Goal: Information Seeking & Learning: Check status

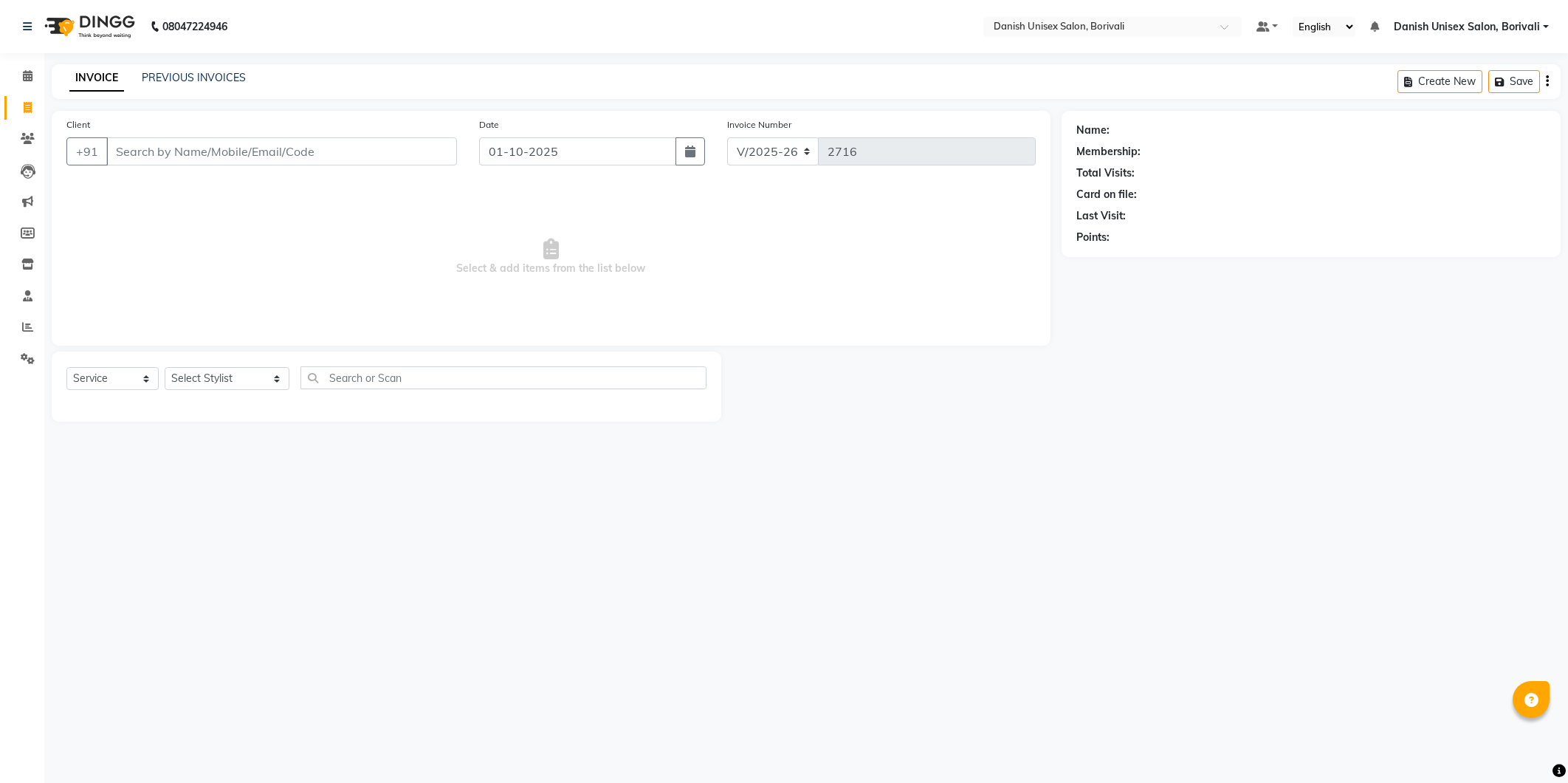
select select "7068"
select select "service"
click at [229, 147] on input "Client" at bounding box center [281, 151] width 351 height 28
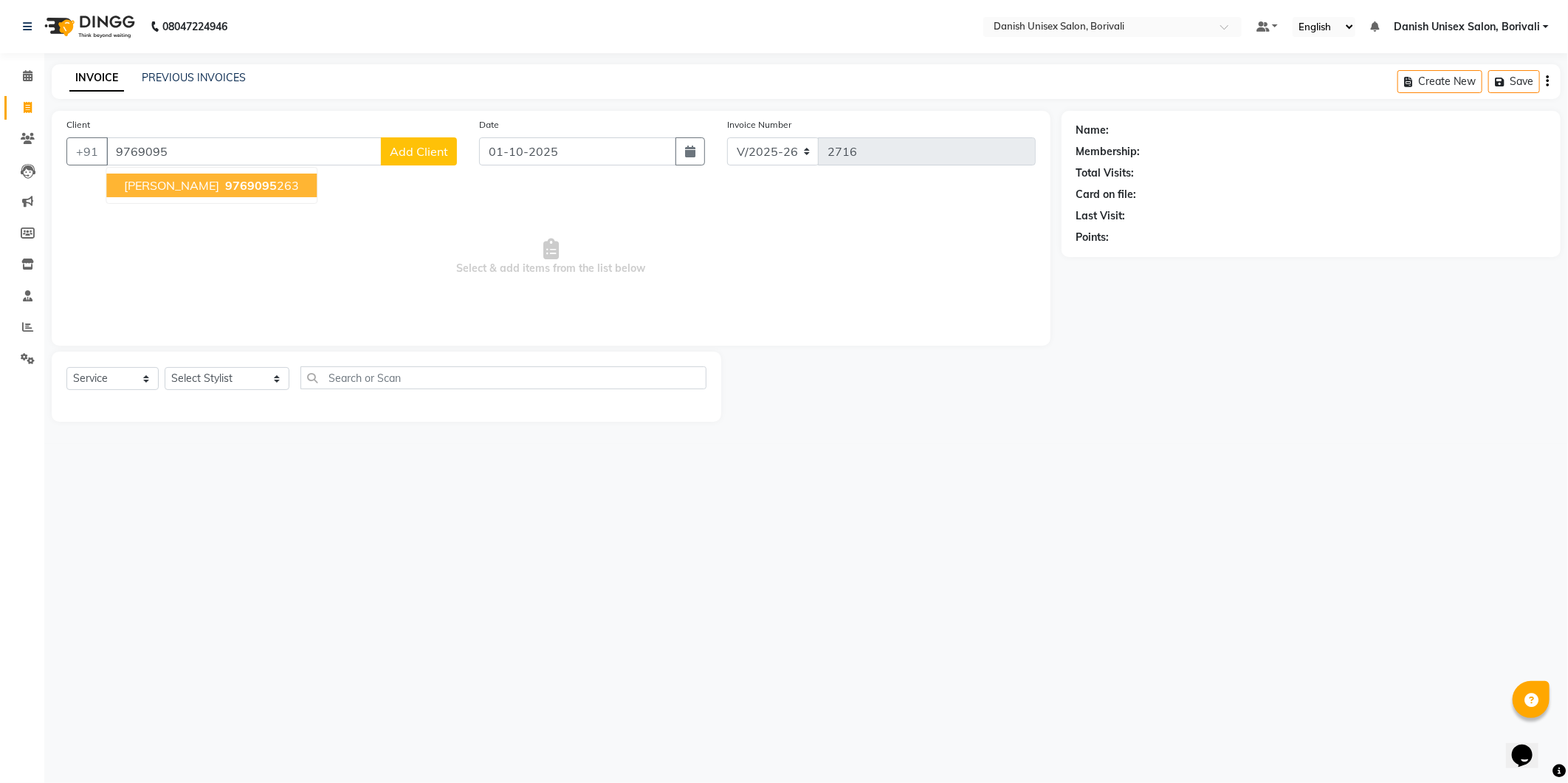
click at [225, 186] on span "9769095" at bounding box center [251, 185] width 52 height 14
type input "9769095263"
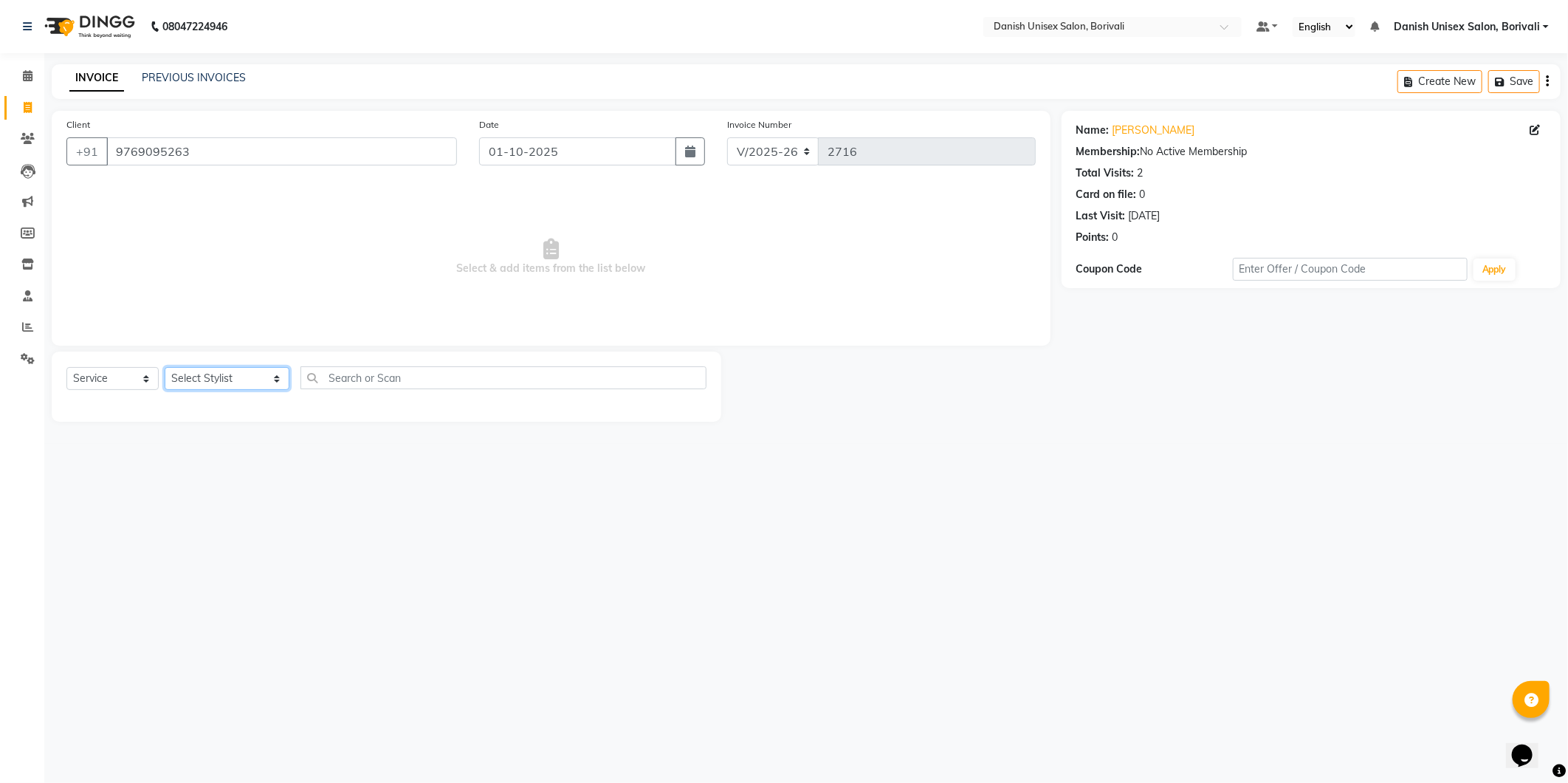
click at [215, 380] on select "Select Stylist [PERSON_NAME] Bheem [PERSON_NAME] Danish Unisex Salon, [PERSON_N…" at bounding box center [227, 379] width 124 height 23
click at [1534, 125] on icon at bounding box center [1535, 129] width 11 height 11
select select "[DEMOGRAPHIC_DATA]"
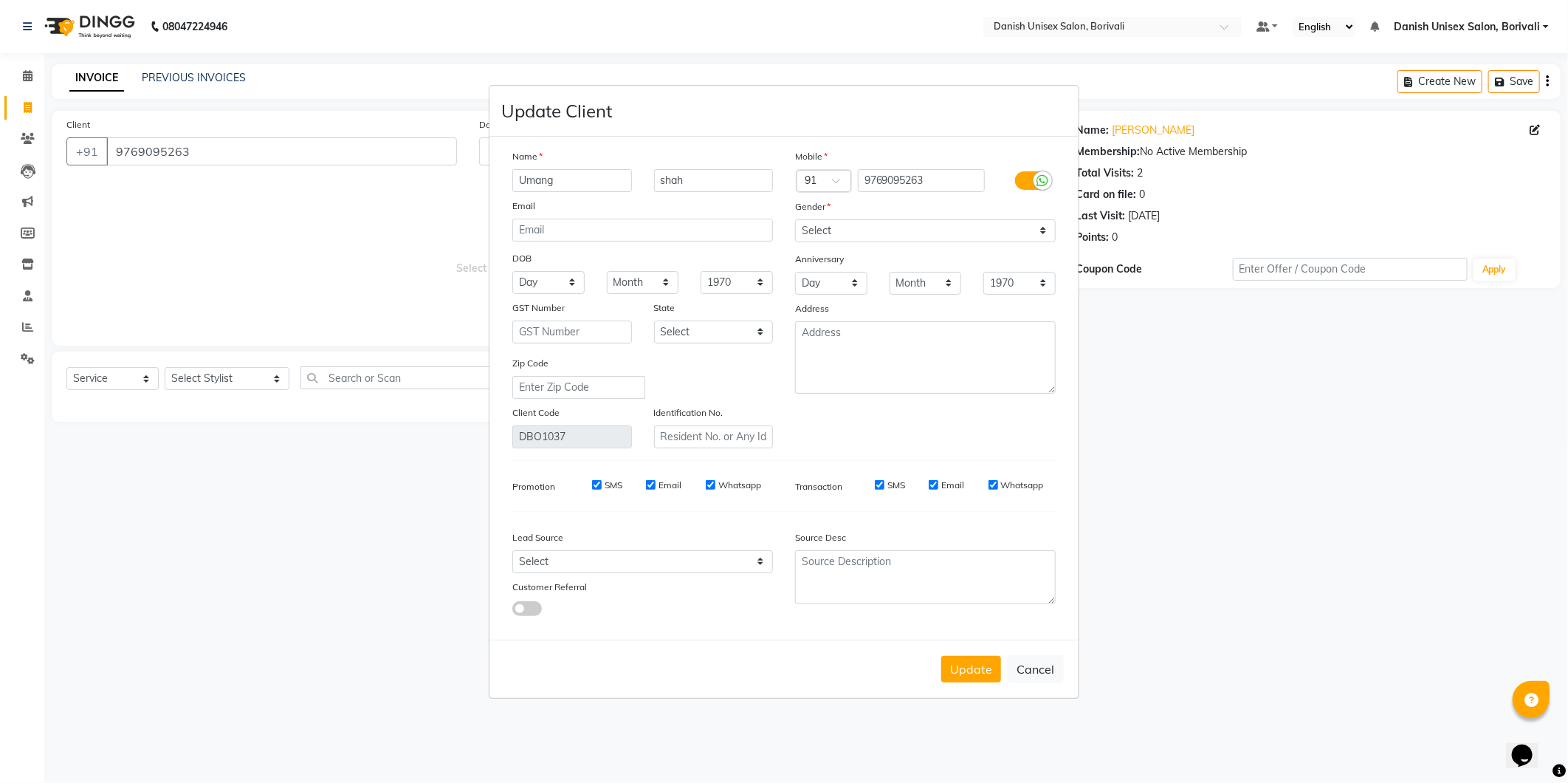
click at [584, 175] on input "Umang" at bounding box center [572, 181] width 120 height 23
type input "[DEMOGRAPHIC_DATA]"
click at [987, 677] on button "Update" at bounding box center [971, 669] width 60 height 27
select select
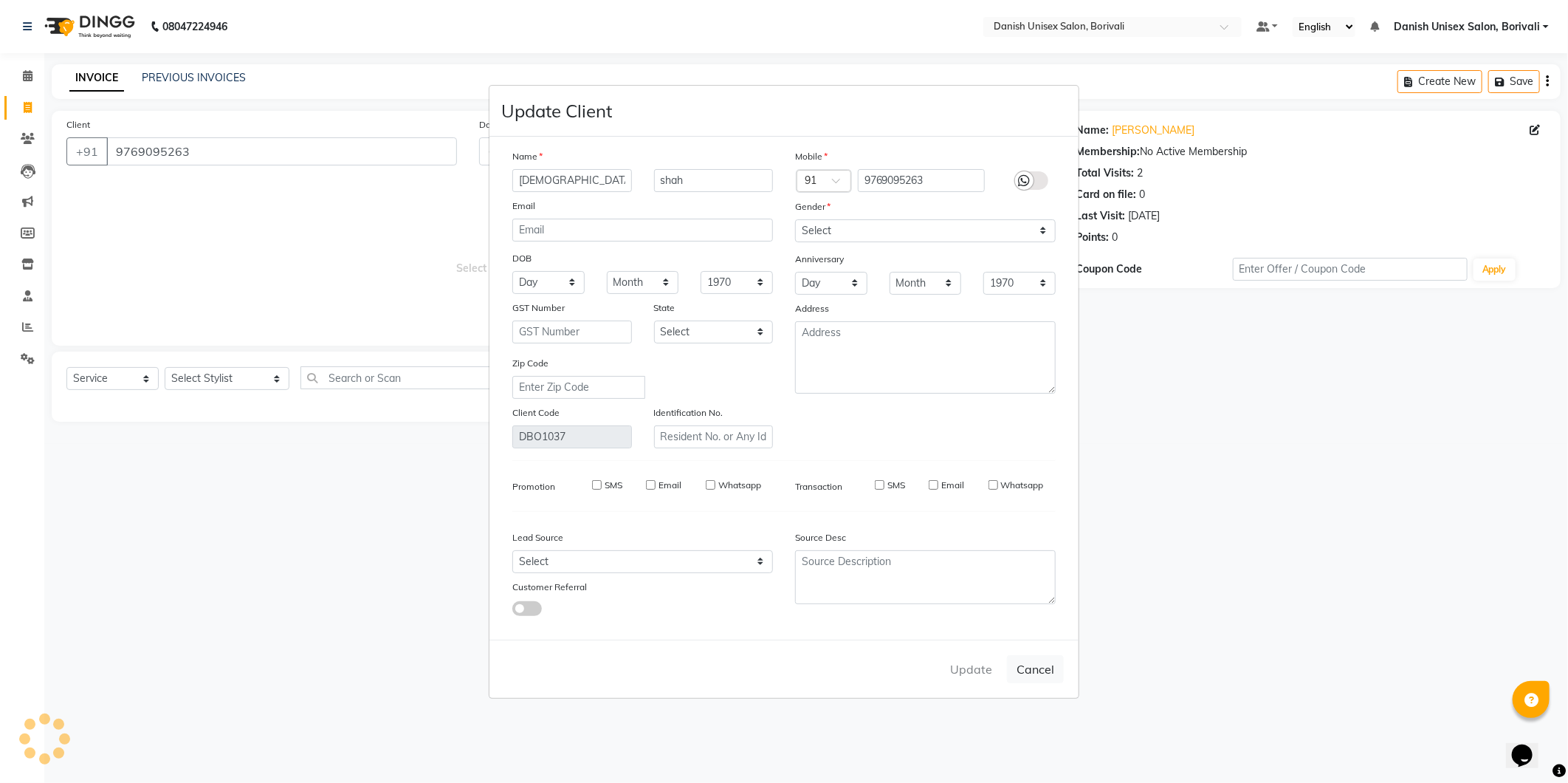
select select
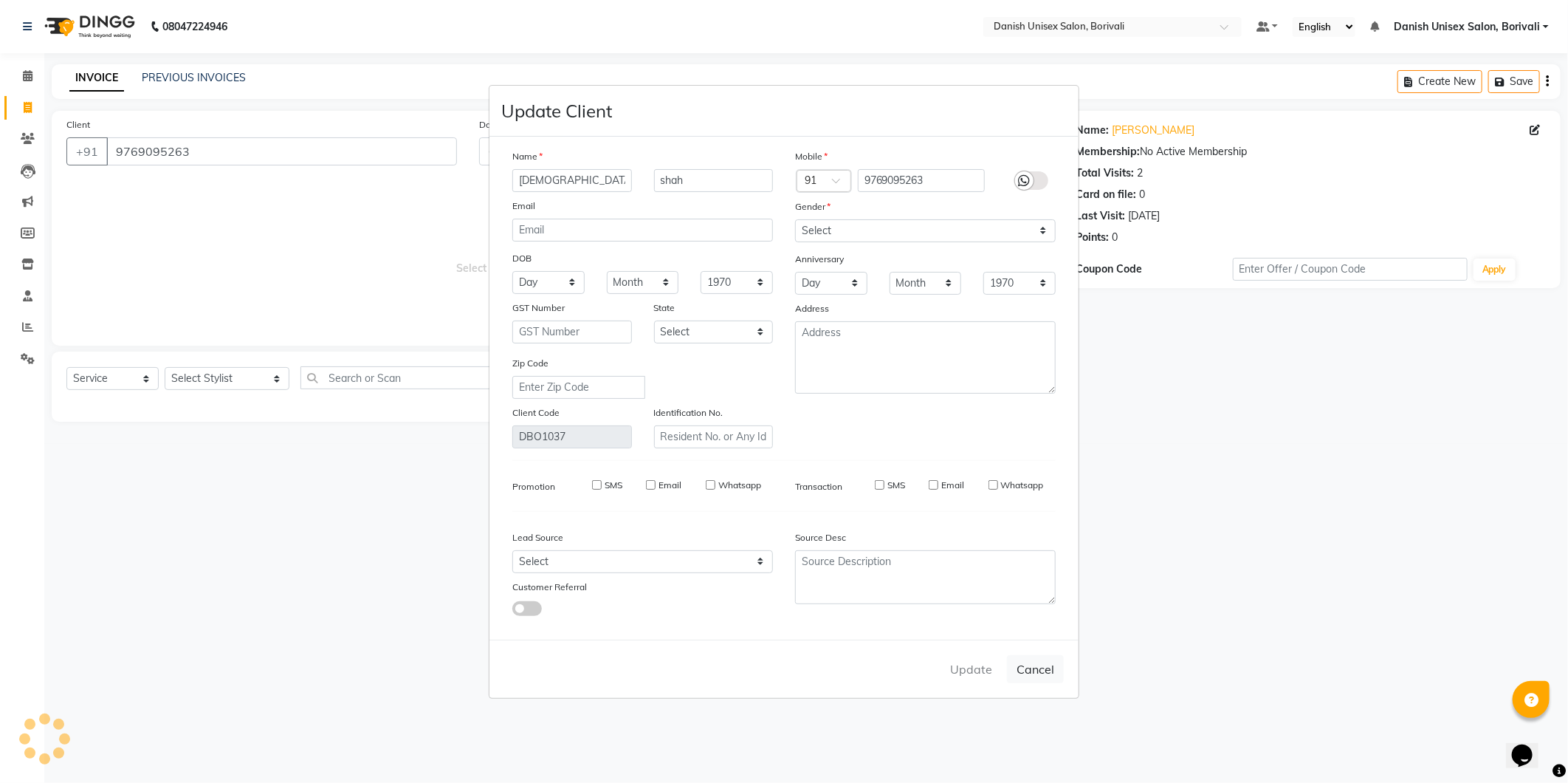
checkbox input "false"
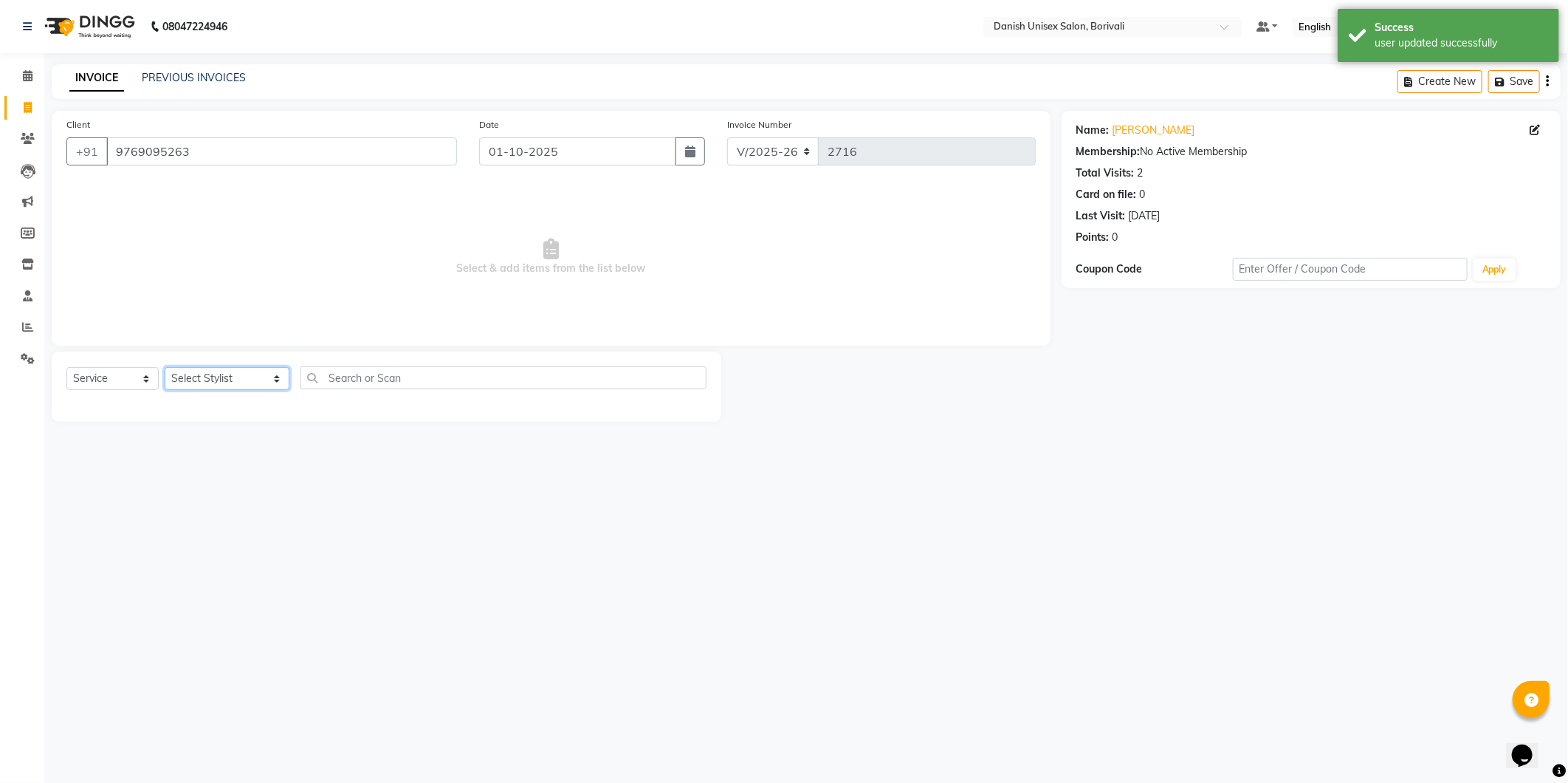
click at [232, 385] on select "Select Stylist [PERSON_NAME] Bheem [PERSON_NAME] Danish Unisex Salon, [PERSON_N…" at bounding box center [227, 379] width 124 height 23
select select "58926"
click at [165, 368] on select "Select Stylist [PERSON_NAME] Bheem [PERSON_NAME] Danish Unisex Salon, [PERSON_N…" at bounding box center [227, 379] width 124 height 23
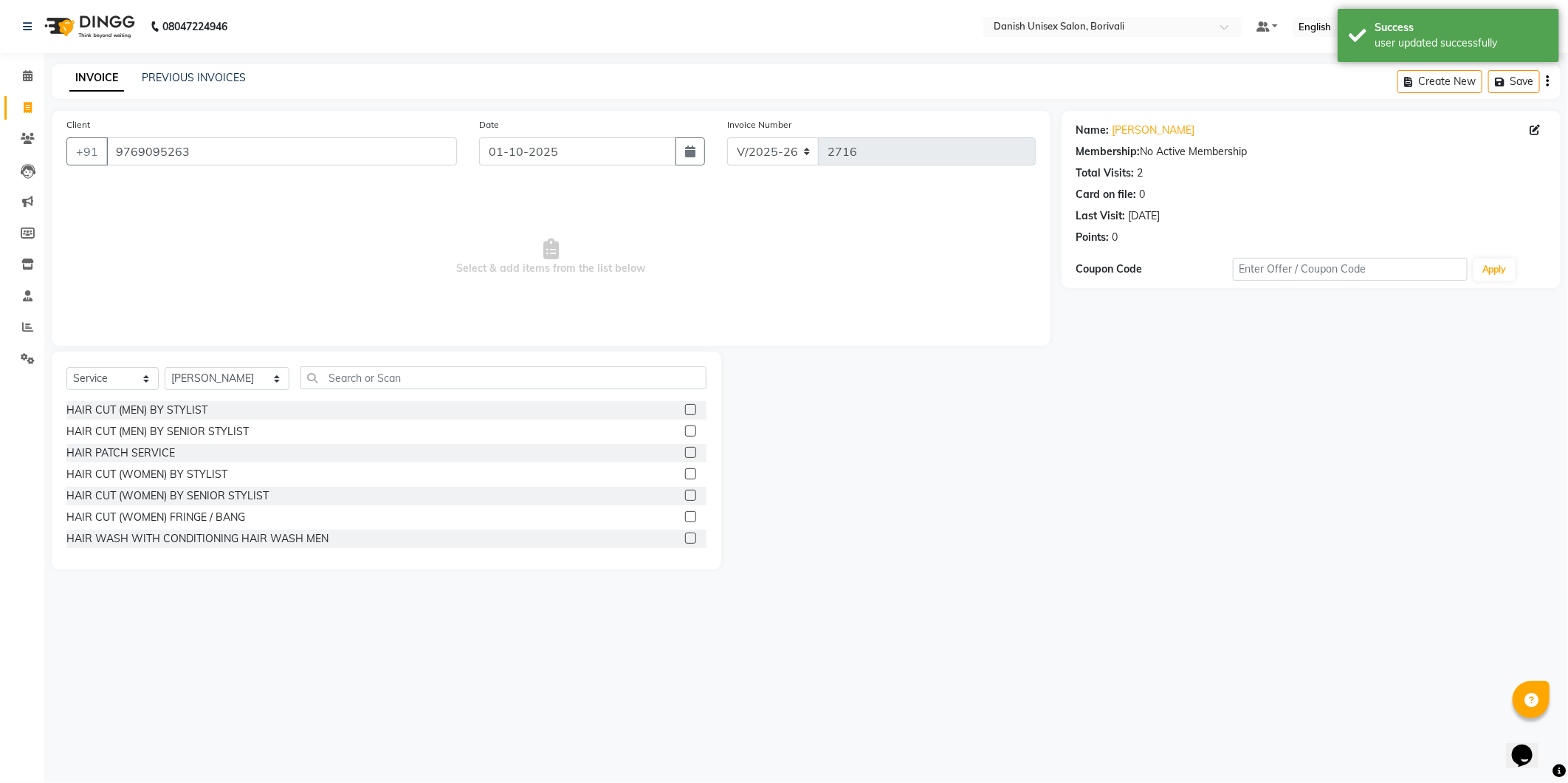
click at [685, 407] on label at bounding box center [691, 410] width 11 height 11
click at [685, 407] on input "checkbox" at bounding box center [690, 411] width 10 height 10
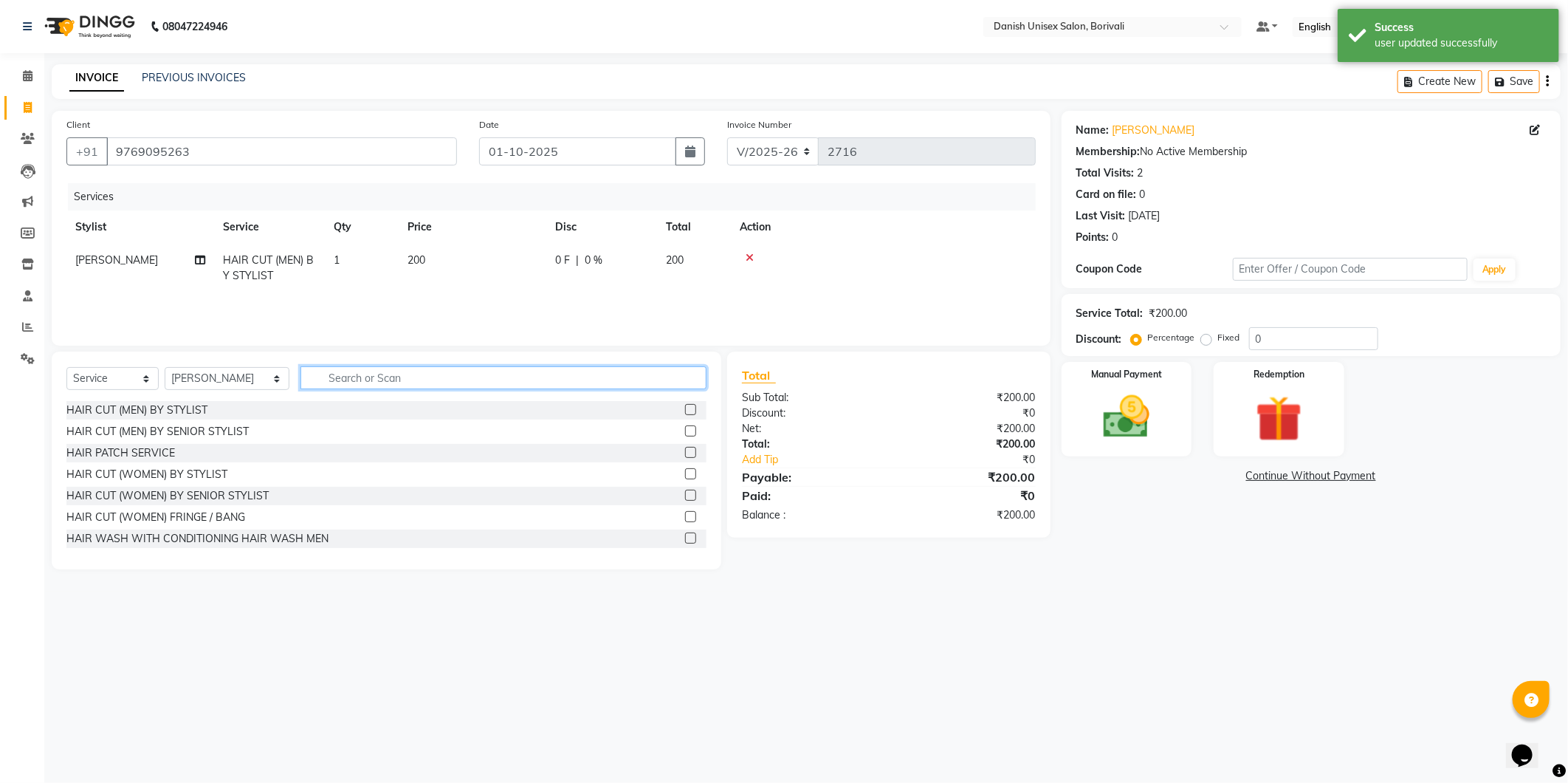
checkbox input "false"
click at [651, 380] on input "text" at bounding box center [503, 378] width 406 height 23
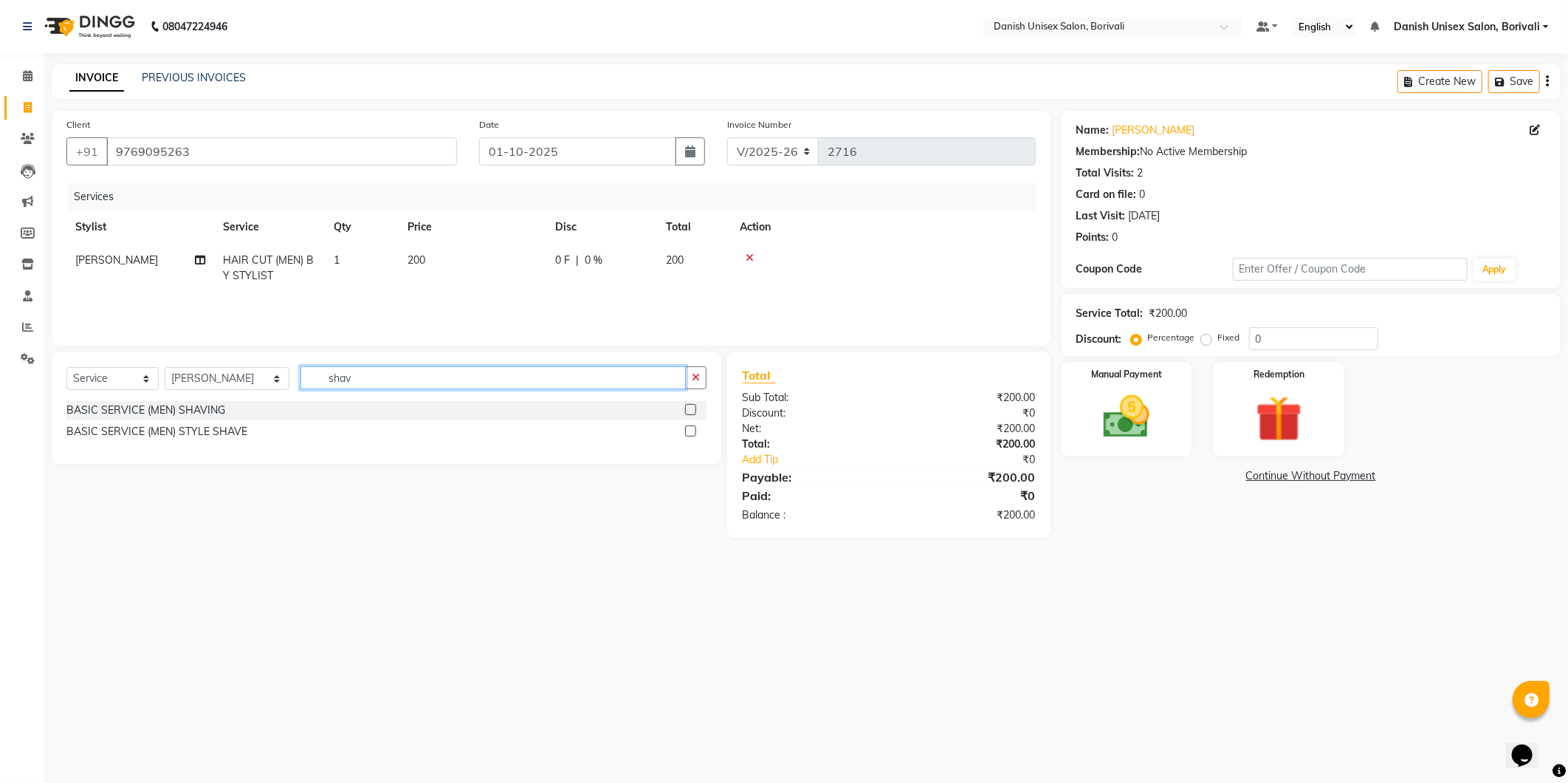
type input "shav"
click at [689, 409] on label at bounding box center [691, 410] width 11 height 11
click at [689, 409] on input "checkbox" at bounding box center [690, 411] width 10 height 10
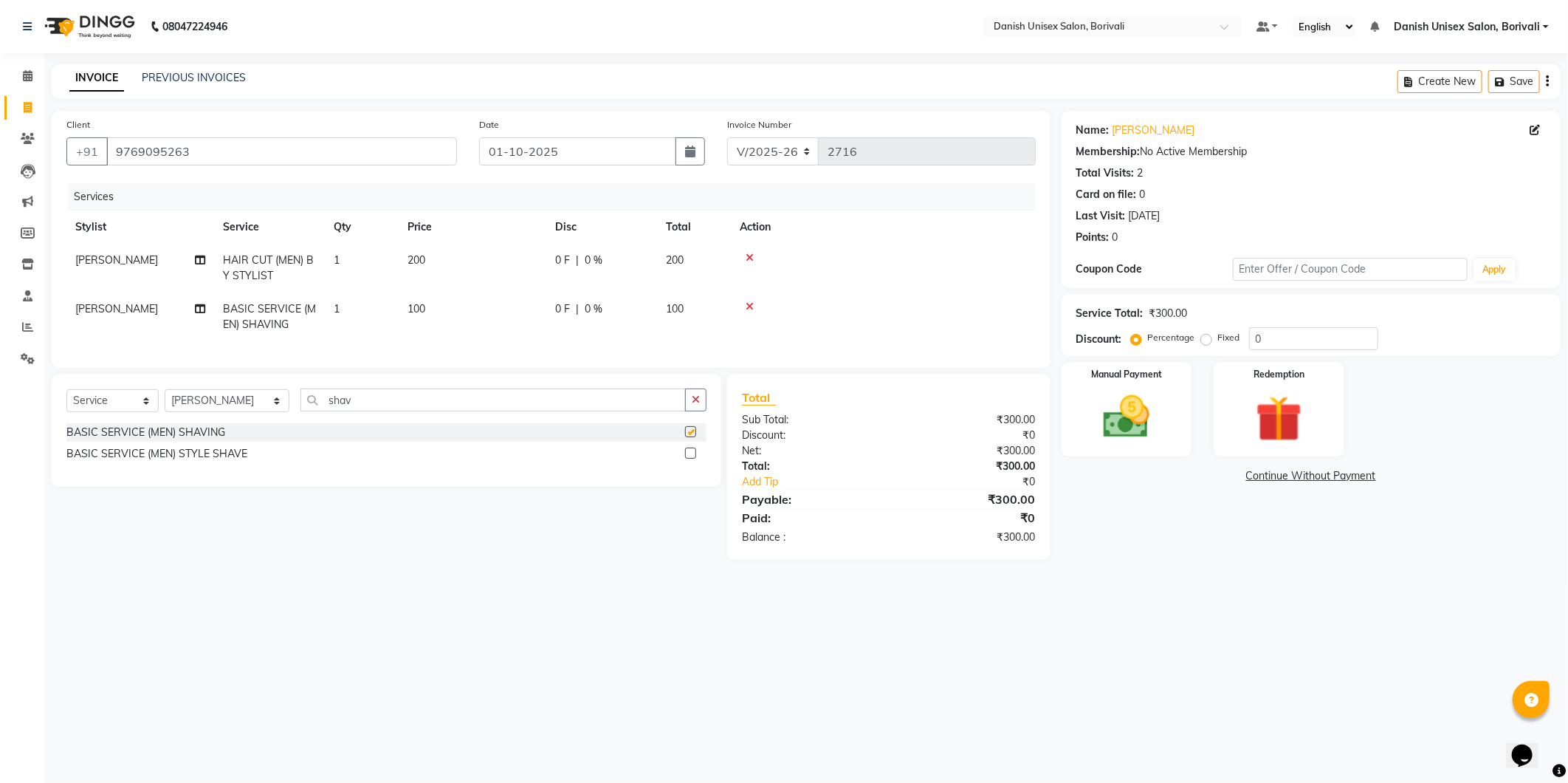
checkbox input "false"
click at [1144, 447] on div "Manual Payment" at bounding box center [1127, 409] width 136 height 99
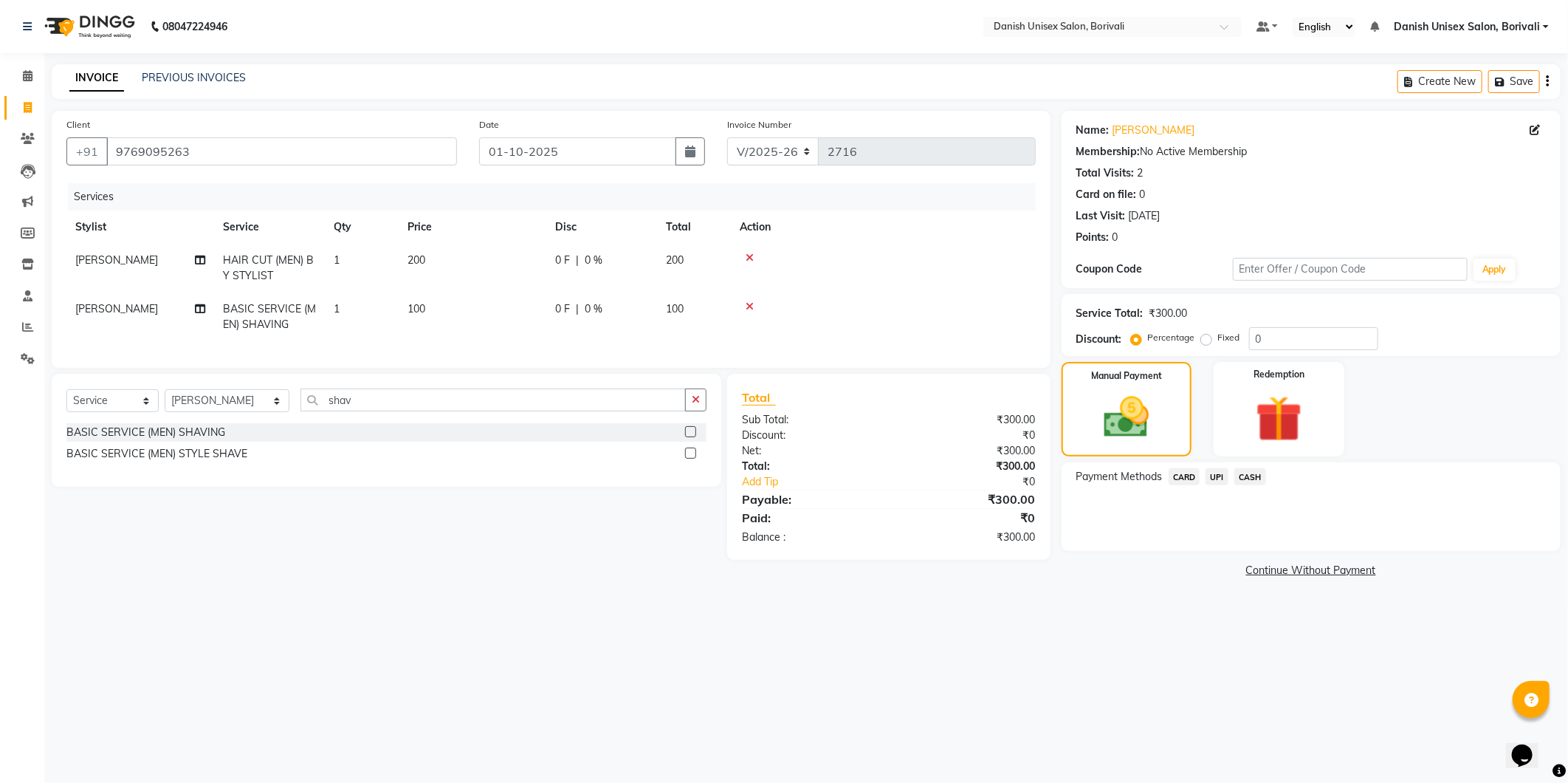
click at [1256, 474] on span "CASH" at bounding box center [1249, 477] width 32 height 17
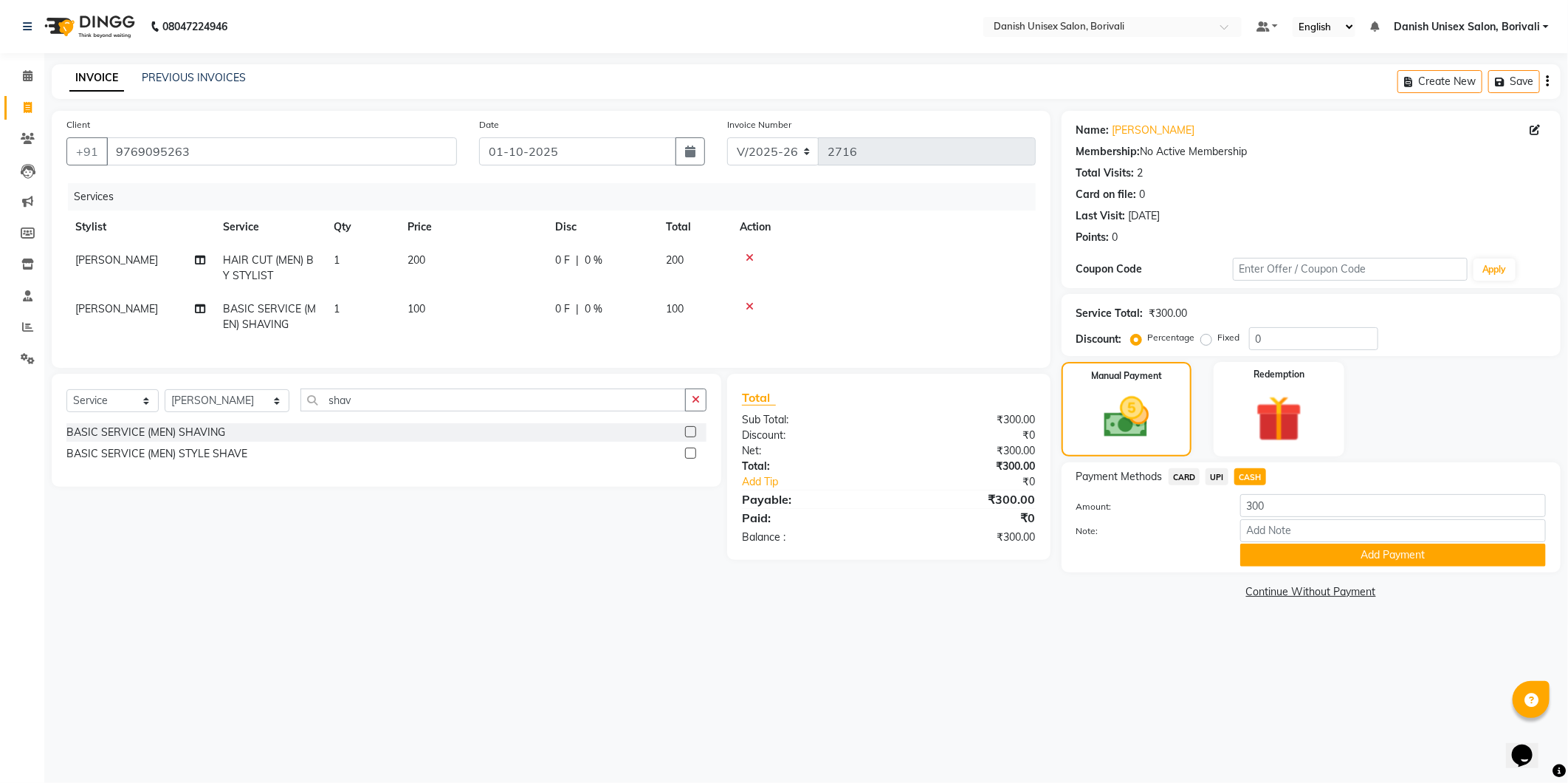
click at [1274, 574] on div "Name: [PERSON_NAME] Membership: No Active Membership Total Visits: 2 Card on fi…" at bounding box center [1316, 357] width 510 height 492
click at [1285, 556] on button "Add Payment" at bounding box center [1392, 555] width 305 height 23
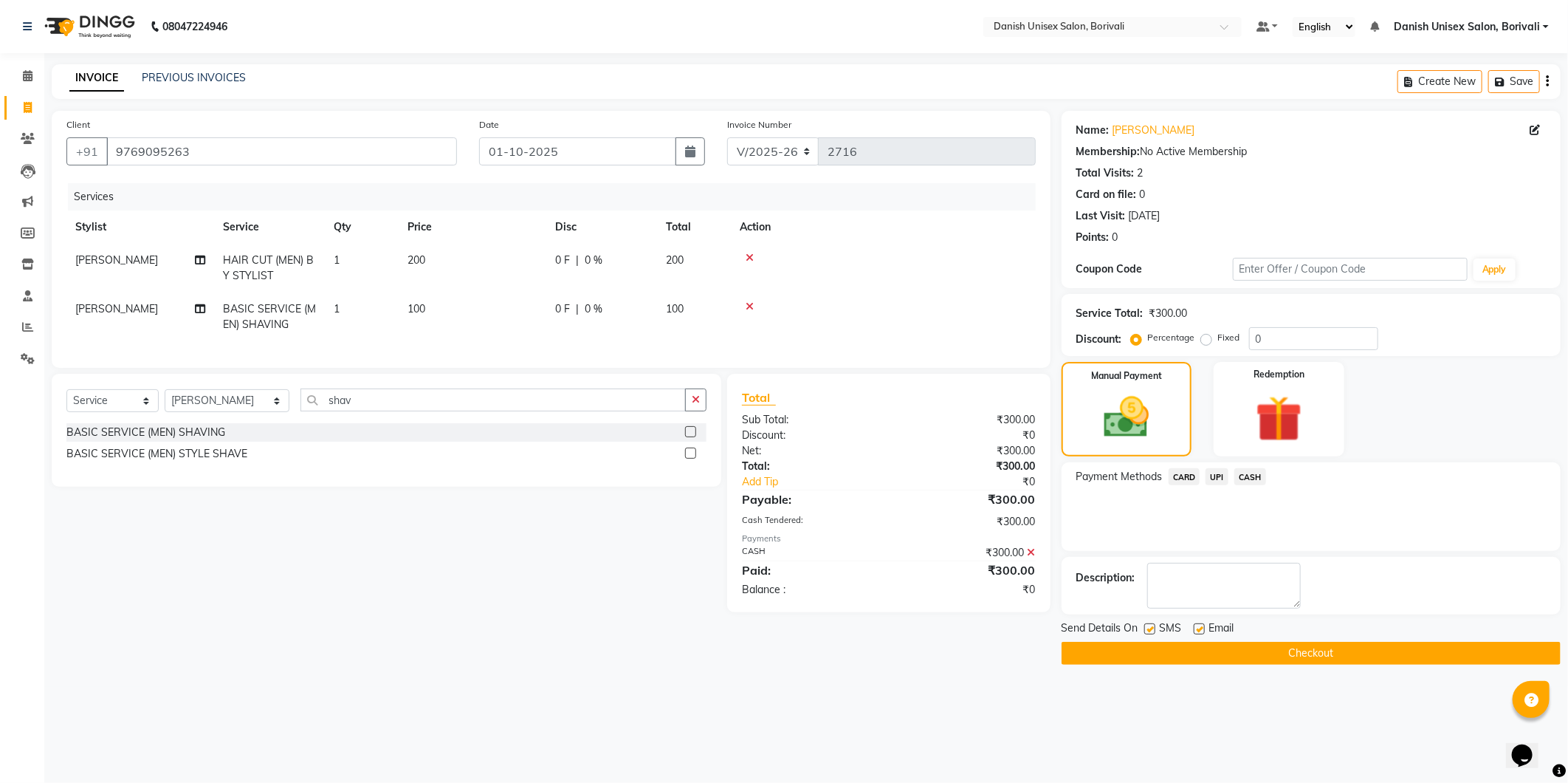
click at [1267, 643] on button "Checkout" at bounding box center [1312, 654] width 499 height 23
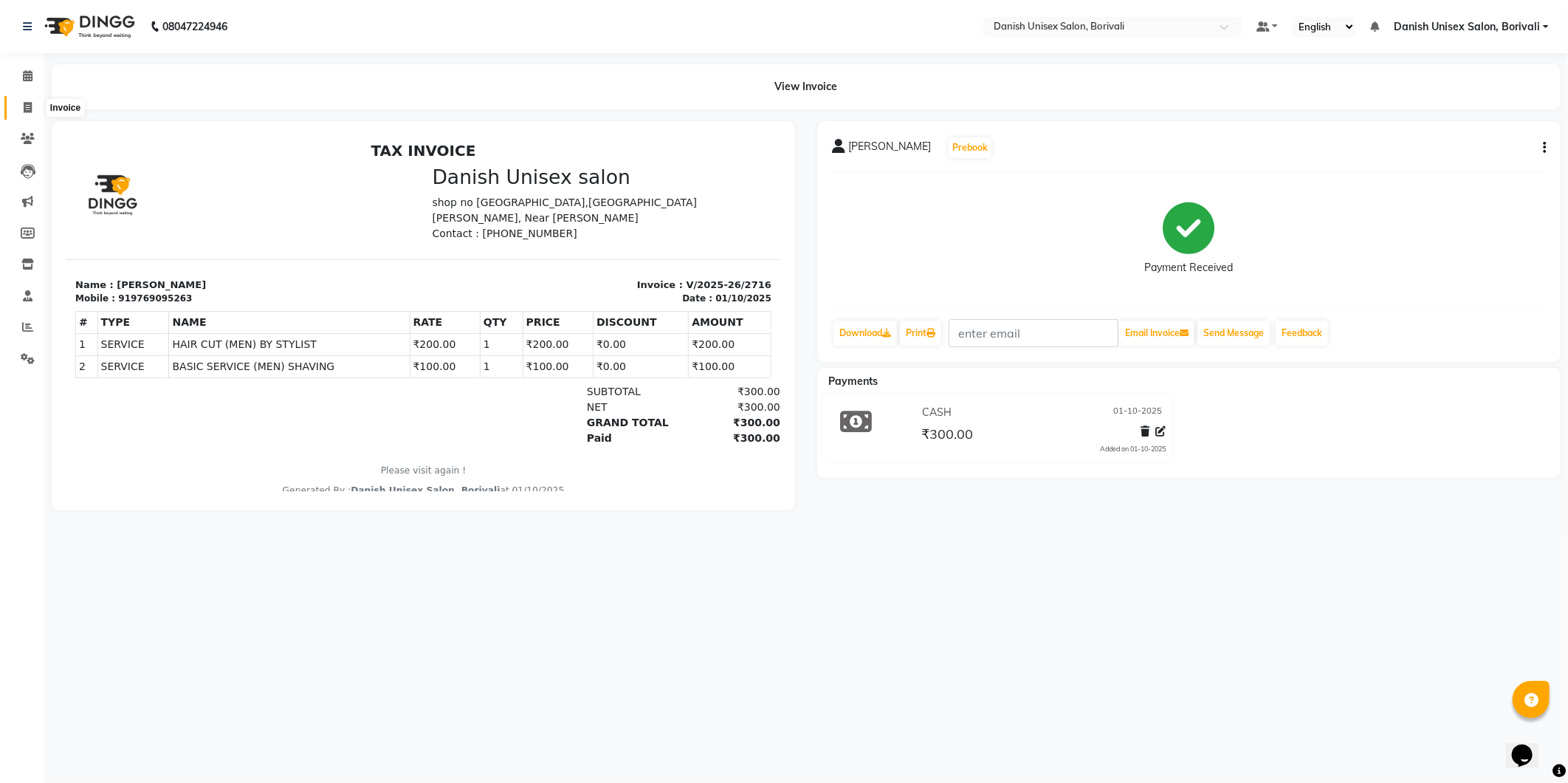
click at [26, 103] on icon at bounding box center [28, 107] width 8 height 11
select select "service"
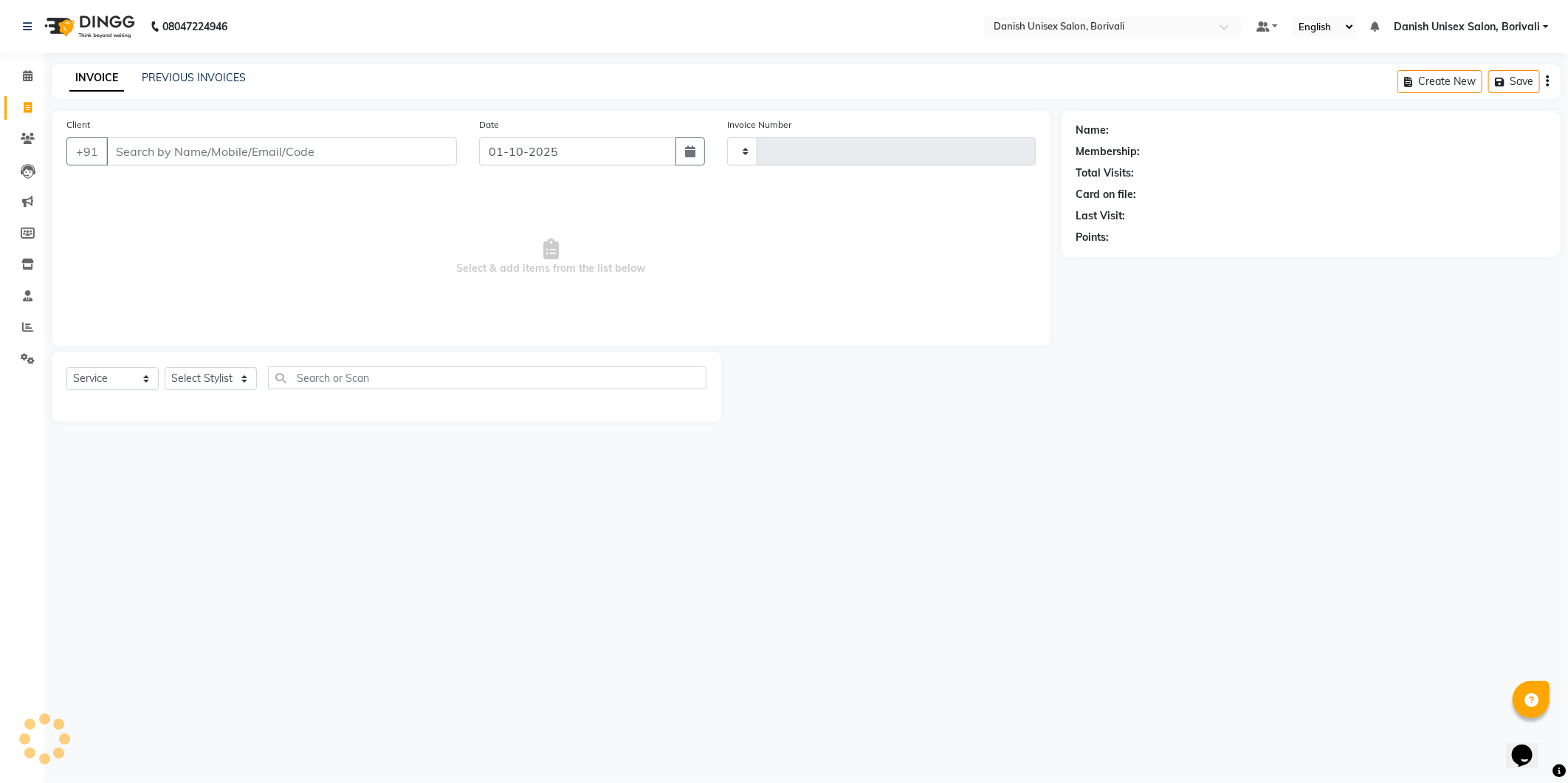
type input "2717"
select select "7068"
click at [28, 68] on span at bounding box center [27, 77] width 26 height 17
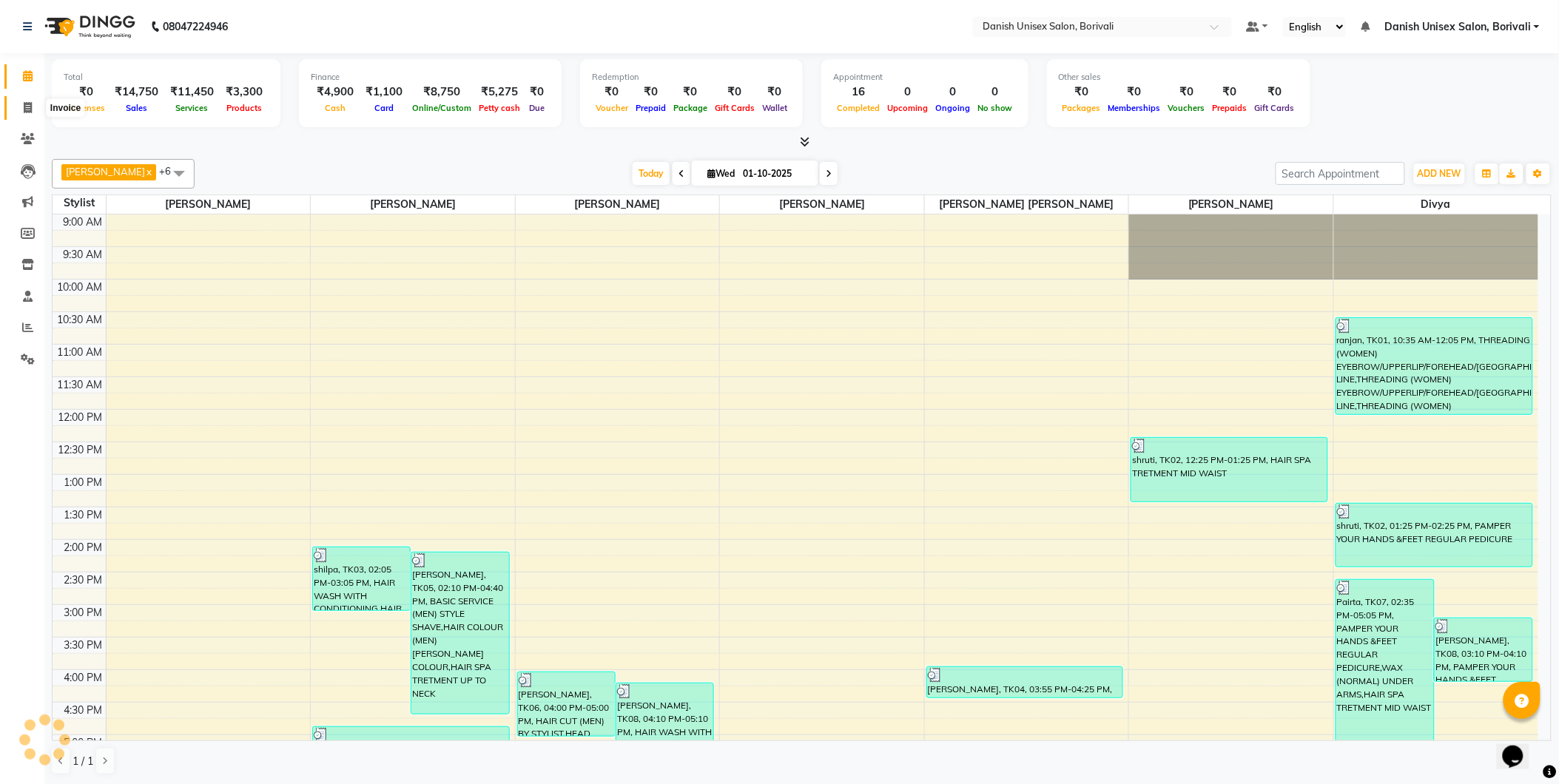
click at [28, 105] on icon at bounding box center [28, 107] width 8 height 12
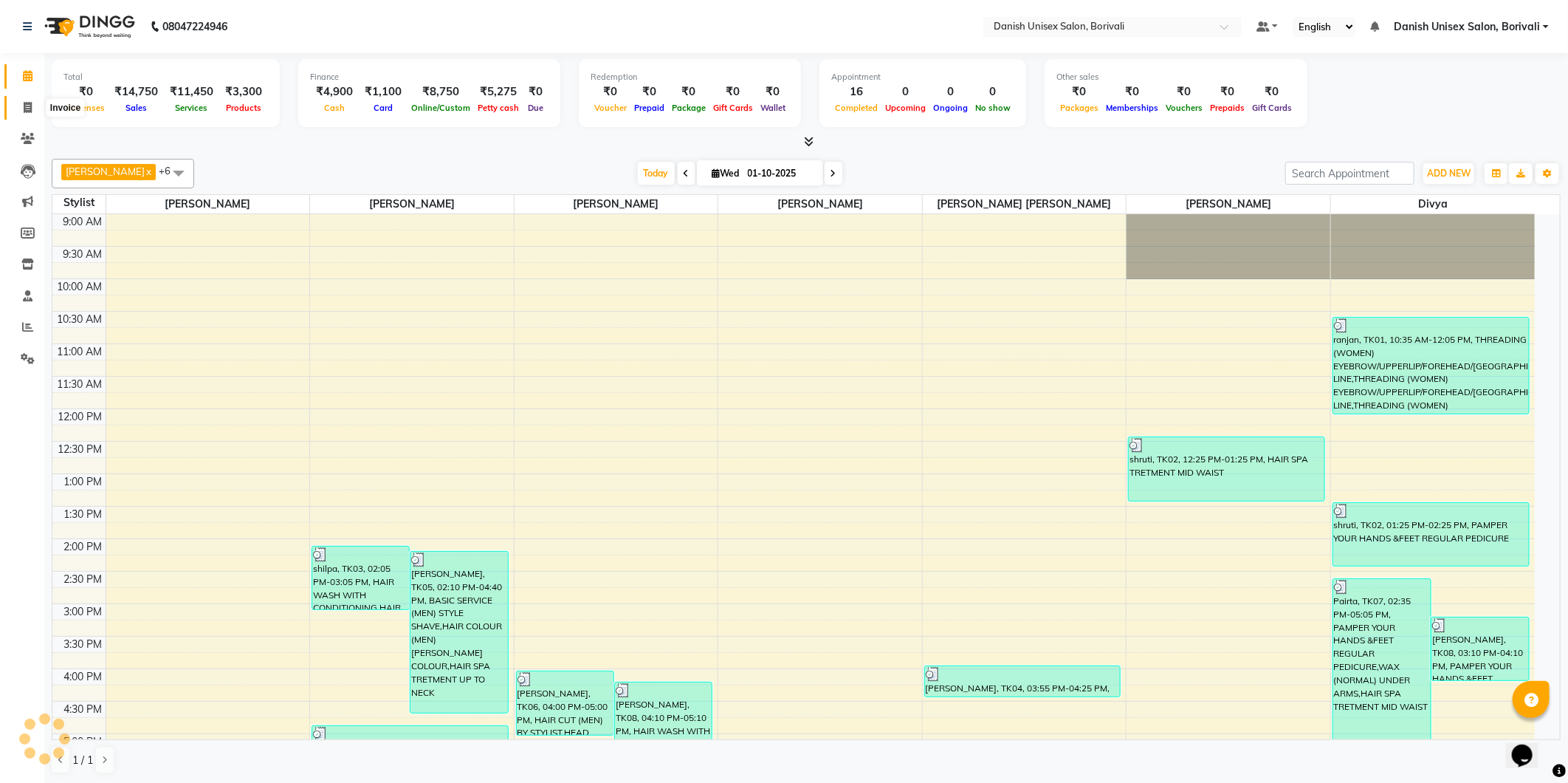
select select "7068"
select select "service"
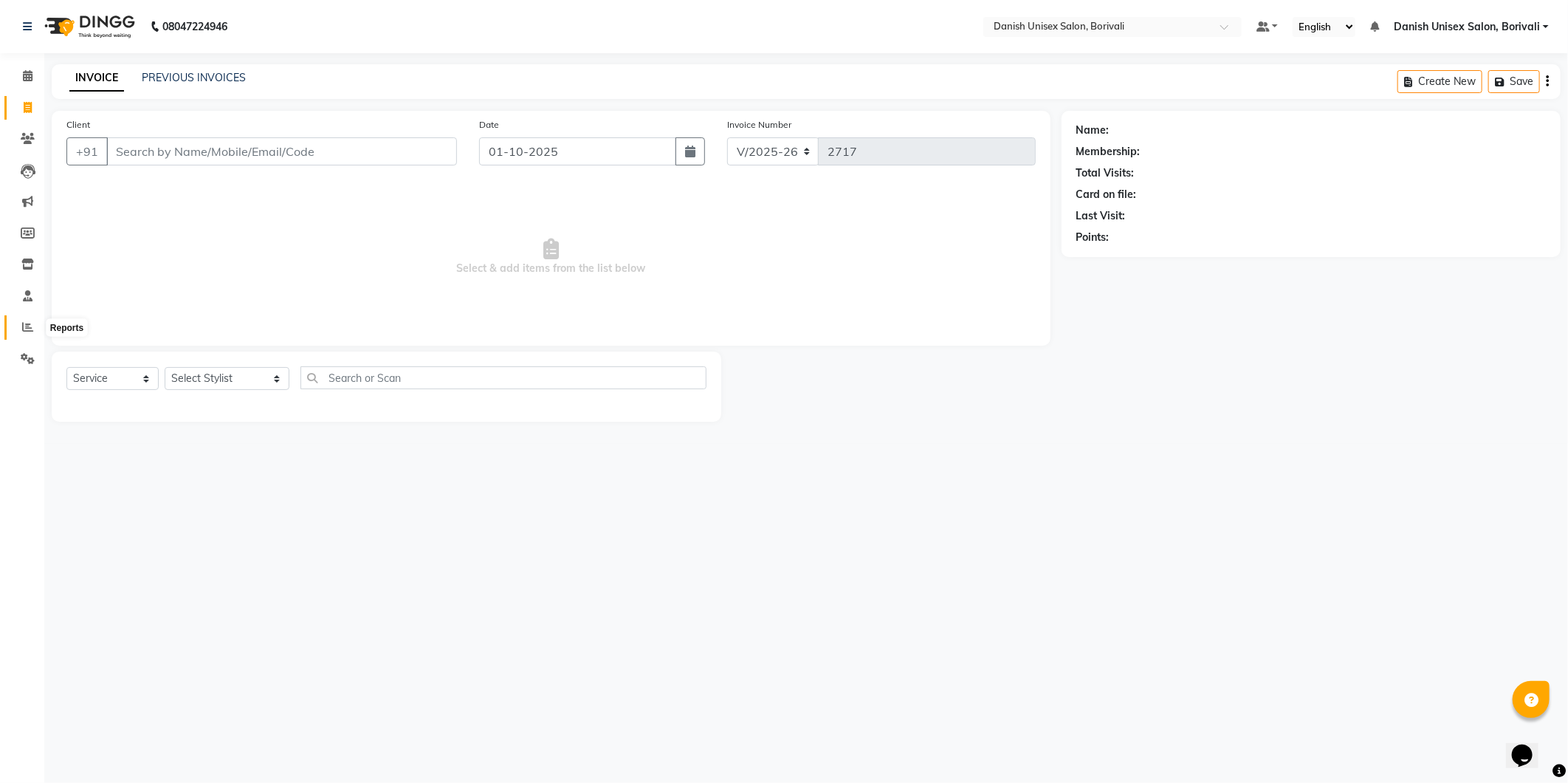
click at [20, 326] on span at bounding box center [27, 327] width 26 height 17
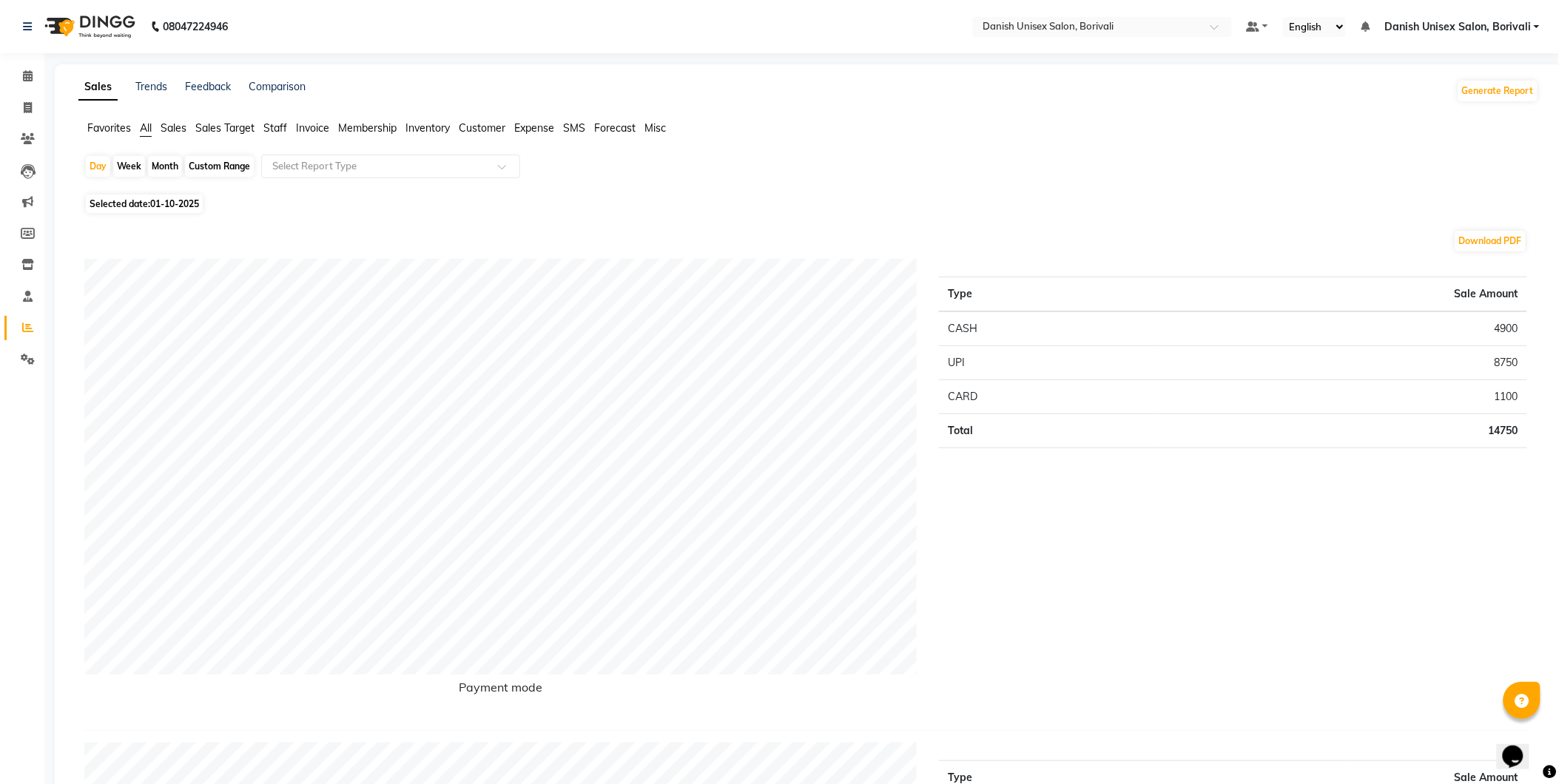
click at [124, 167] on div "Week" at bounding box center [128, 167] width 32 height 21
select select "10"
select select "2025"
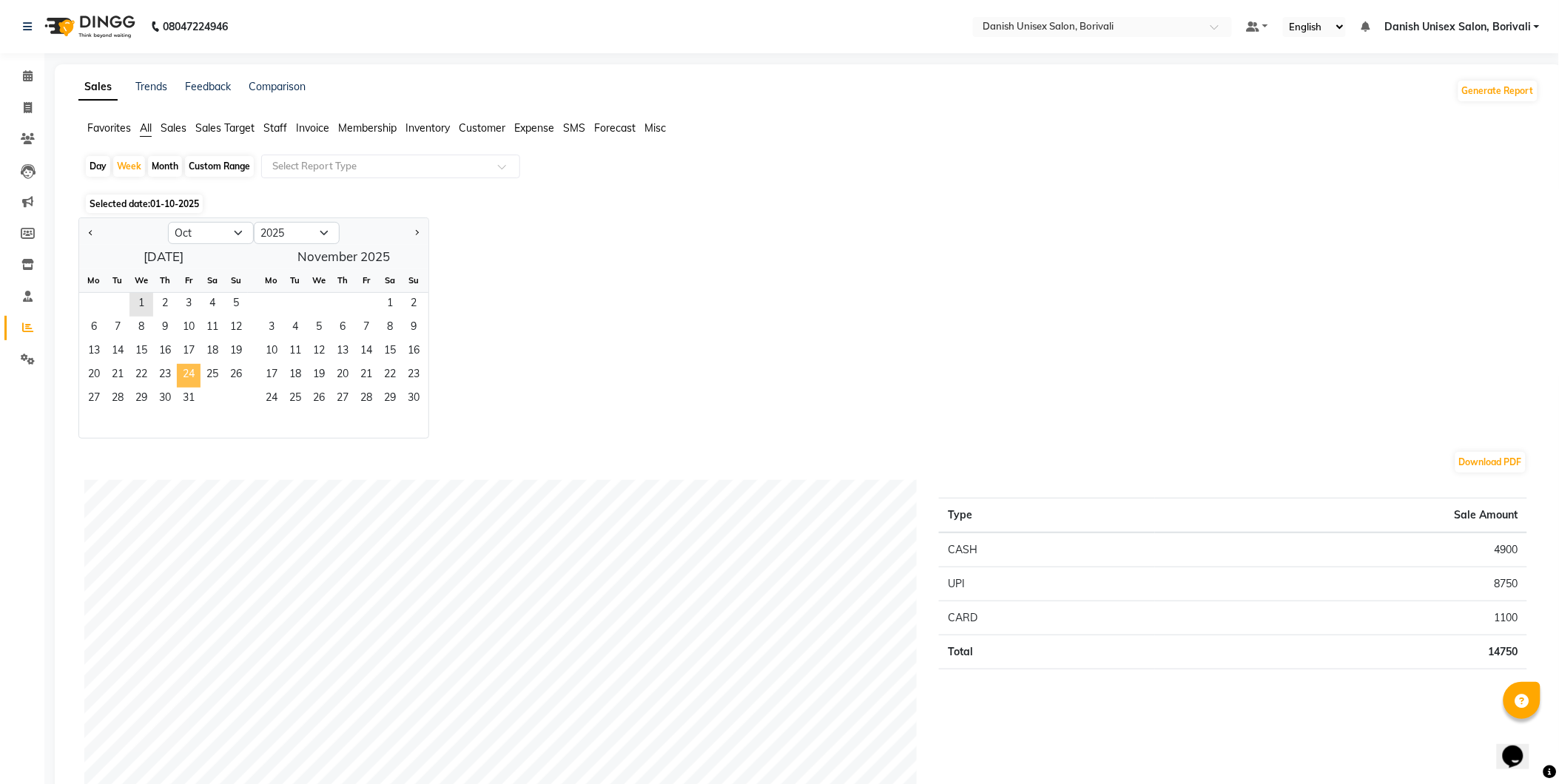
click at [179, 374] on span "24" at bounding box center [188, 376] width 24 height 24
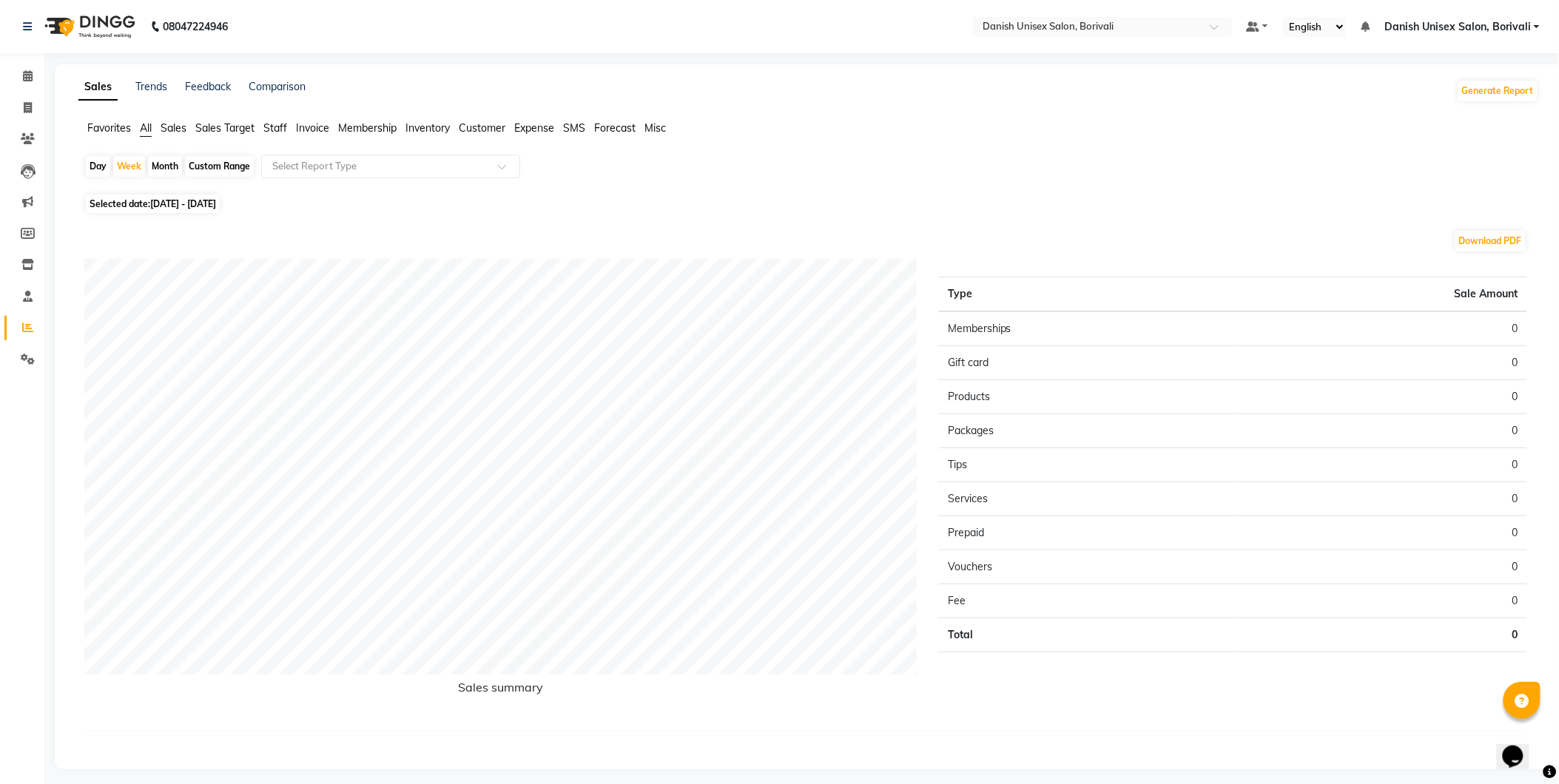
click at [175, 127] on span "Sales" at bounding box center [173, 128] width 26 height 13
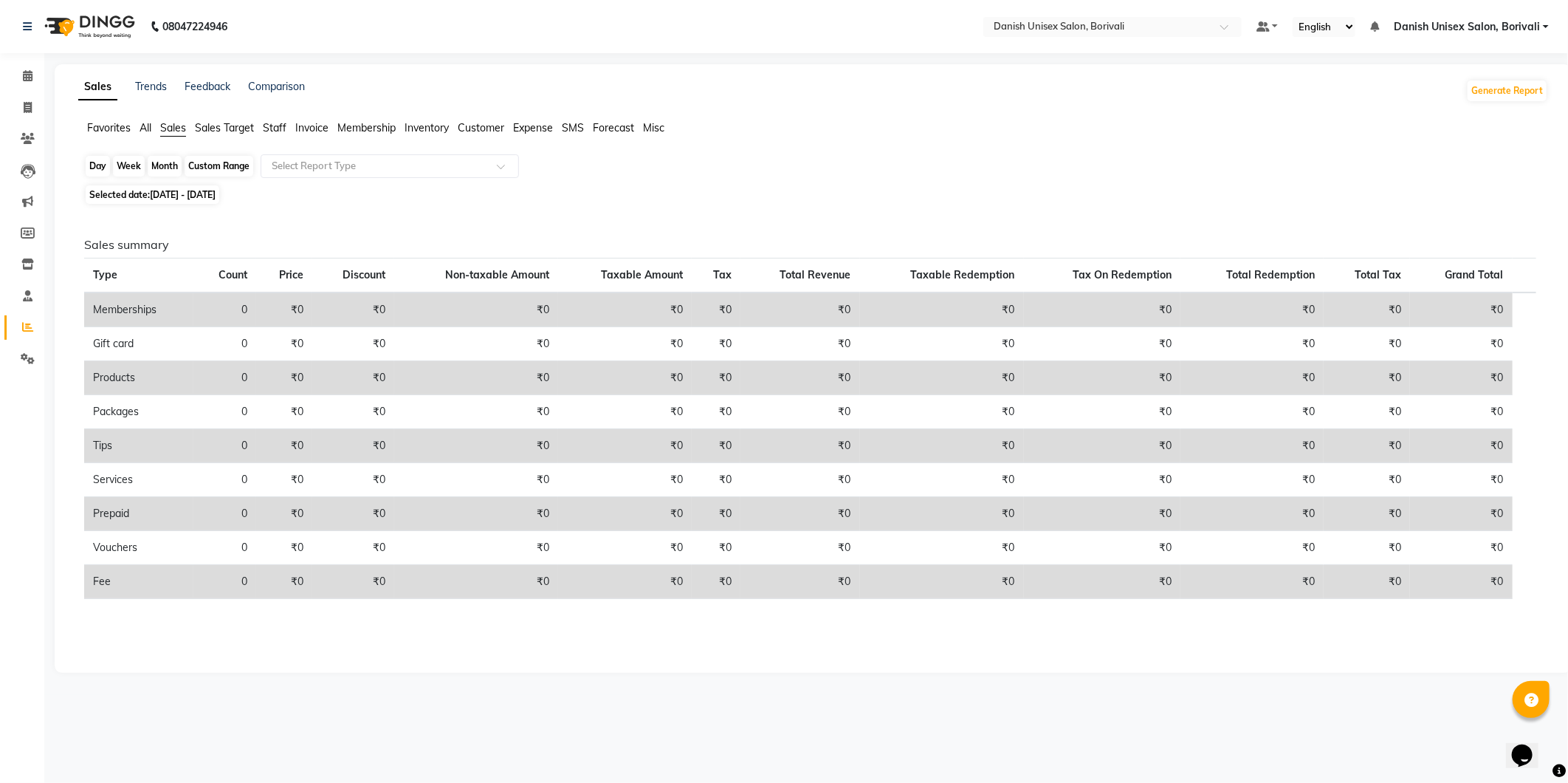
click at [134, 164] on div "Week" at bounding box center [128, 167] width 32 height 21
select select "10"
select select "2025"
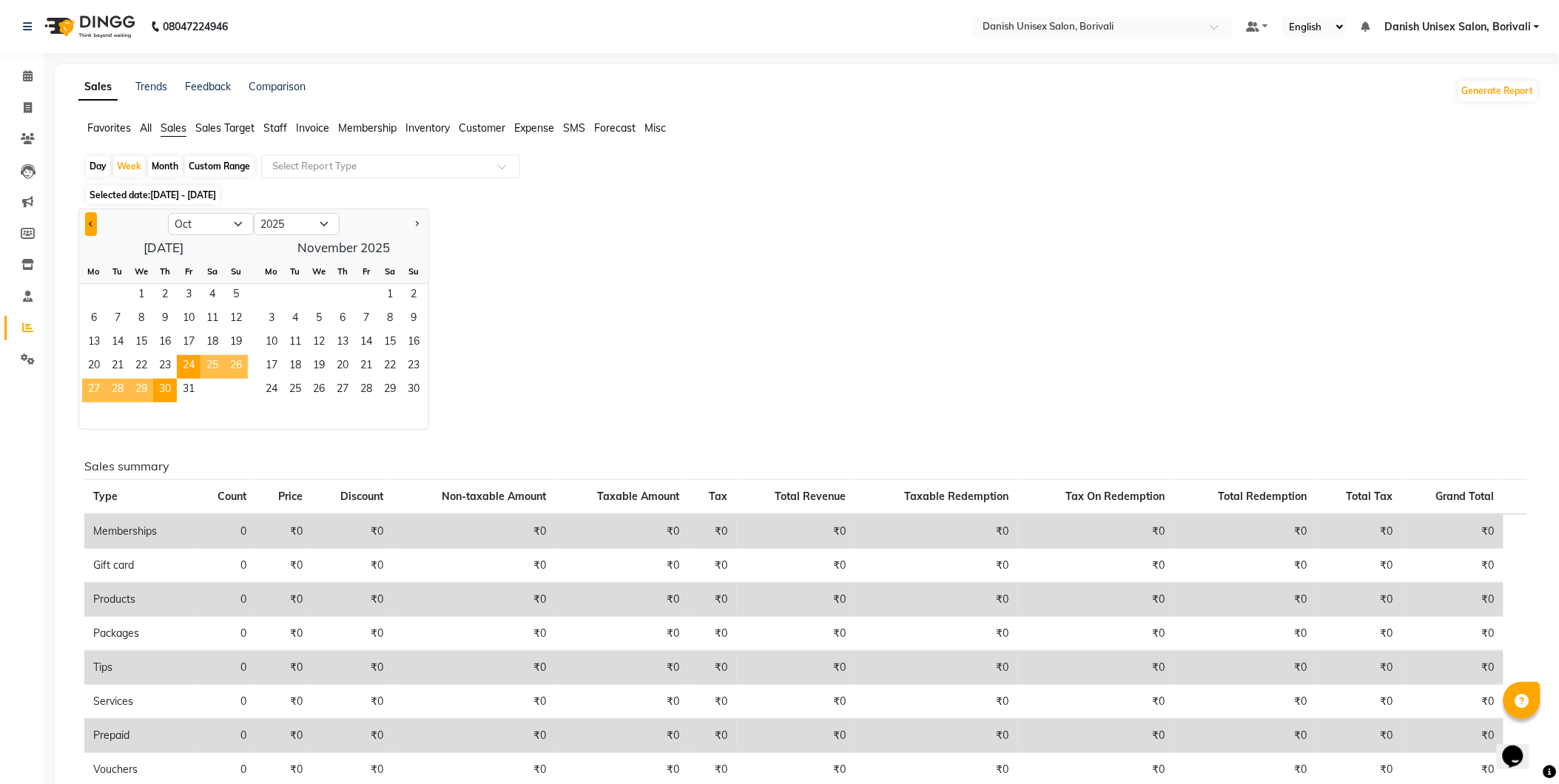
click at [85, 219] on button "Previous month" at bounding box center [91, 223] width 12 height 24
select select "9"
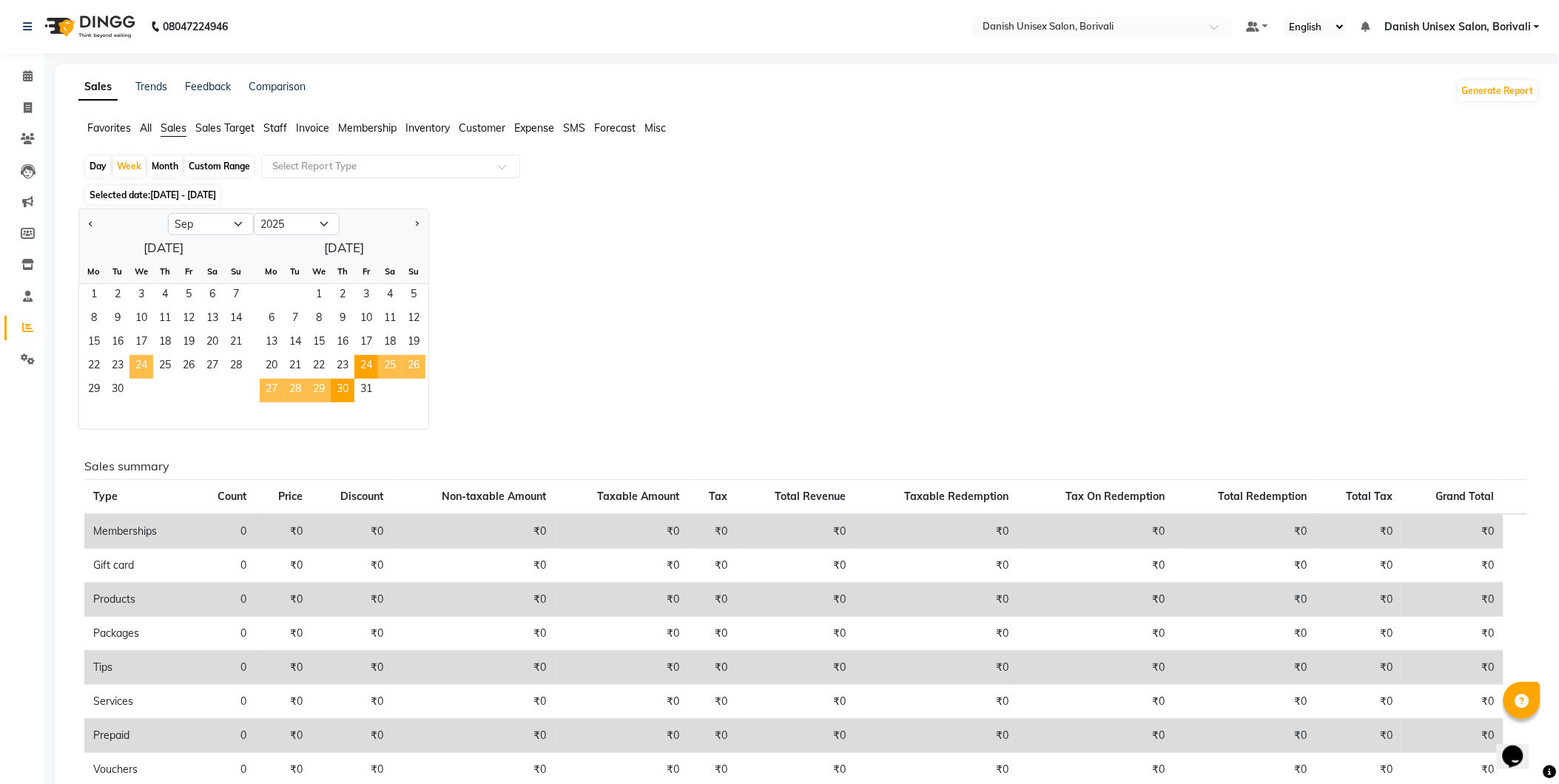
drag, startPoint x: 144, startPoint y: 364, endPoint x: 144, endPoint y: 376, distance: 12.0
click at [144, 376] on span "24" at bounding box center [141, 366] width 24 height 24
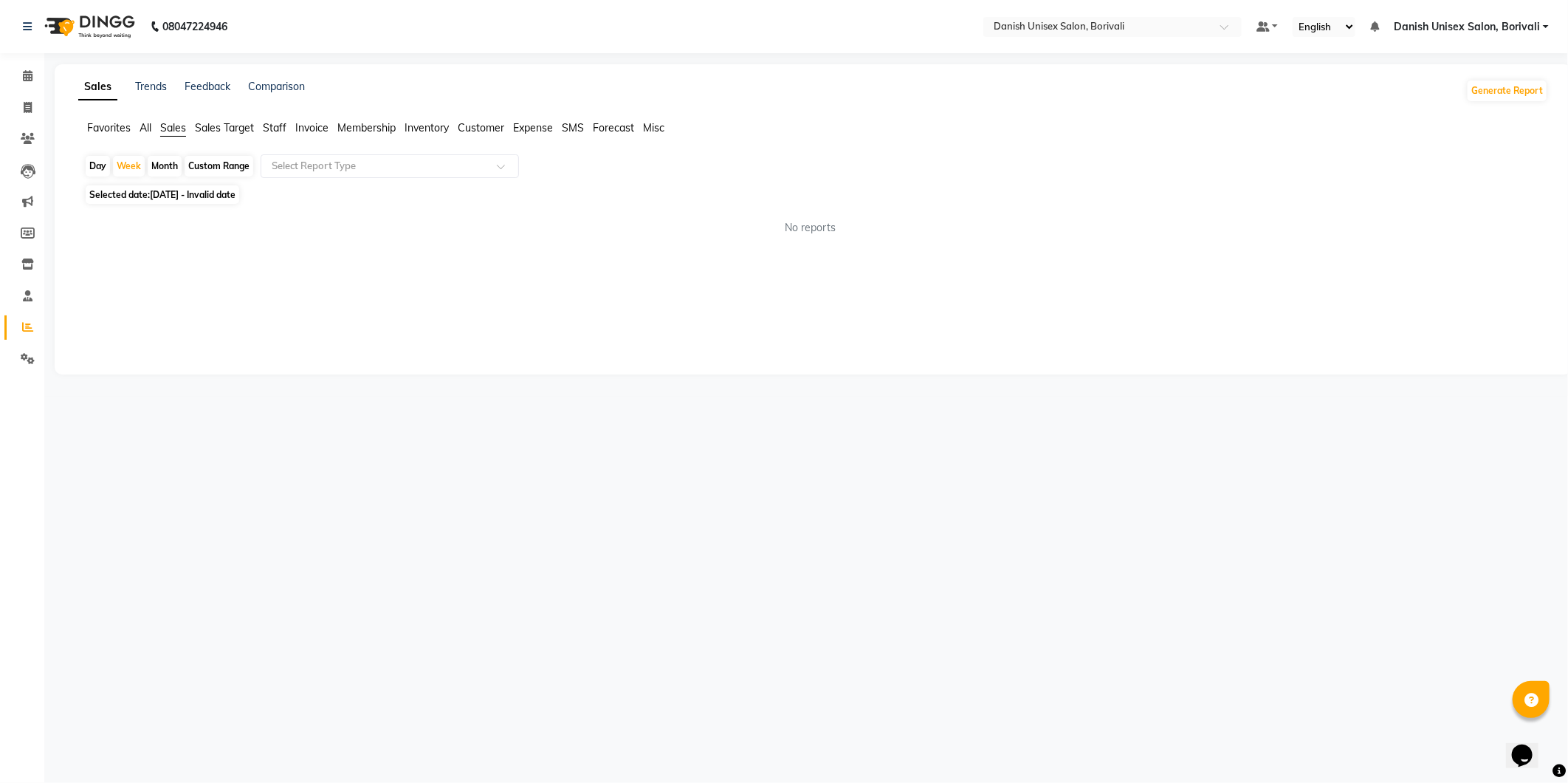
click at [155, 163] on div "Month" at bounding box center [164, 167] width 33 height 21
select select "9"
select select "2025"
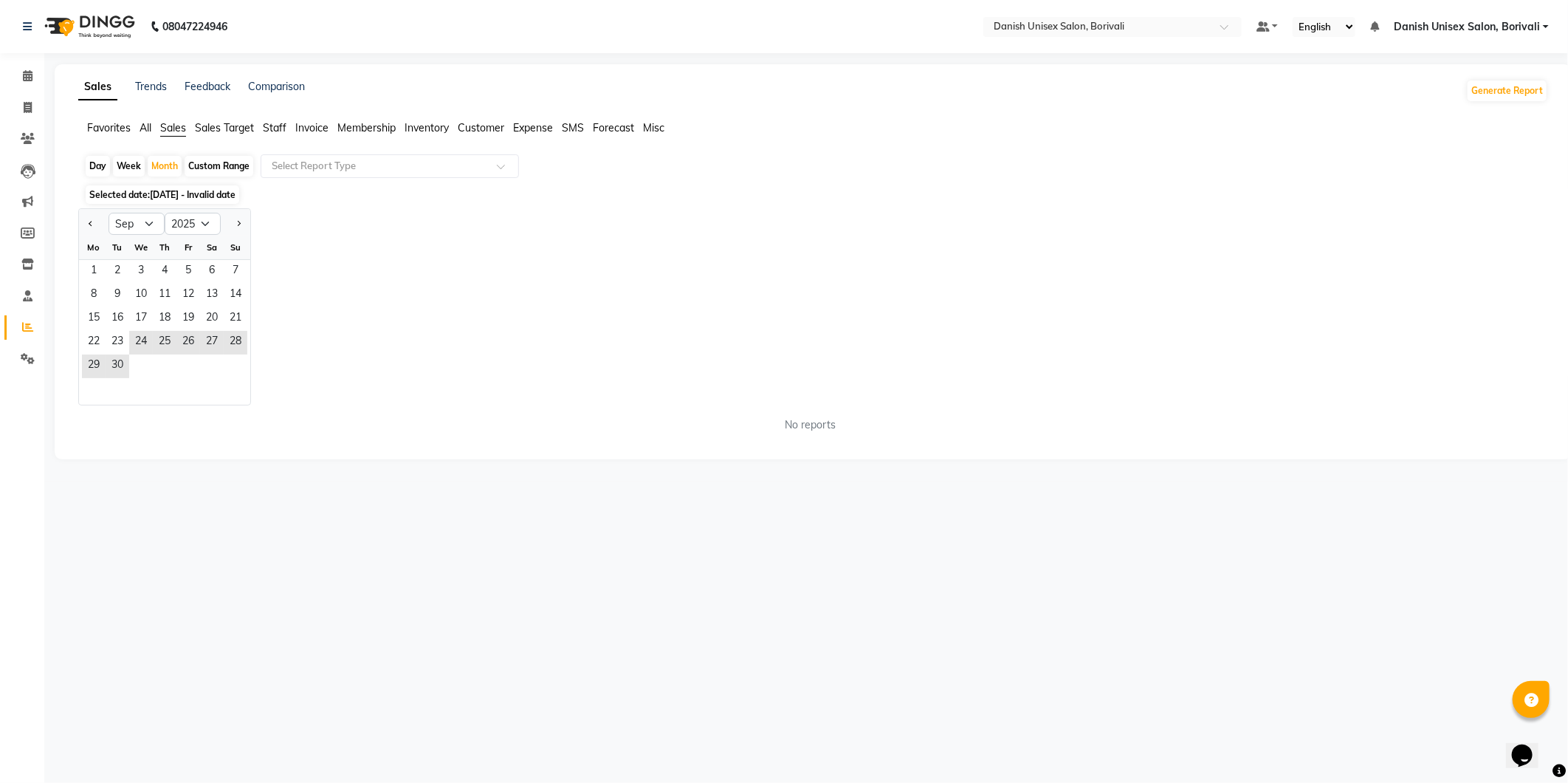
click at [91, 164] on div "Day" at bounding box center [98, 167] width 24 height 21
select select "9"
select select "2025"
click at [141, 338] on span "24" at bounding box center [141, 343] width 24 height 24
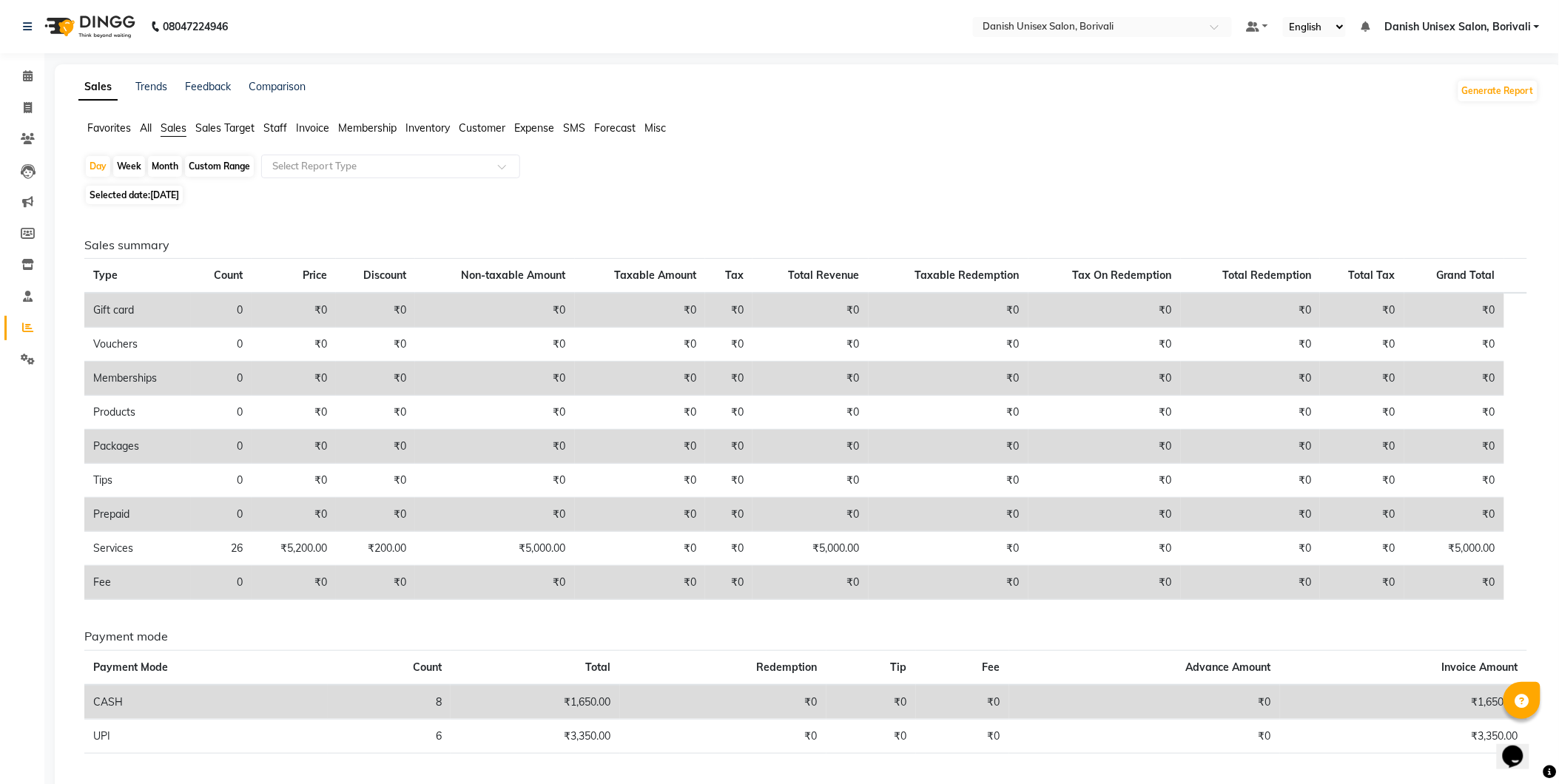
scroll to position [47, 0]
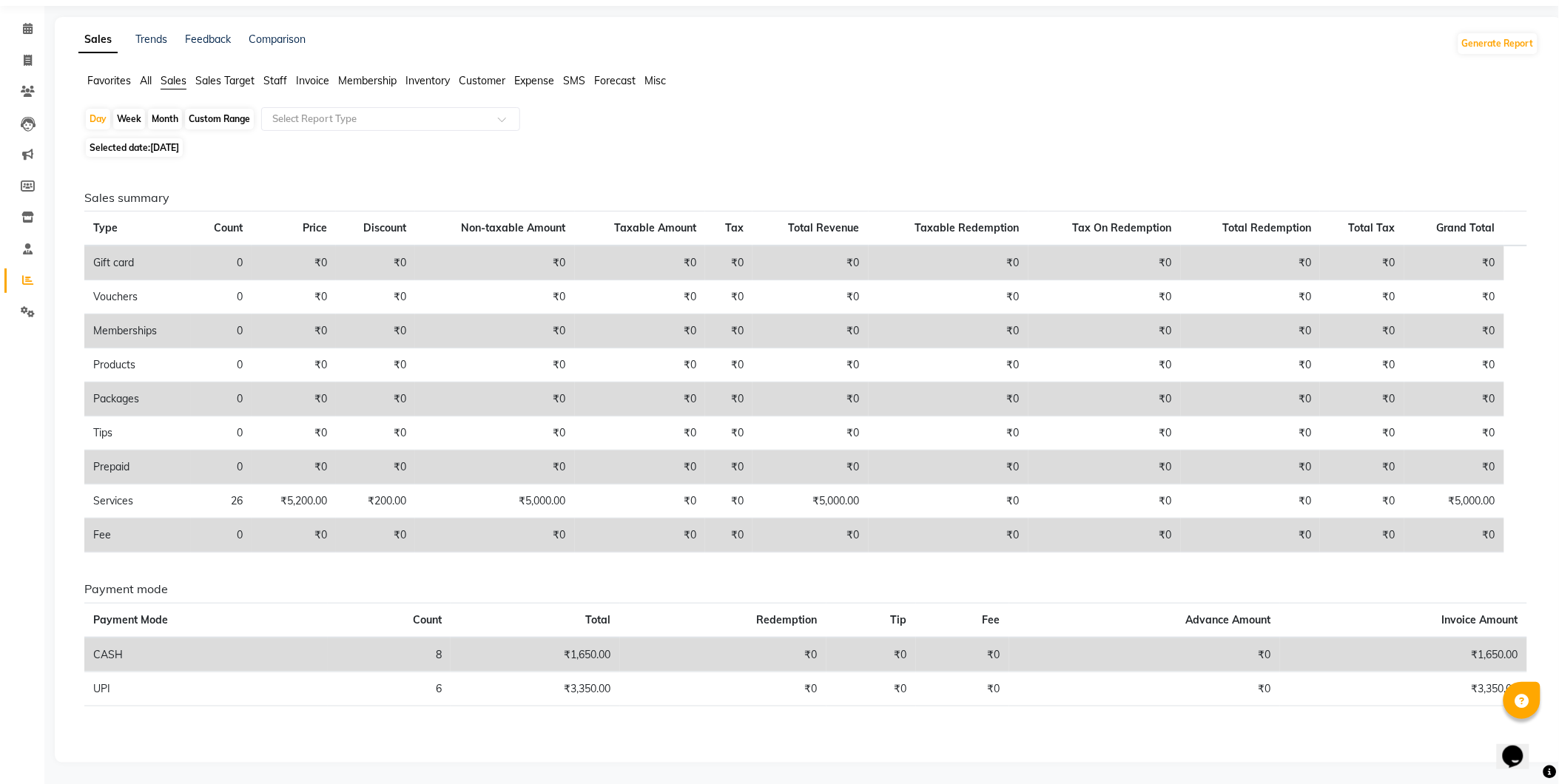
click at [141, 150] on span "Selected date: [DATE]" at bounding box center [134, 147] width 97 height 18
select select "9"
select select "2025"
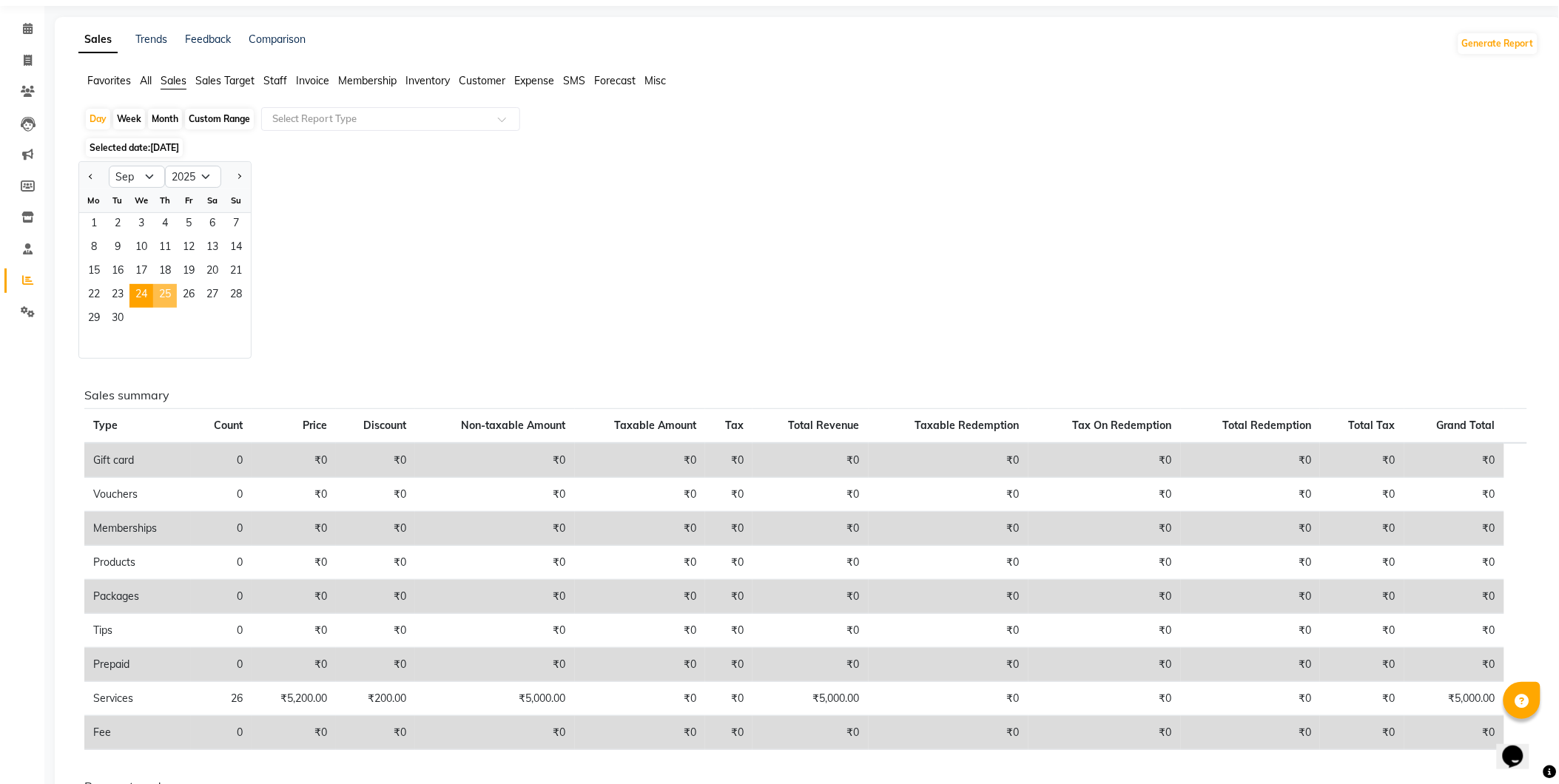
click at [160, 294] on span "25" at bounding box center [165, 295] width 24 height 24
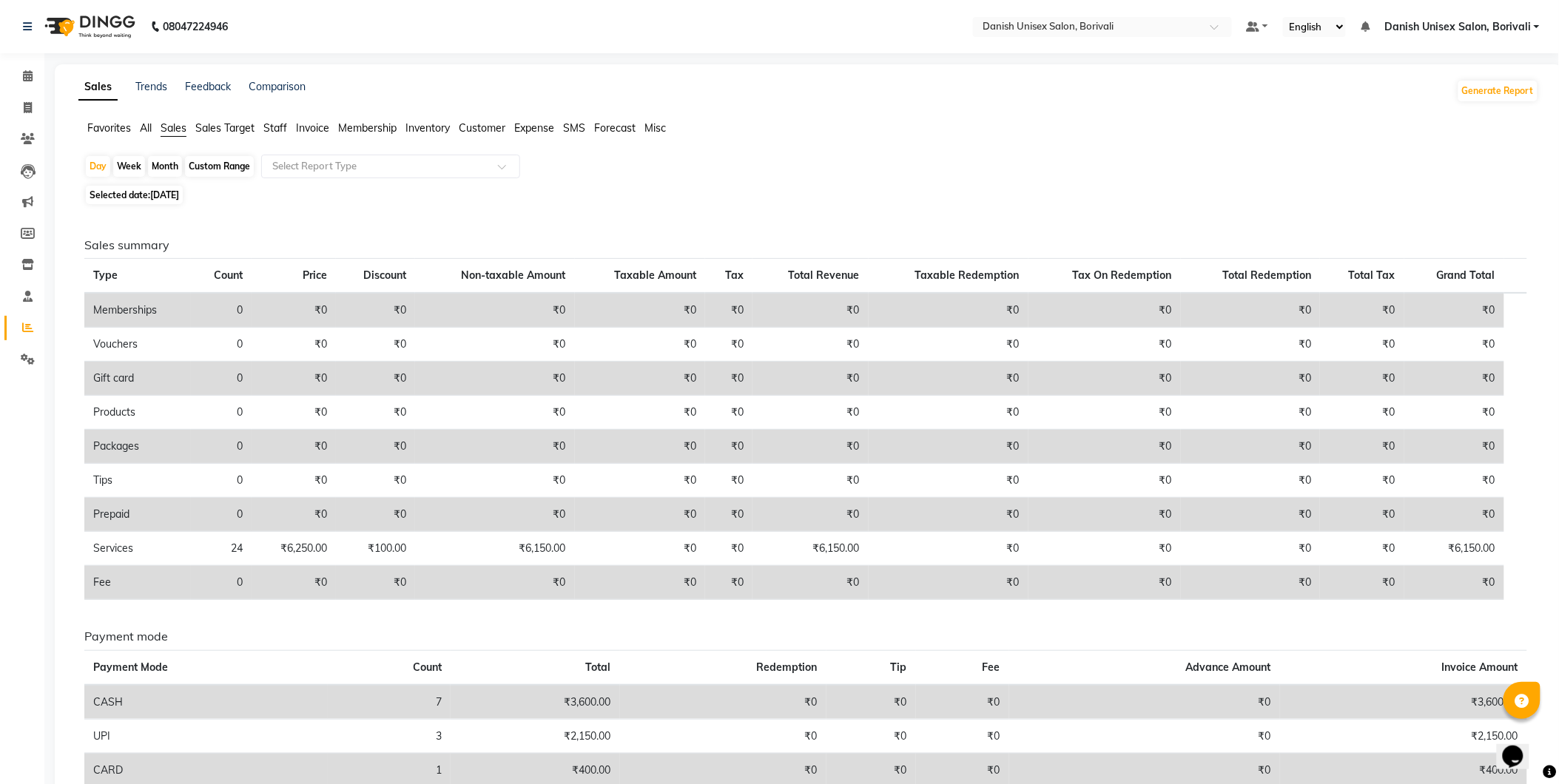
scroll to position [81, 0]
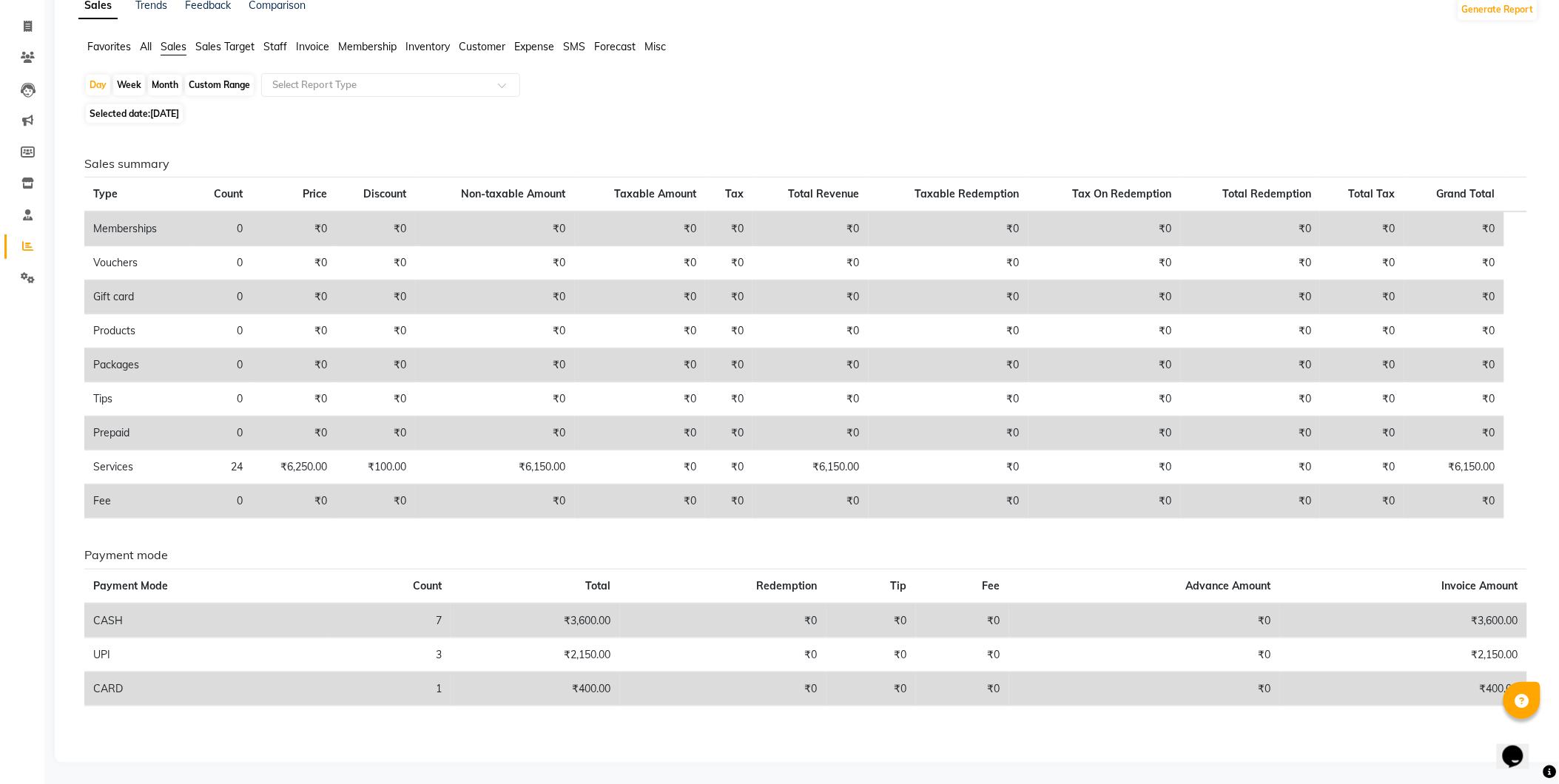
click at [150, 115] on span "Selected date: [DATE]" at bounding box center [134, 113] width 97 height 18
select select "9"
select select "2025"
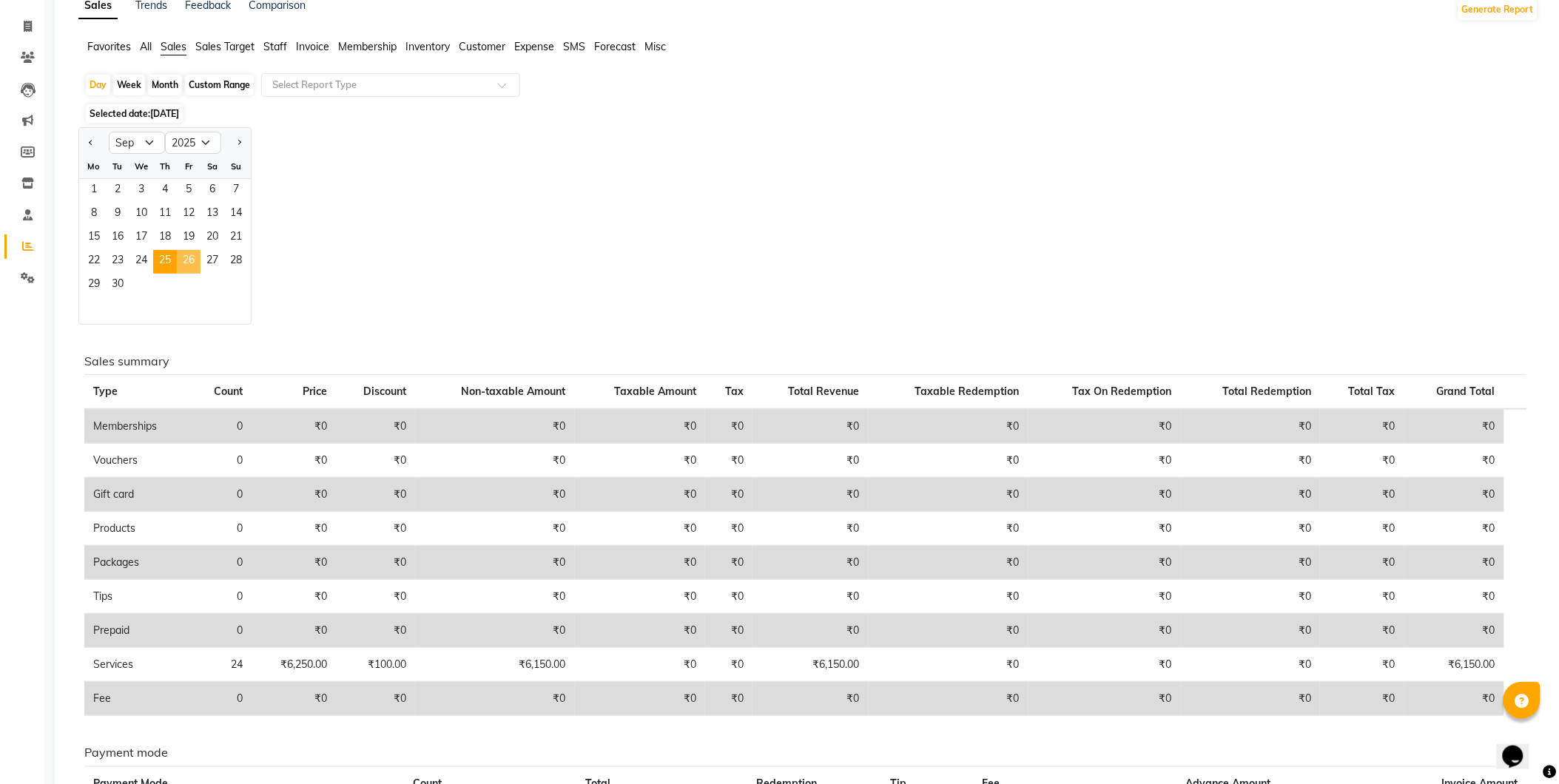
click at [196, 264] on span "26" at bounding box center [188, 262] width 24 height 24
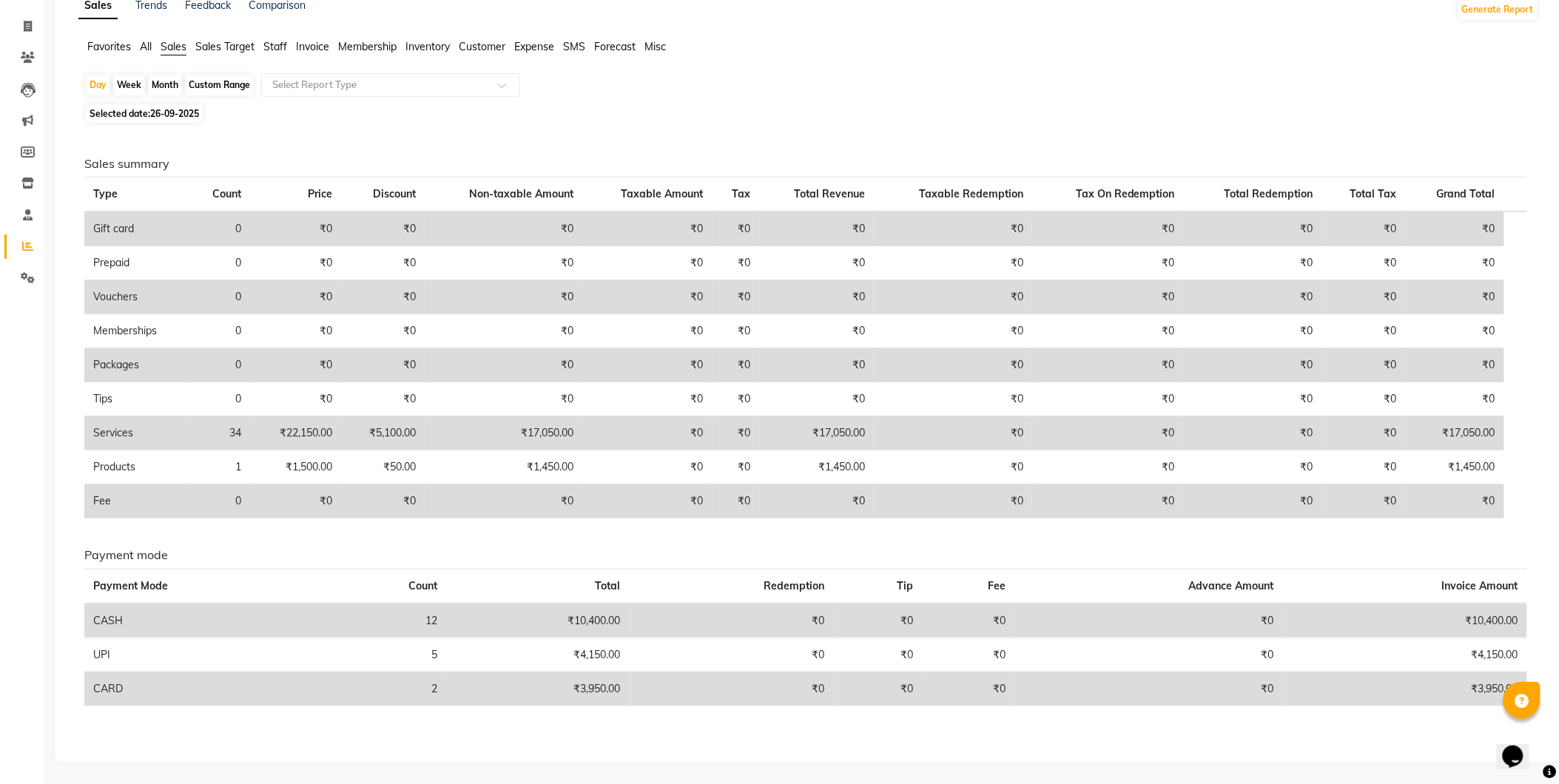
click at [168, 120] on span "Selected date: [DATE]" at bounding box center [145, 113] width 117 height 18
select select "9"
select select "2025"
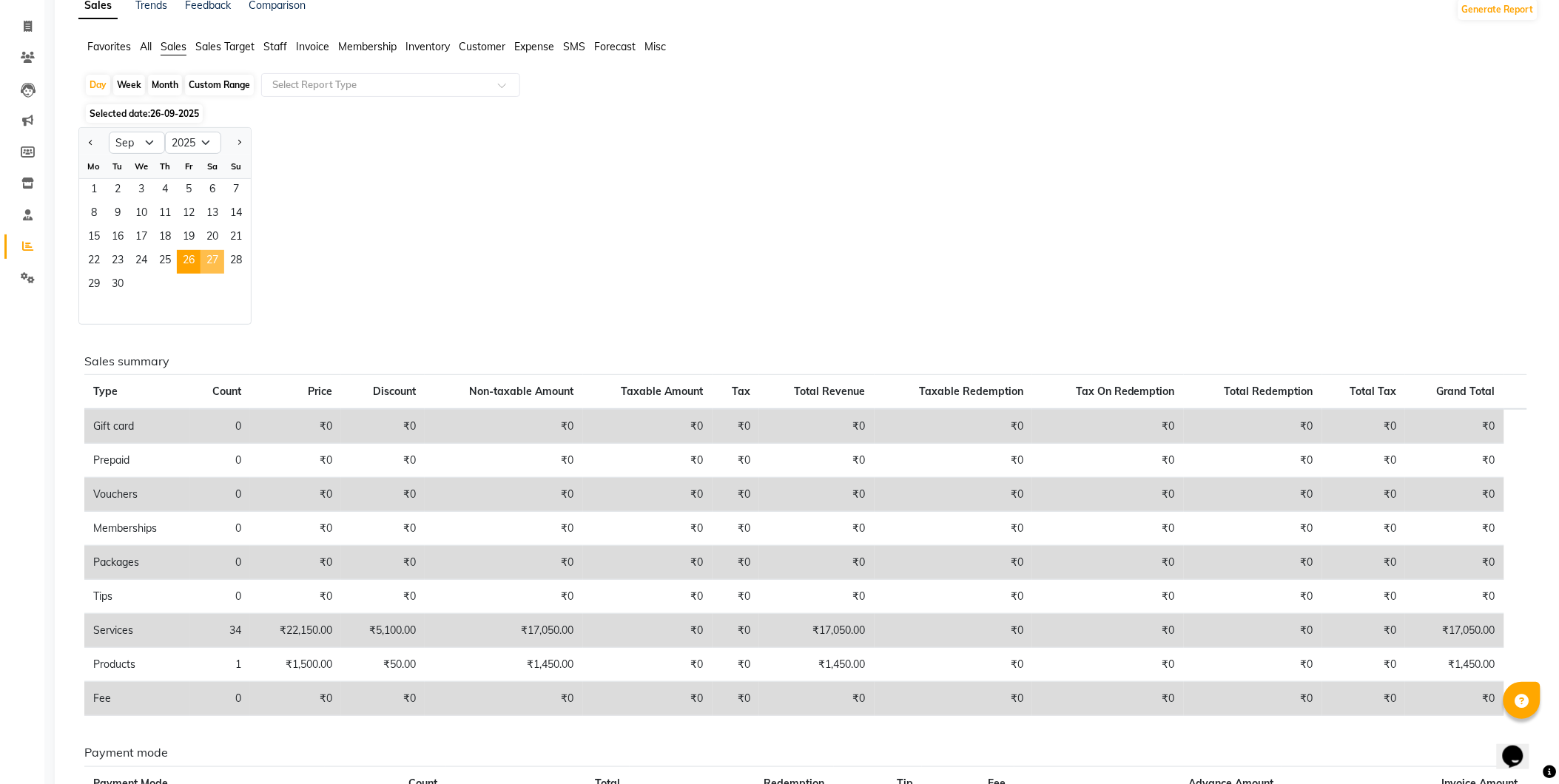
click at [209, 264] on span "27" at bounding box center [212, 262] width 24 height 24
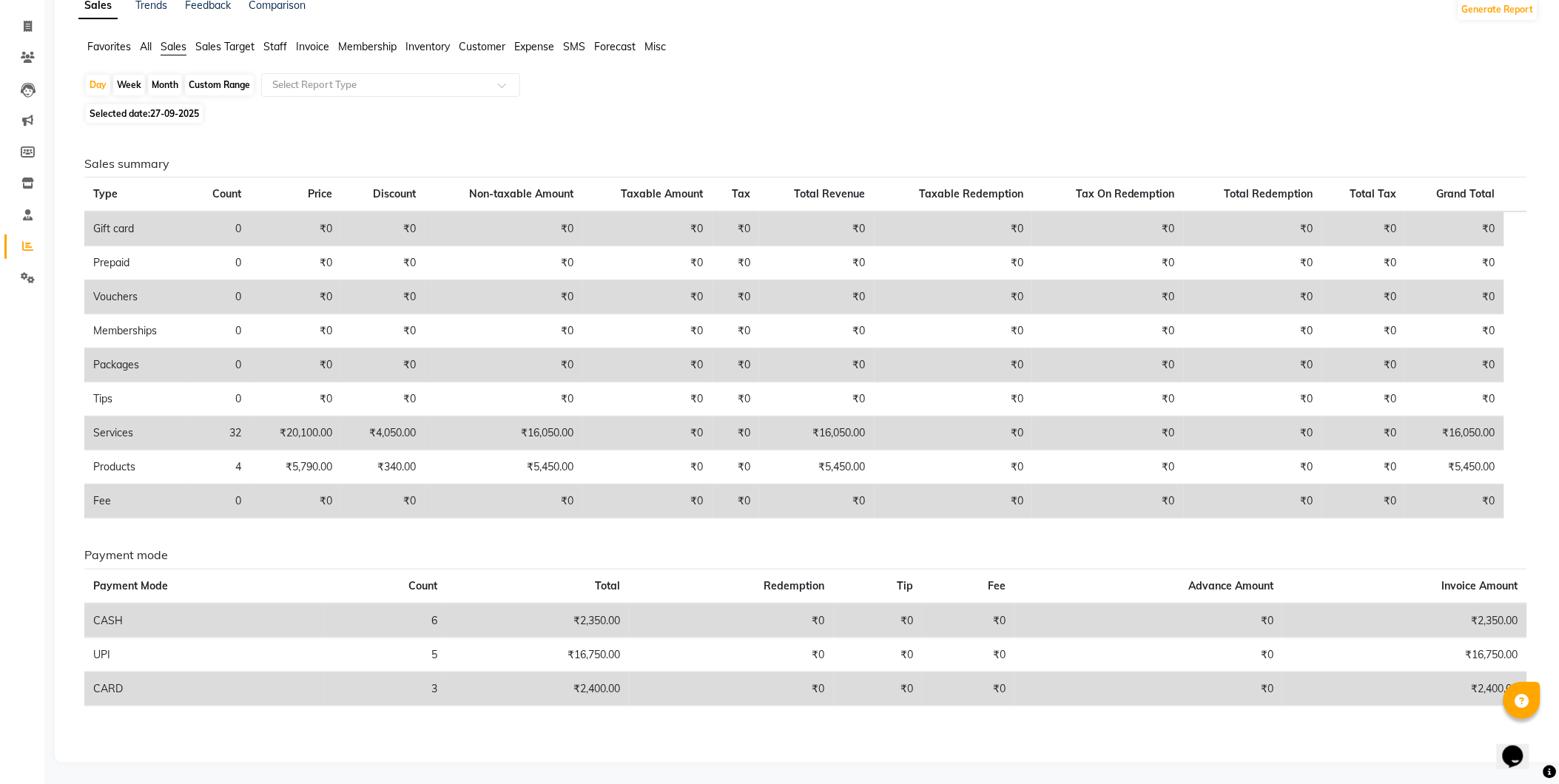
scroll to position [0, 0]
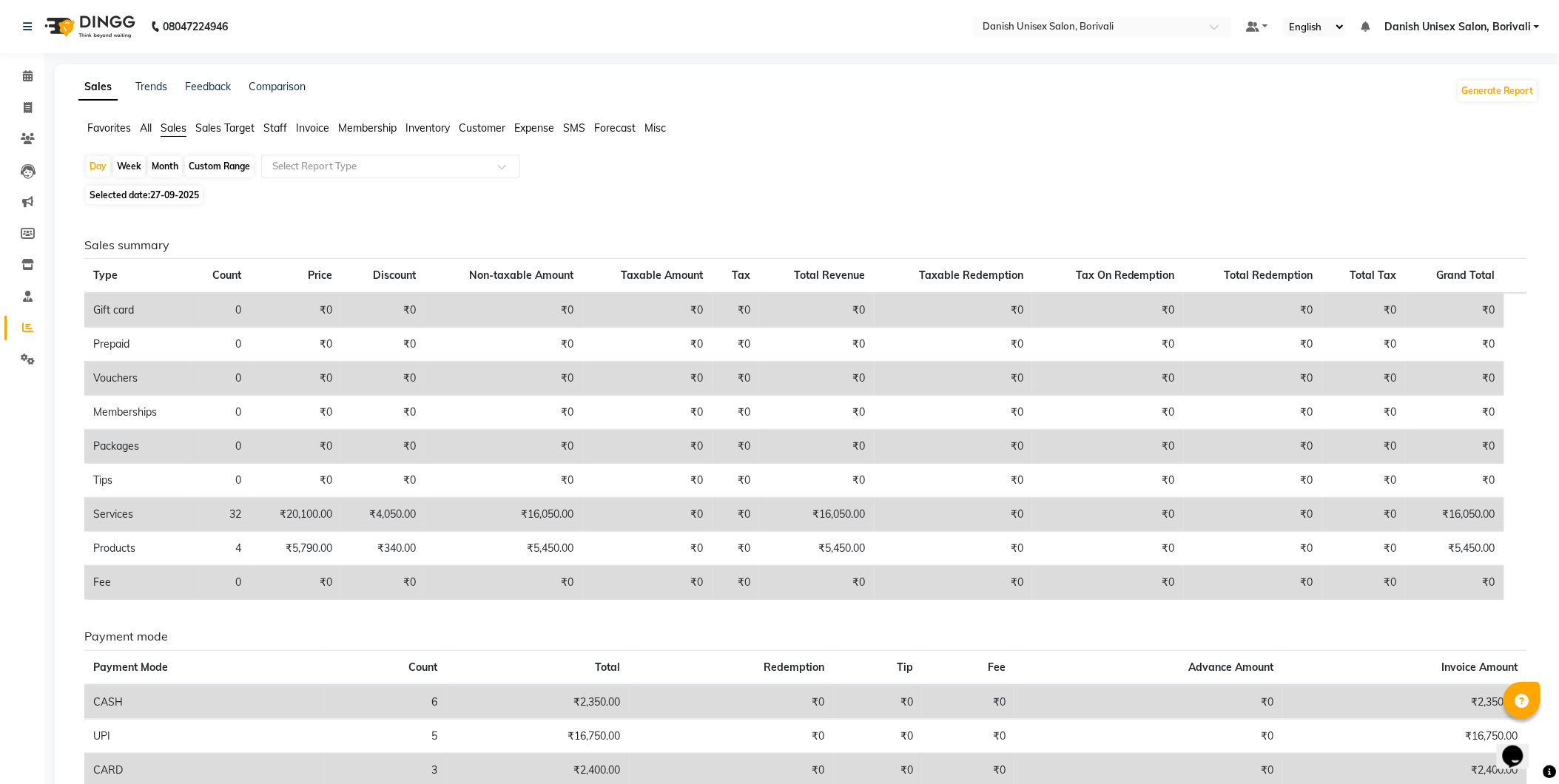
click at [164, 198] on span "27-09-2025" at bounding box center [175, 196] width 49 height 12
select select "9"
select select "2025"
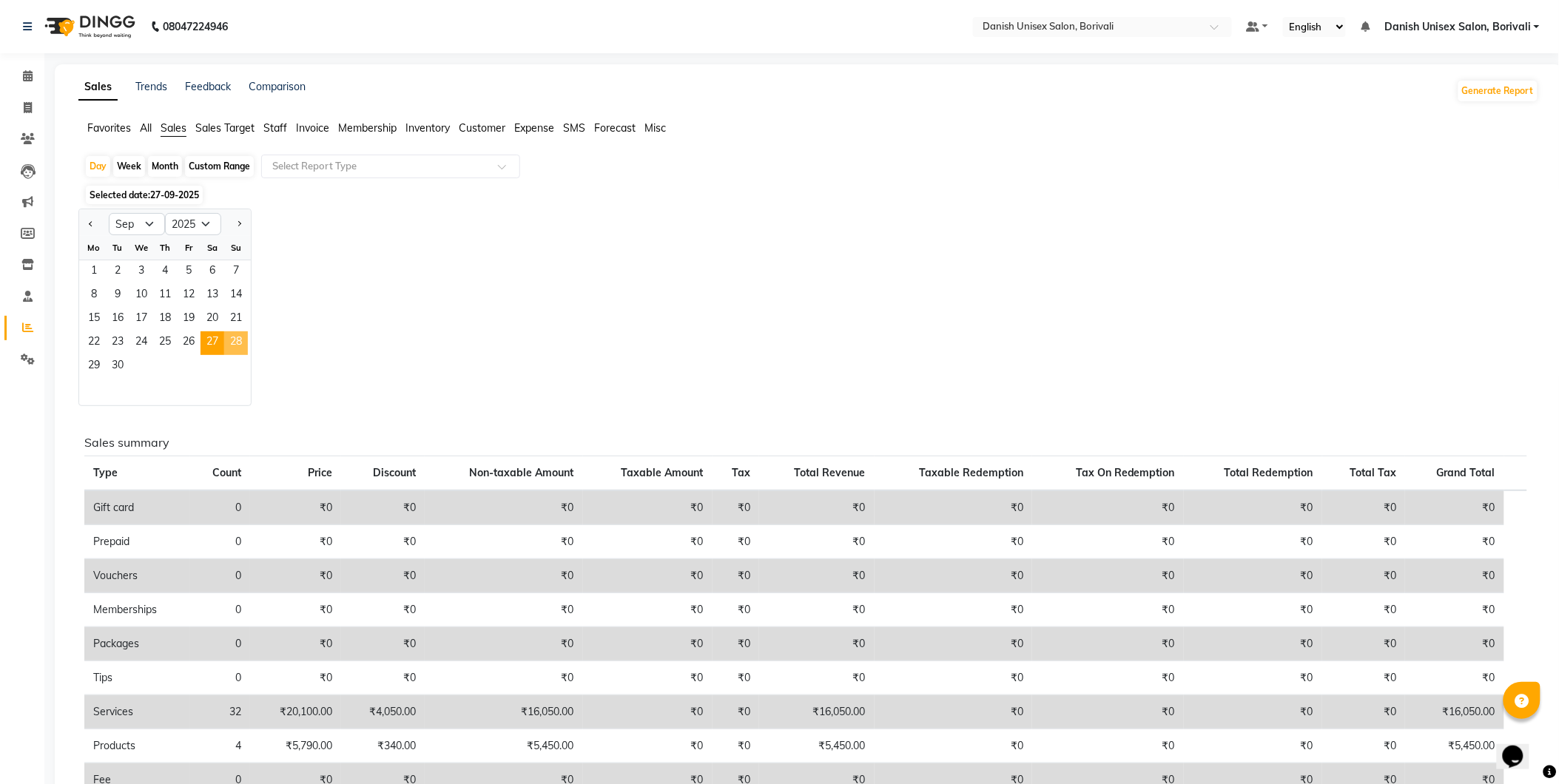
click at [238, 345] on span "28" at bounding box center [236, 343] width 24 height 24
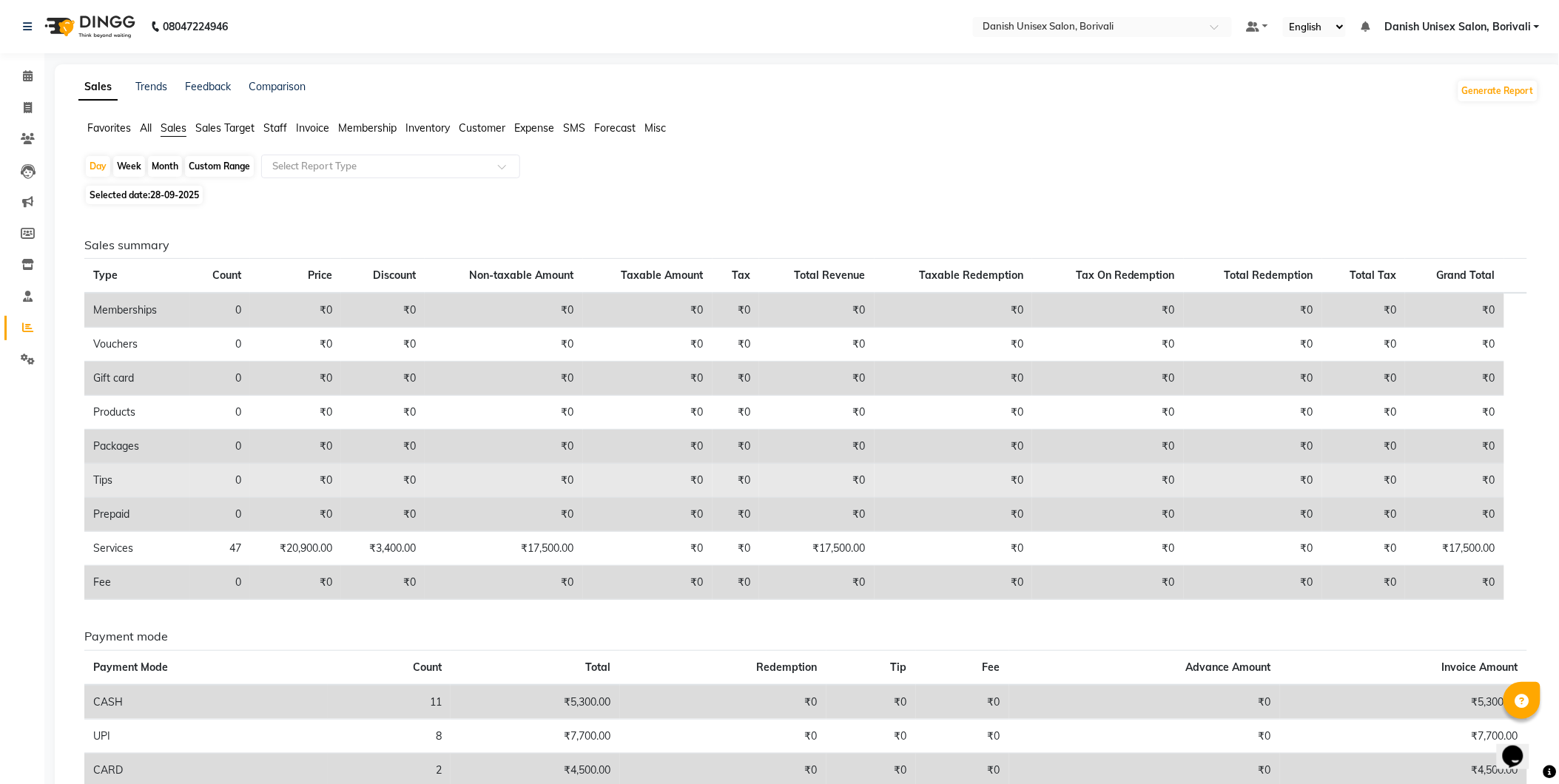
scroll to position [81, 0]
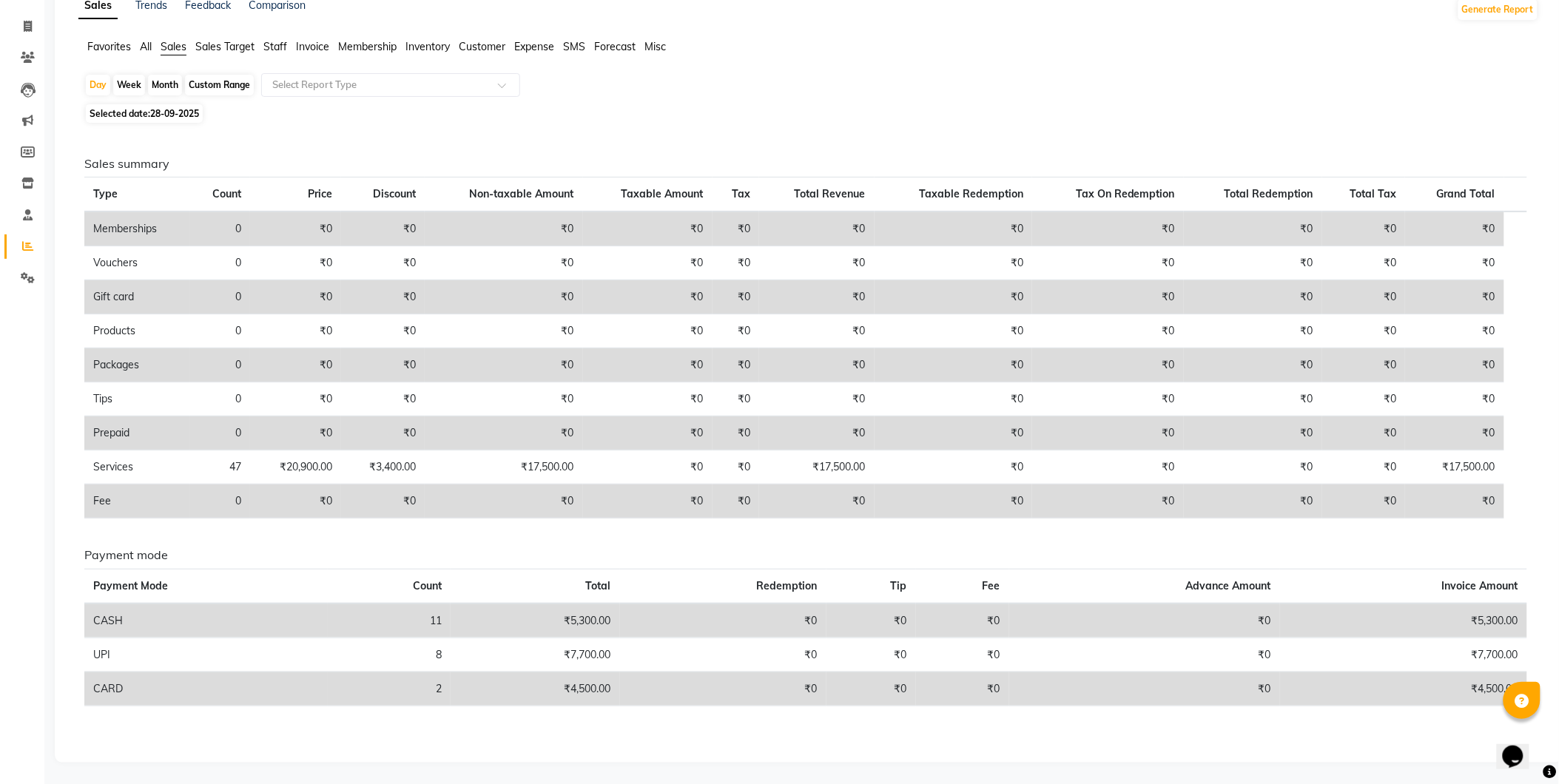
click at [157, 115] on span "28-09-2025" at bounding box center [175, 114] width 49 height 12
select select "9"
select select "2025"
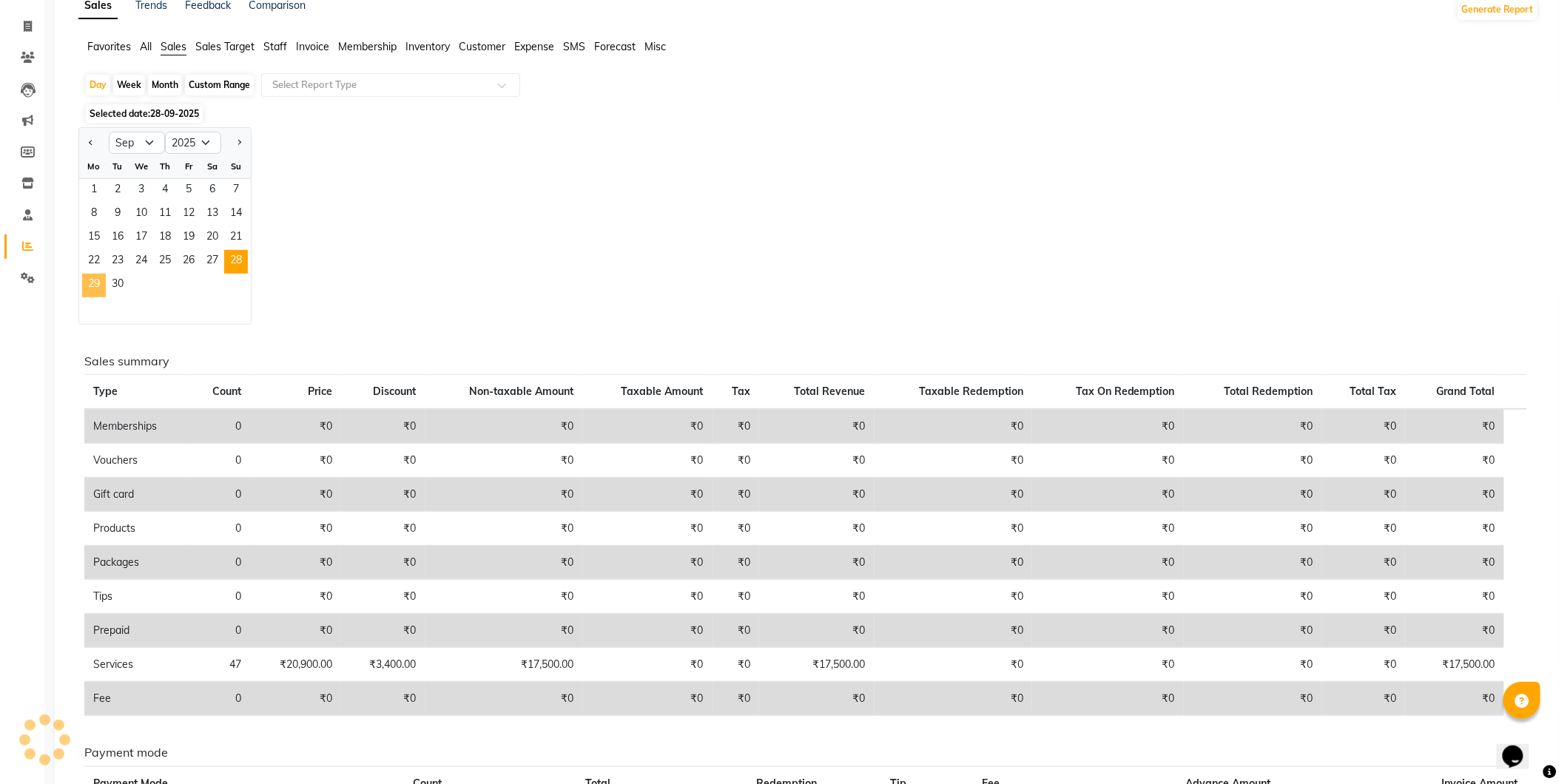
click at [91, 285] on span "29" at bounding box center [94, 286] width 24 height 24
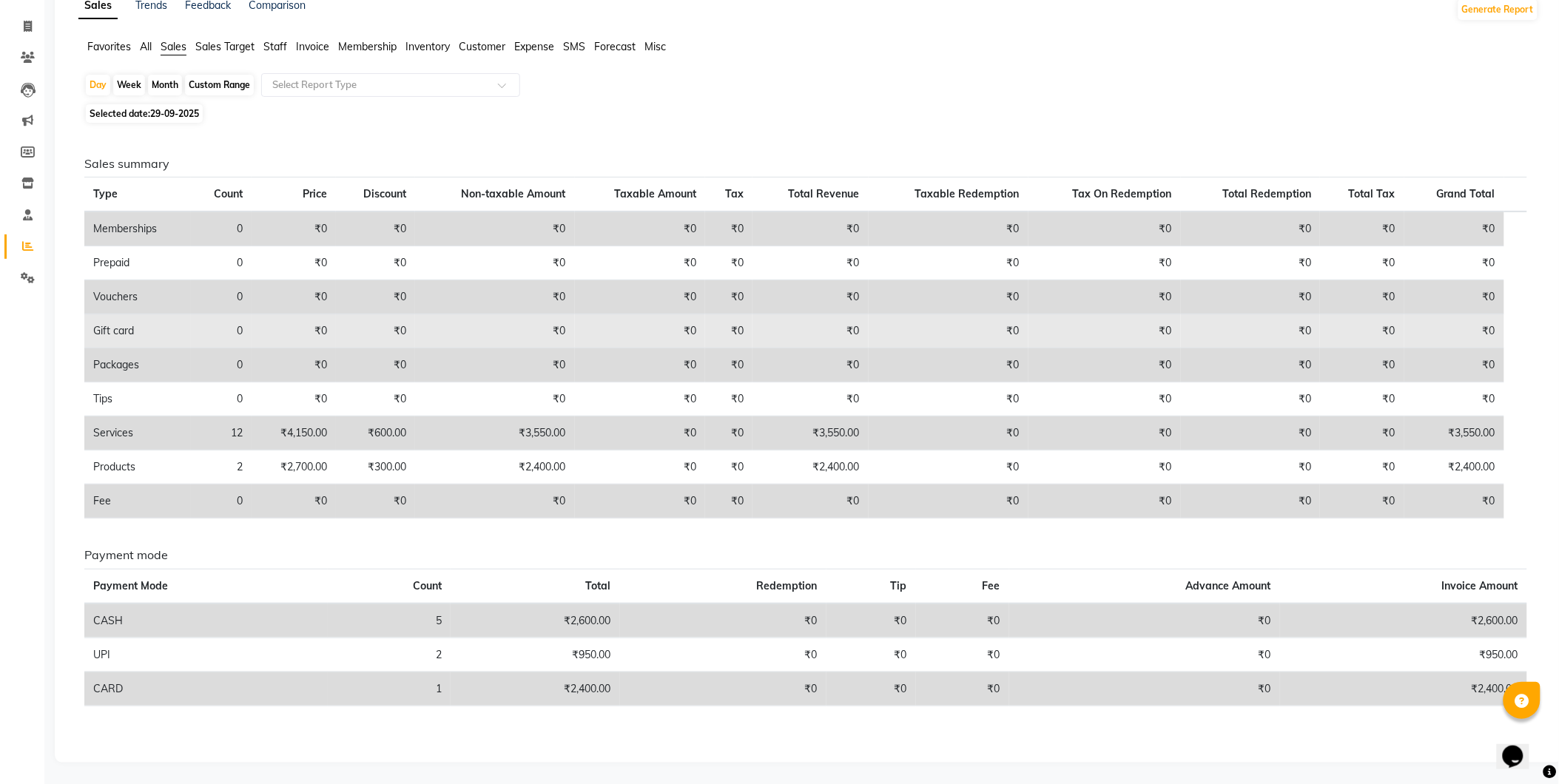
scroll to position [0, 0]
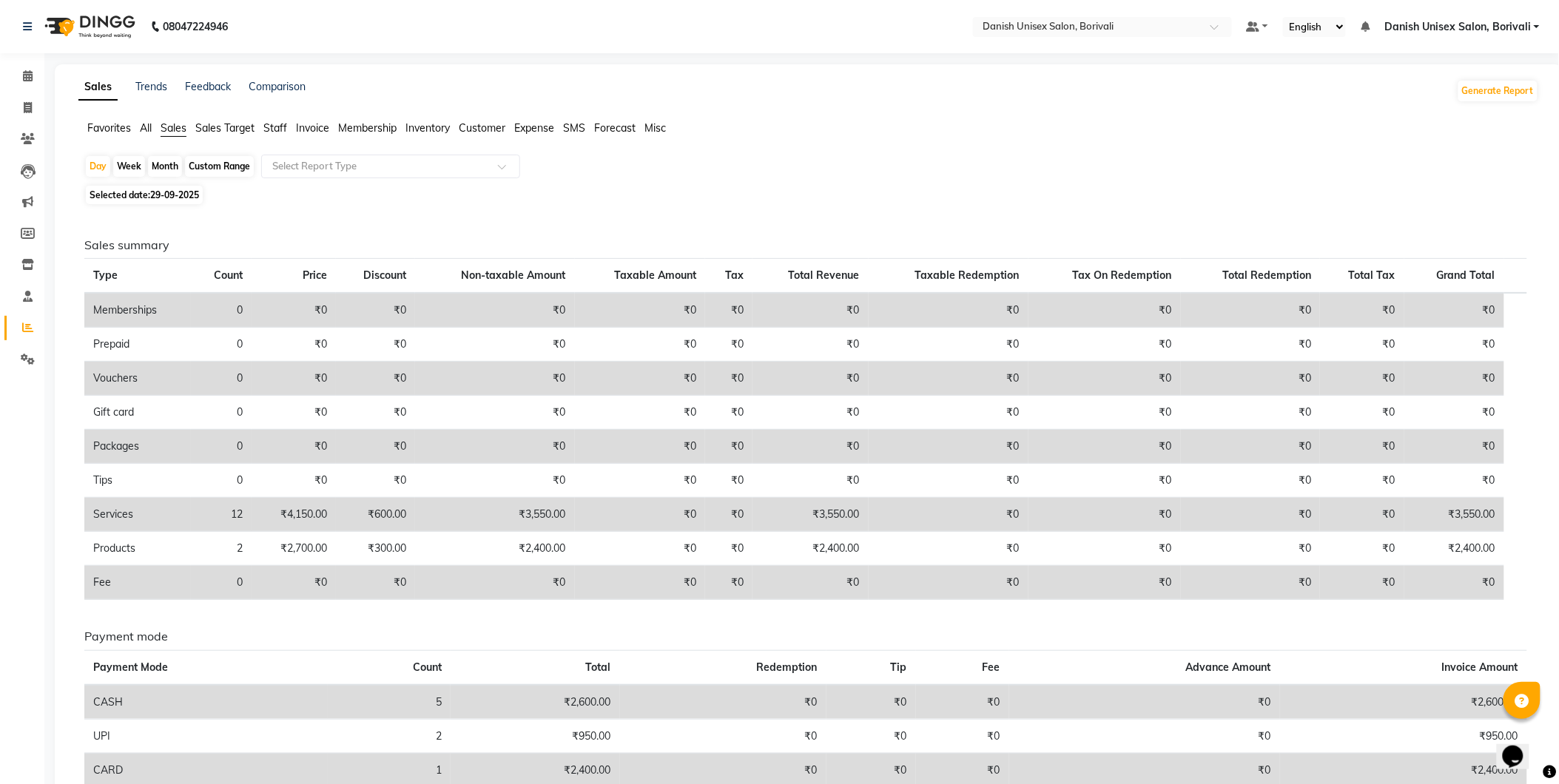
click at [144, 197] on span "Selected date: [DATE]" at bounding box center [145, 195] width 117 height 18
select select "9"
select select "2025"
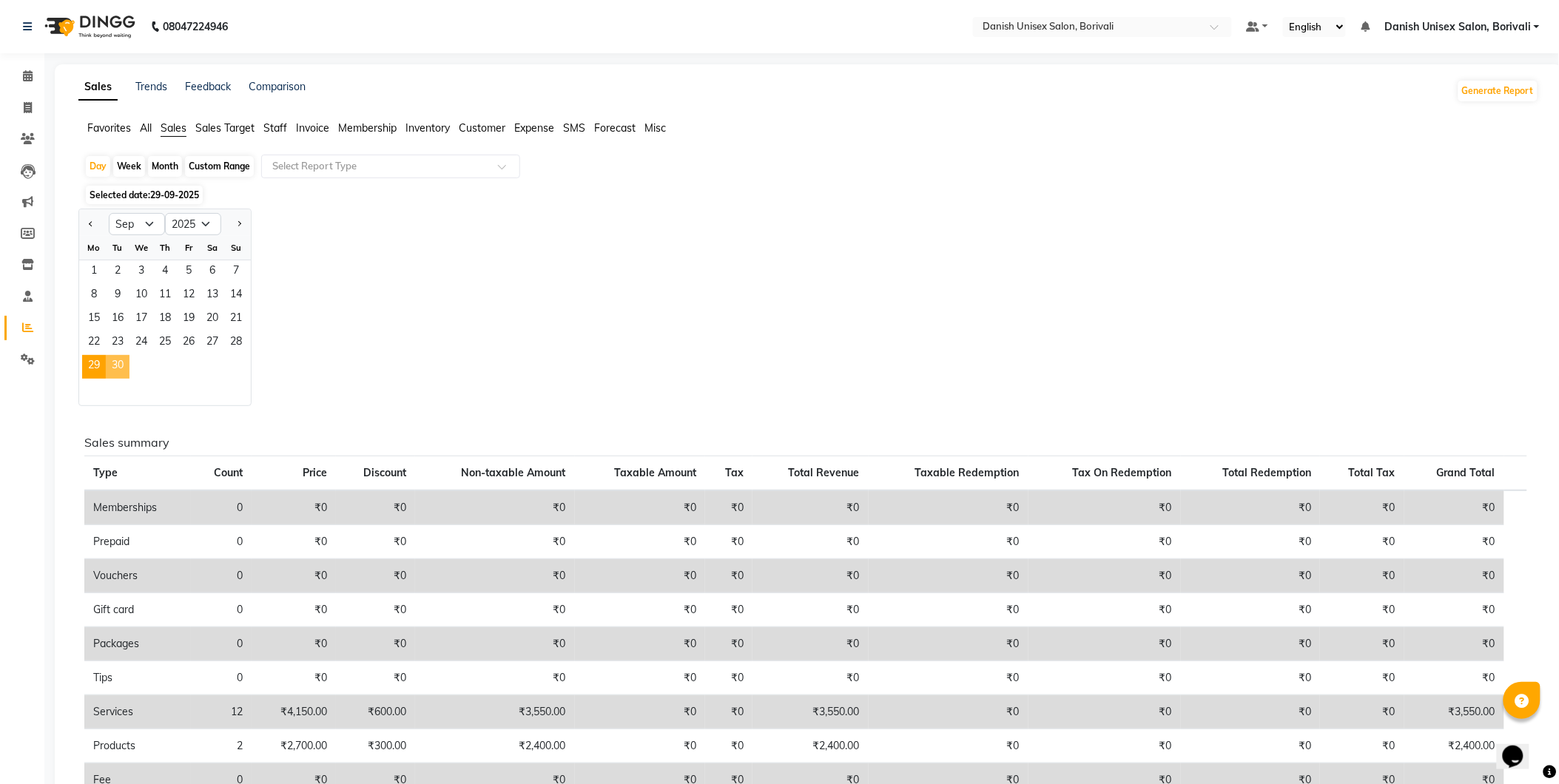
click at [118, 366] on span "30" at bounding box center [117, 366] width 24 height 24
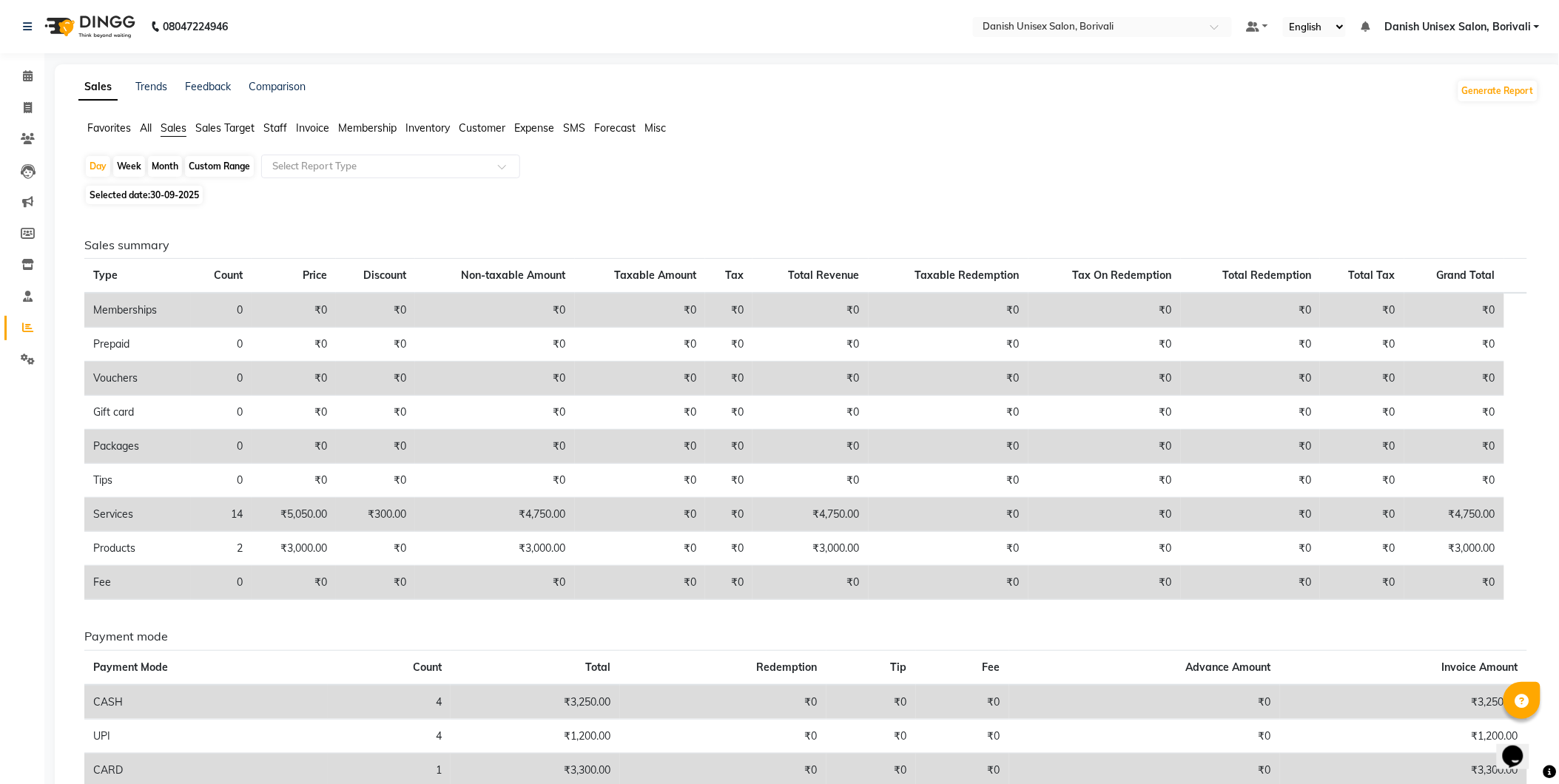
scroll to position [81, 0]
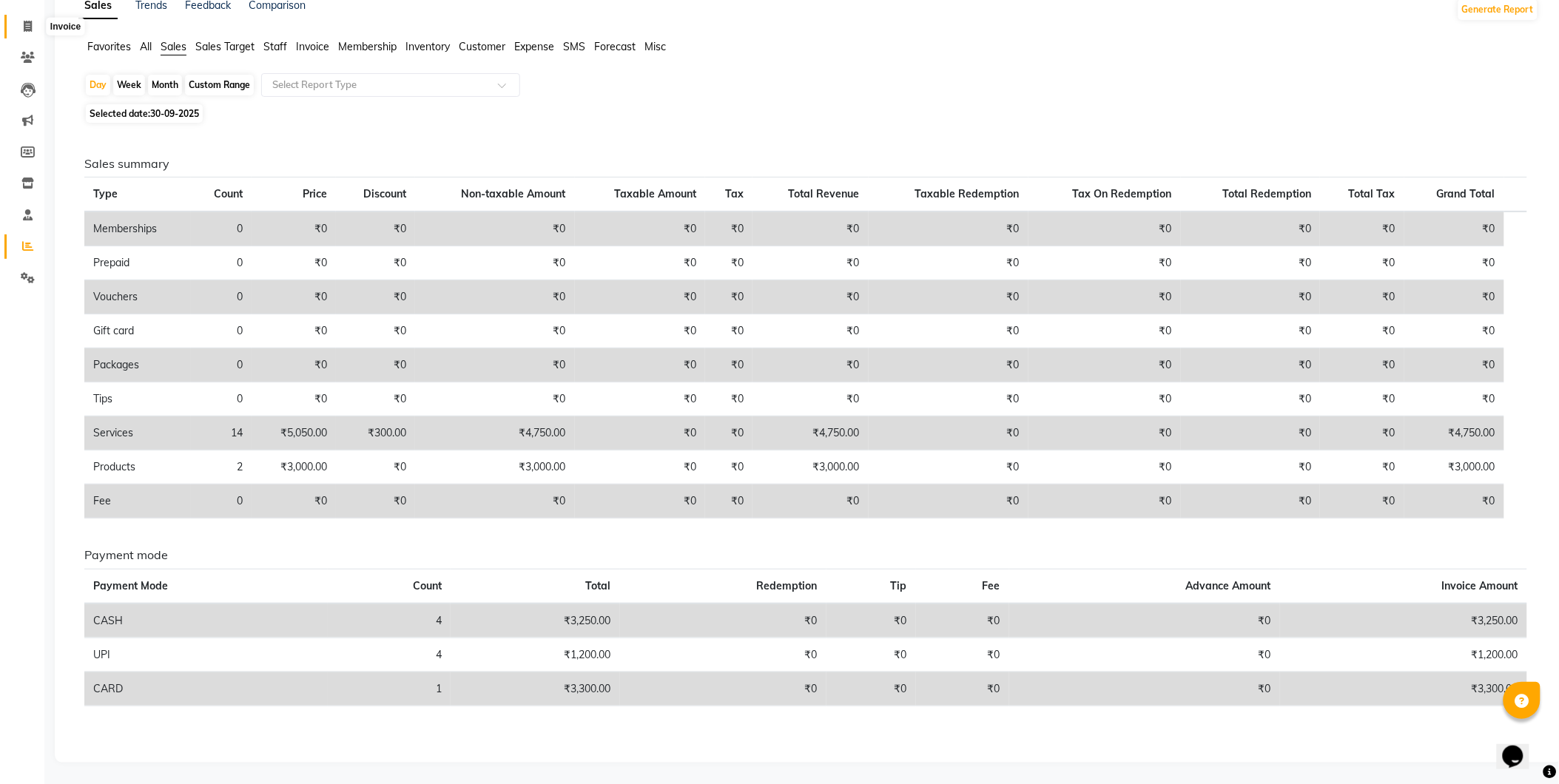
drag, startPoint x: 26, startPoint y: 19, endPoint x: 31, endPoint y: 37, distance: 18.7
click at [26, 19] on span at bounding box center [27, 27] width 26 height 17
select select "service"
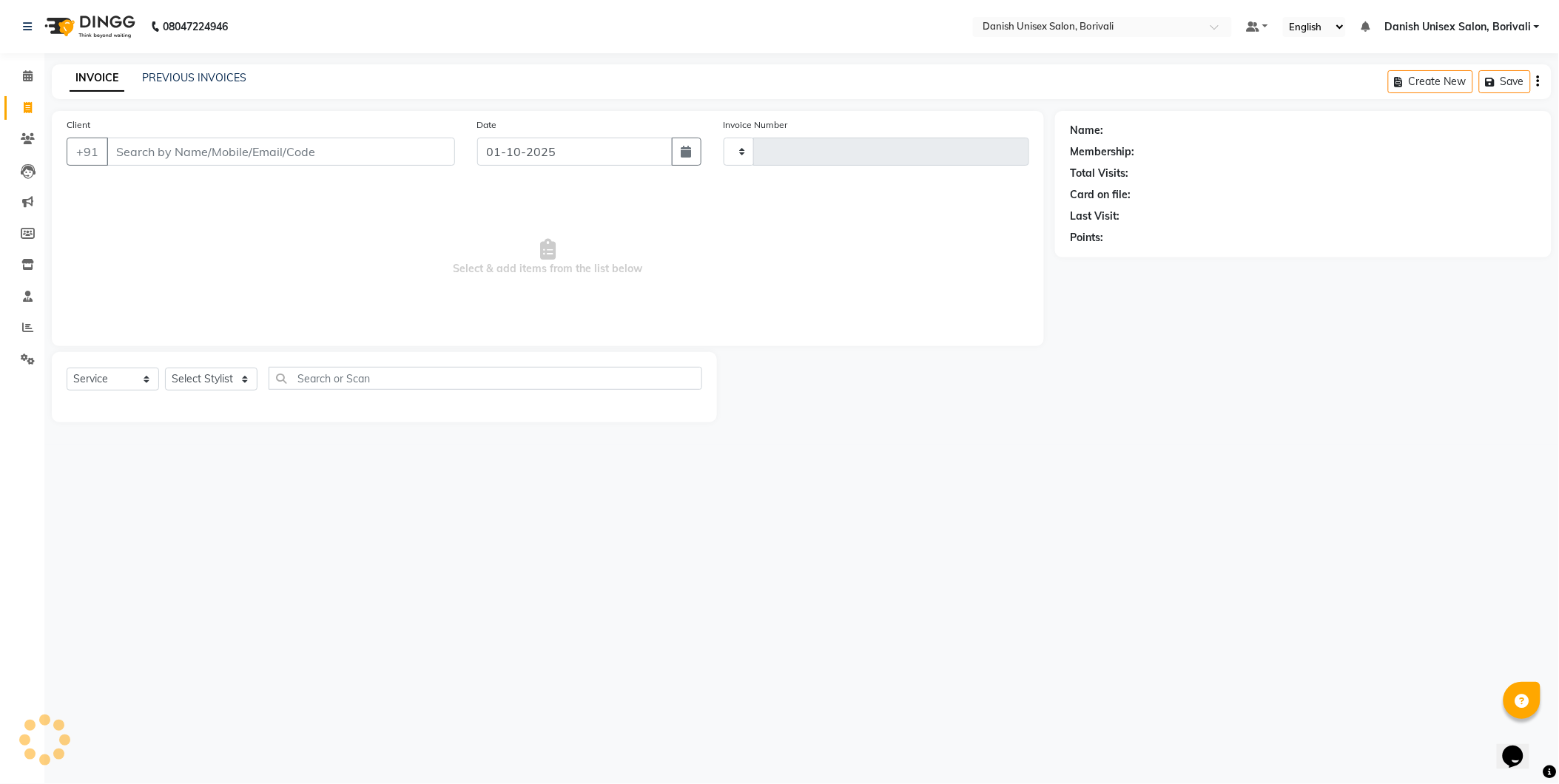
type input "2717"
select select "7068"
click at [24, 74] on icon at bounding box center [28, 76] width 10 height 12
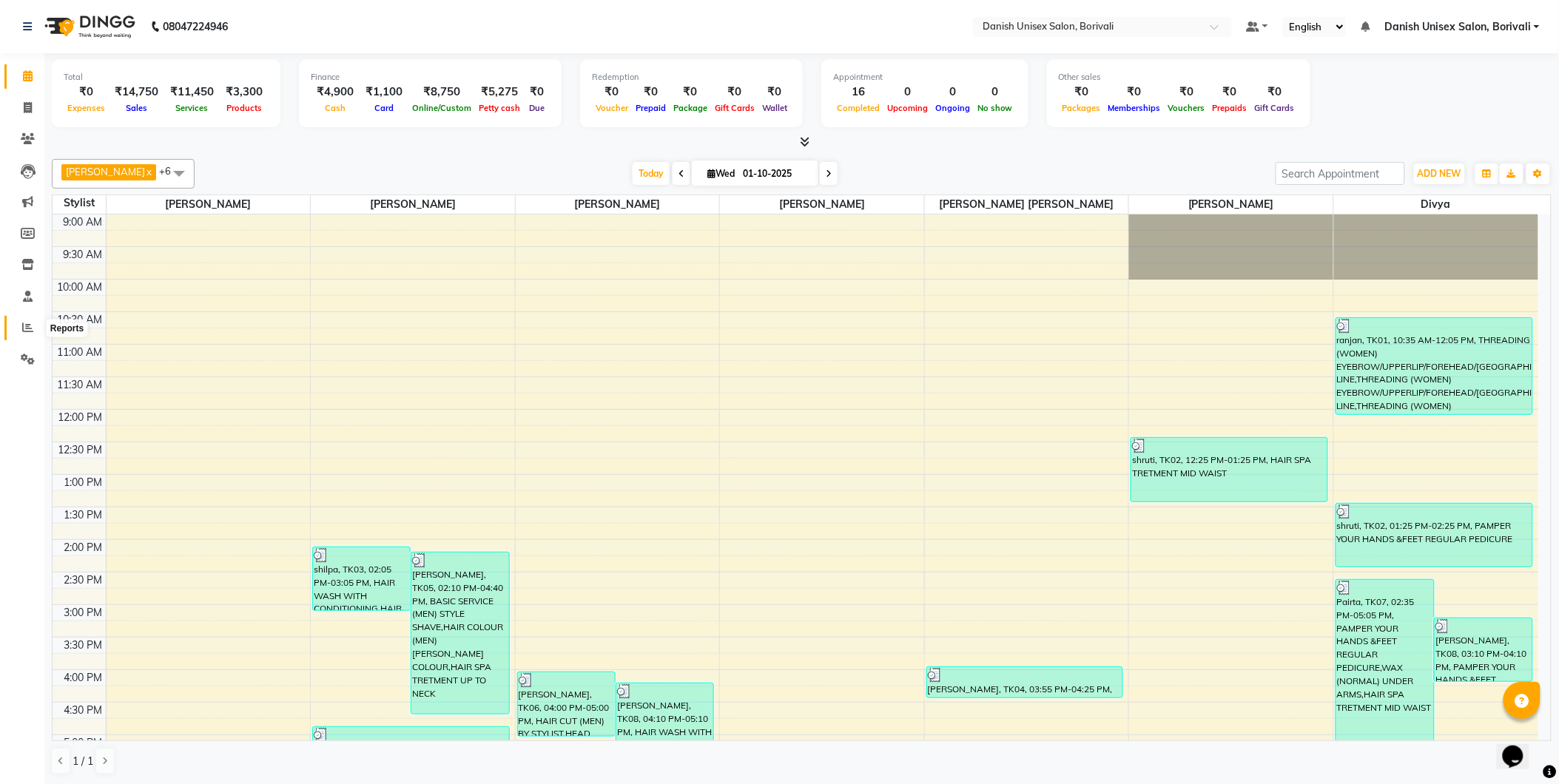
click at [28, 326] on icon at bounding box center [28, 328] width 12 height 12
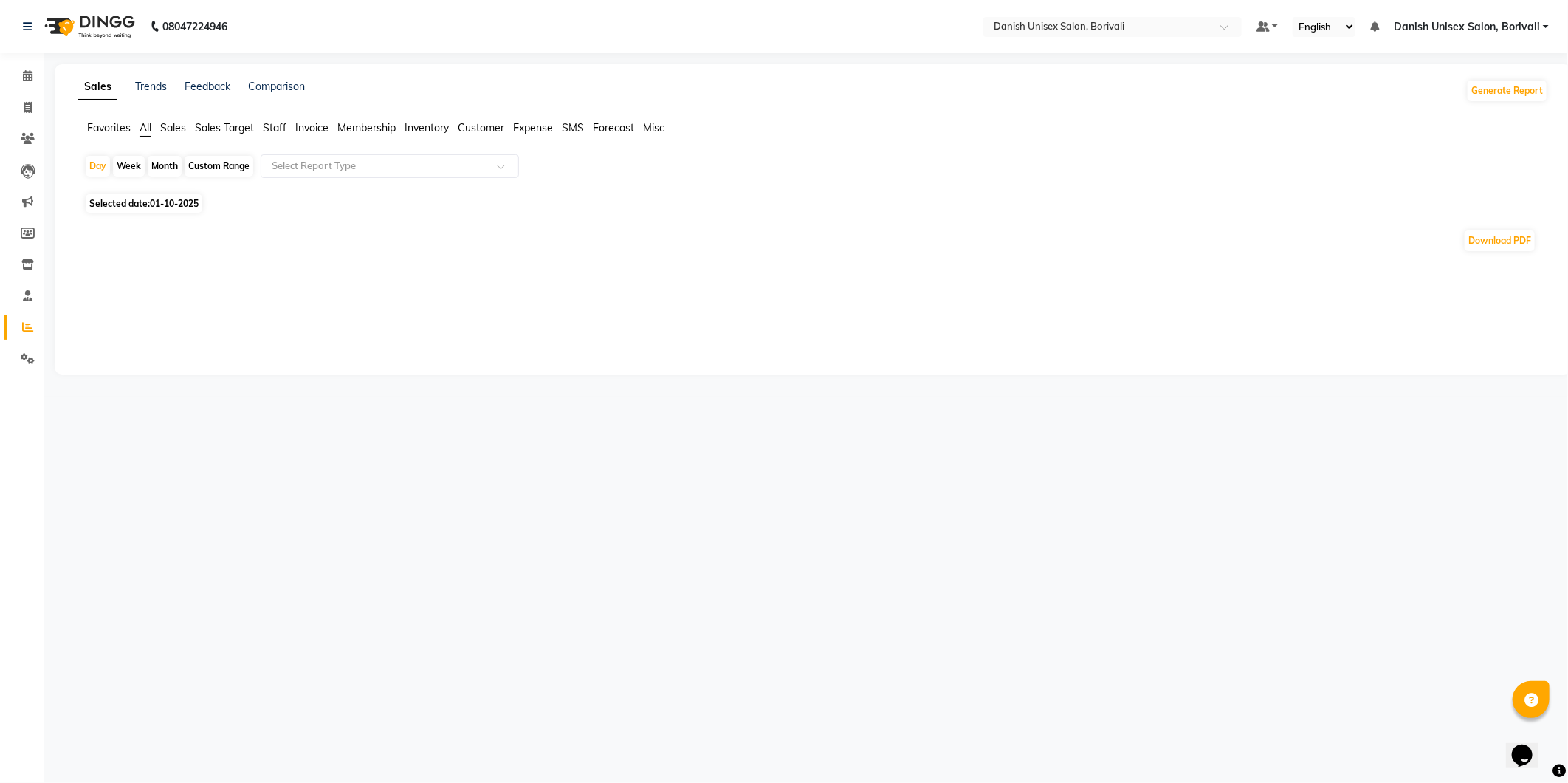
click at [164, 167] on div "Month" at bounding box center [164, 167] width 33 height 21
select select "10"
select select "2025"
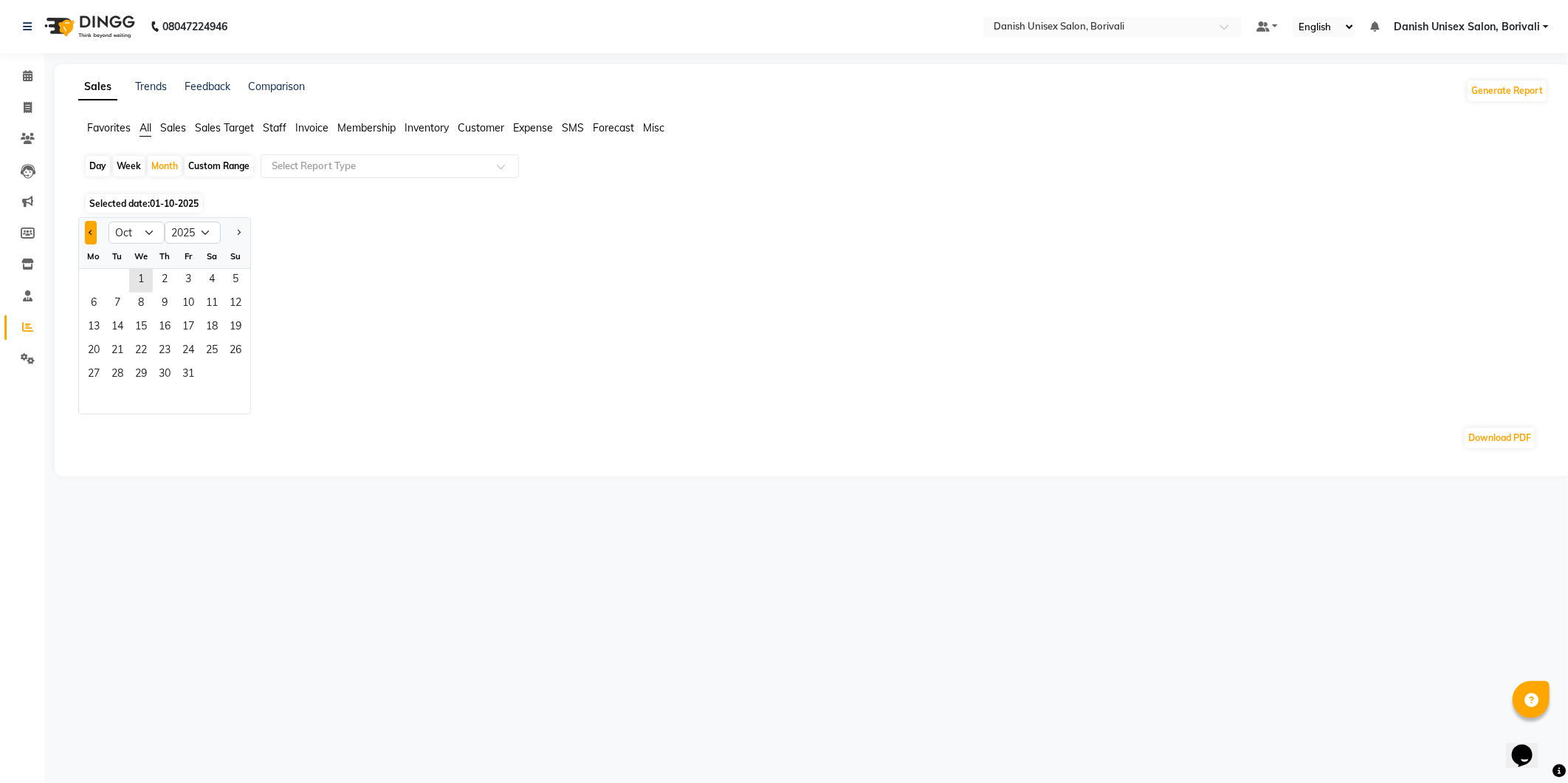
click at [85, 236] on button "Previous month" at bounding box center [91, 233] width 11 height 24
select select "9"
click at [210, 326] on span "20" at bounding box center [211, 327] width 24 height 24
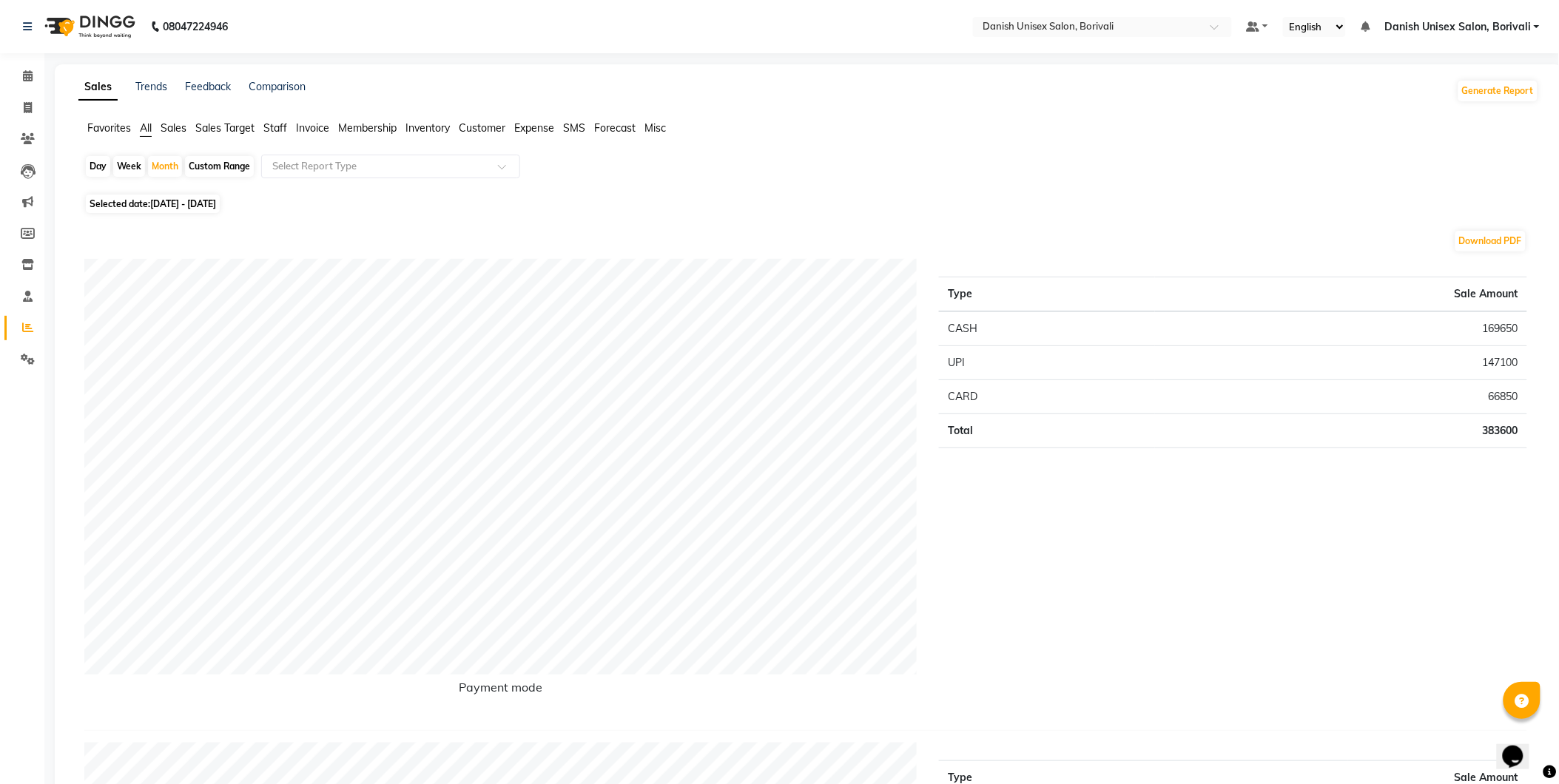
click at [91, 164] on div "Day" at bounding box center [98, 167] width 24 height 21
select select "9"
select select "2025"
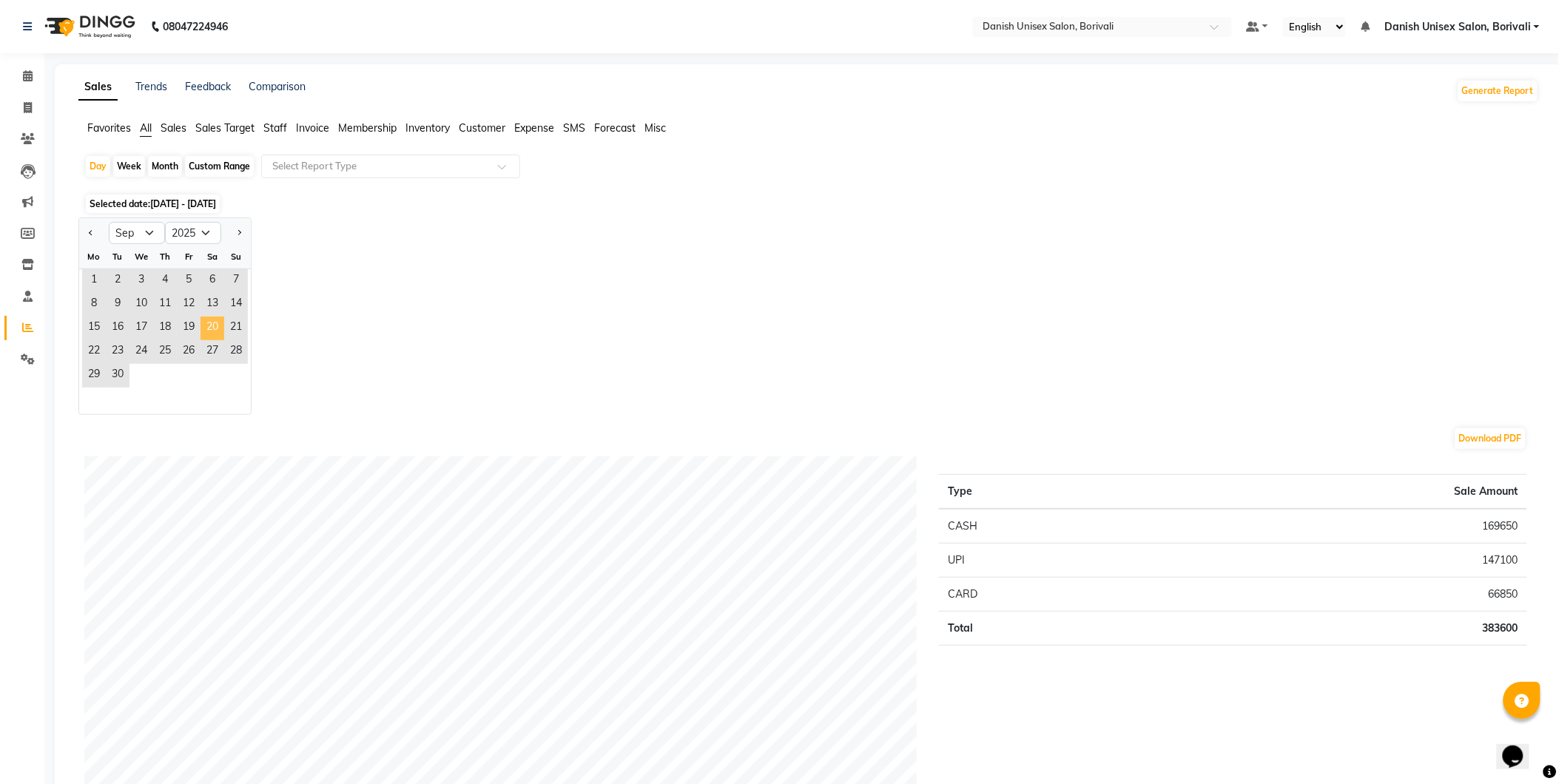
click at [210, 321] on span "20" at bounding box center [212, 328] width 24 height 24
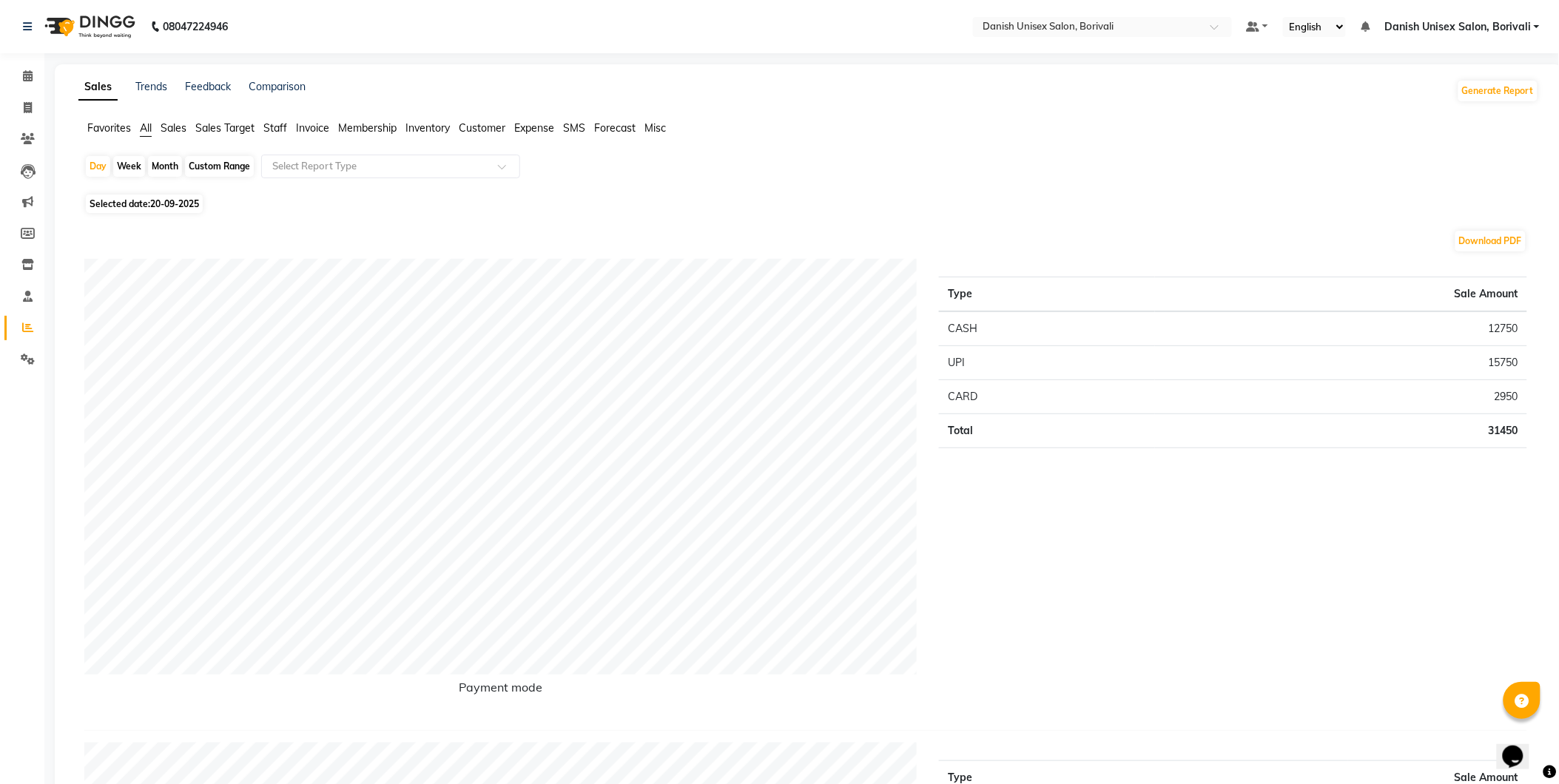
click at [171, 131] on span "Sales" at bounding box center [173, 128] width 26 height 13
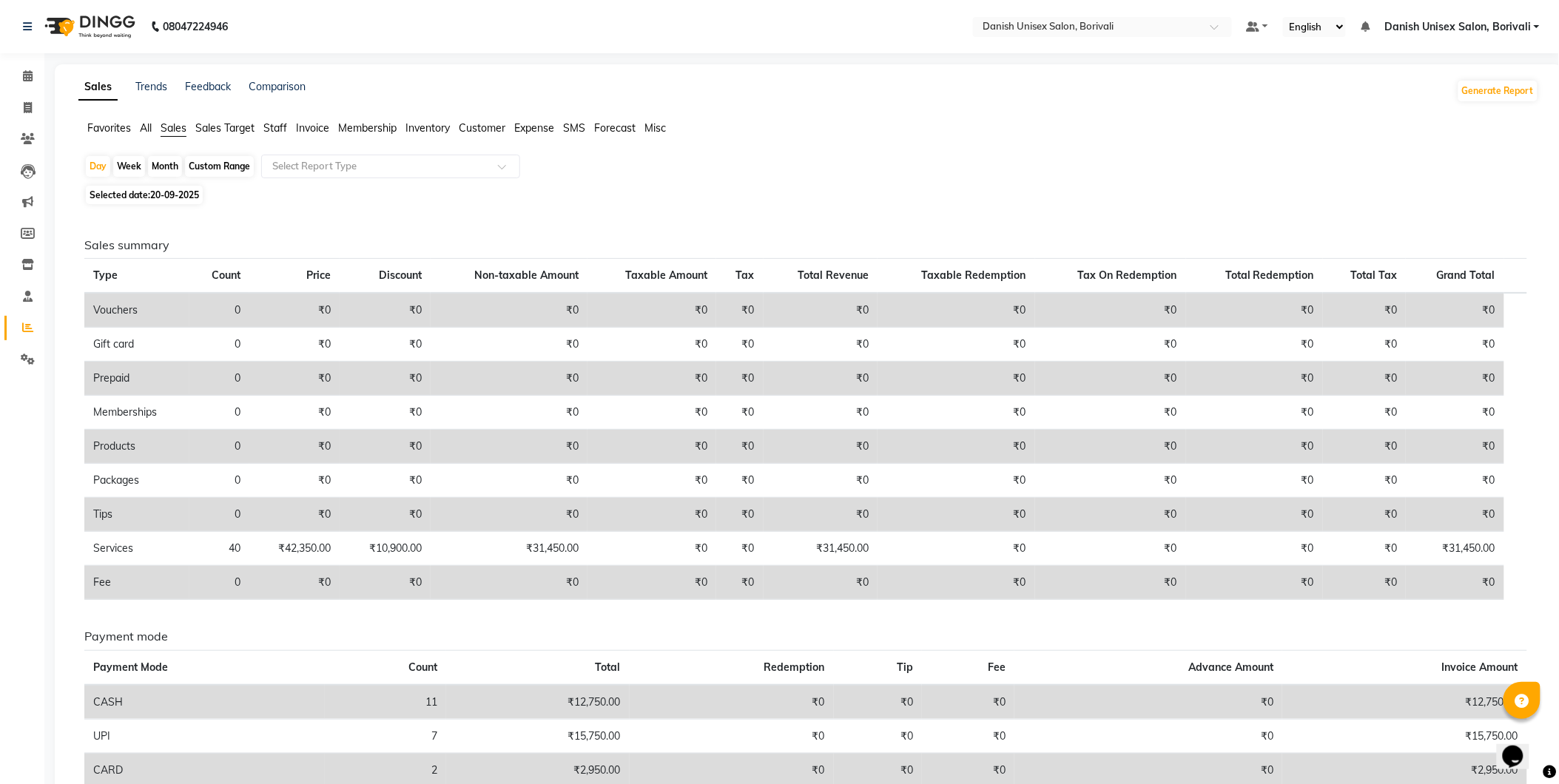
click at [139, 193] on span "Selected date: [DATE]" at bounding box center [145, 195] width 117 height 18
select select "9"
select select "2025"
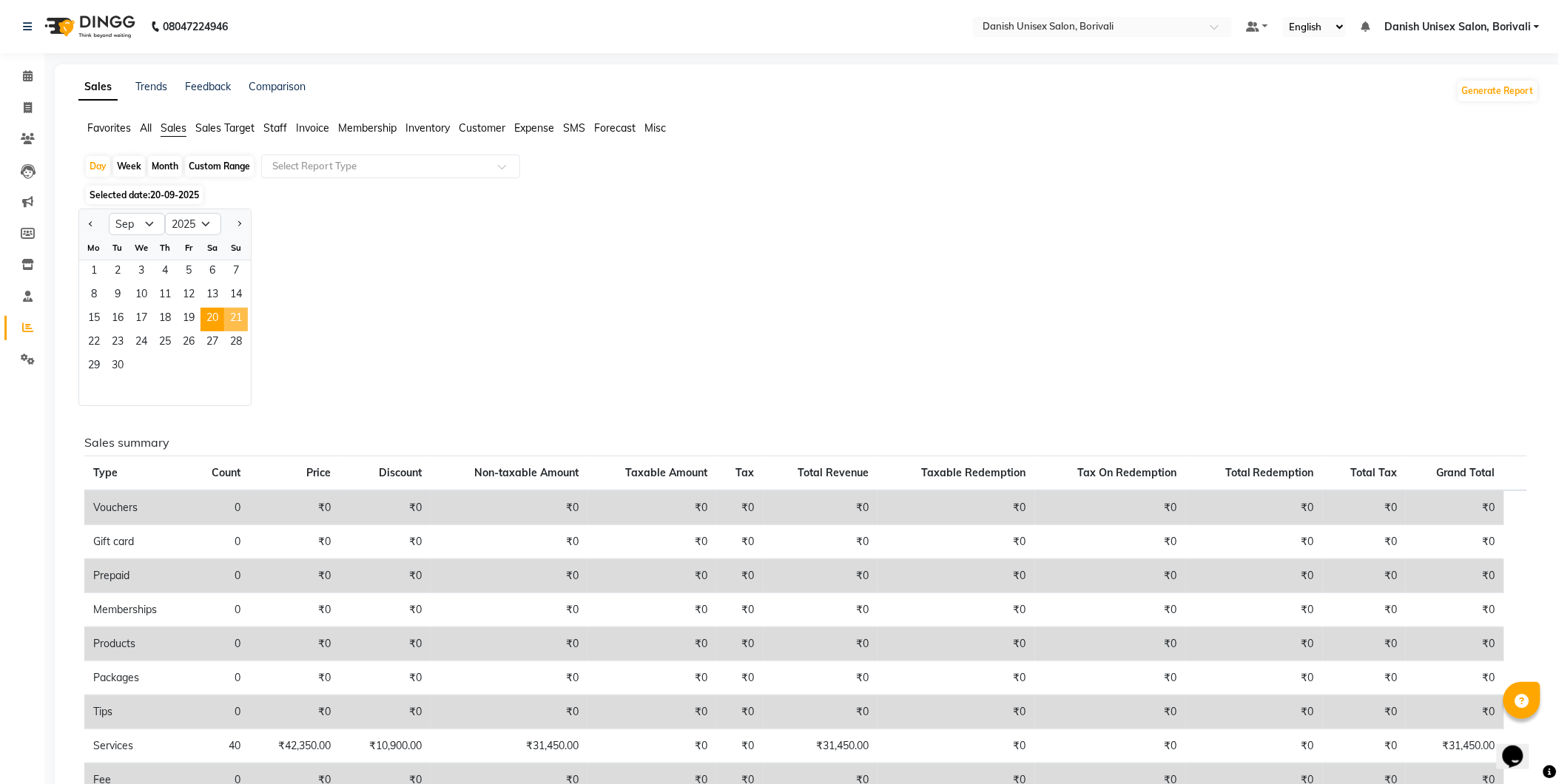
click at [232, 318] on span "21" at bounding box center [236, 319] width 24 height 24
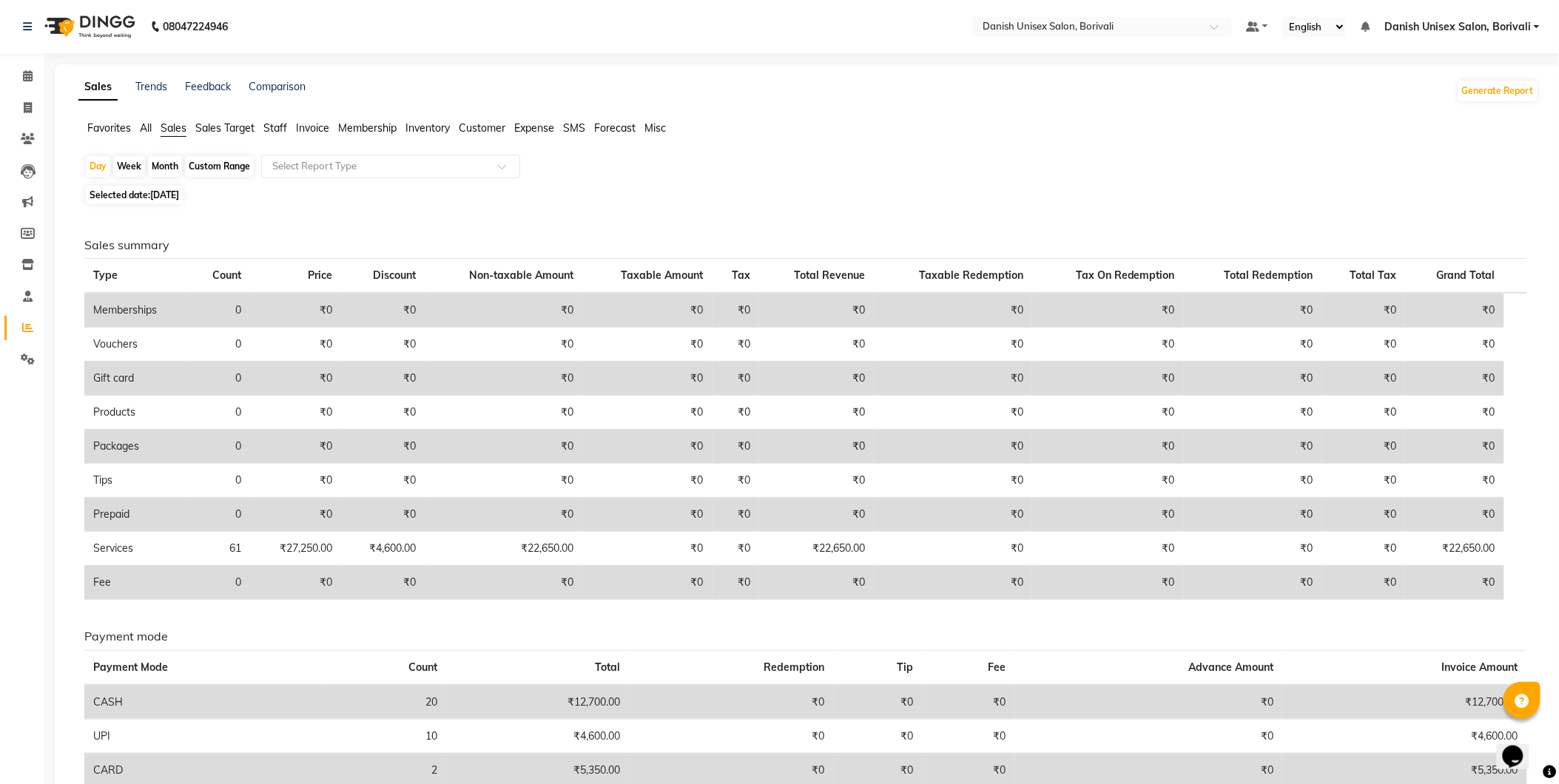
click at [160, 198] on span "[DATE]" at bounding box center [165, 196] width 29 height 12
select select "9"
select select "2025"
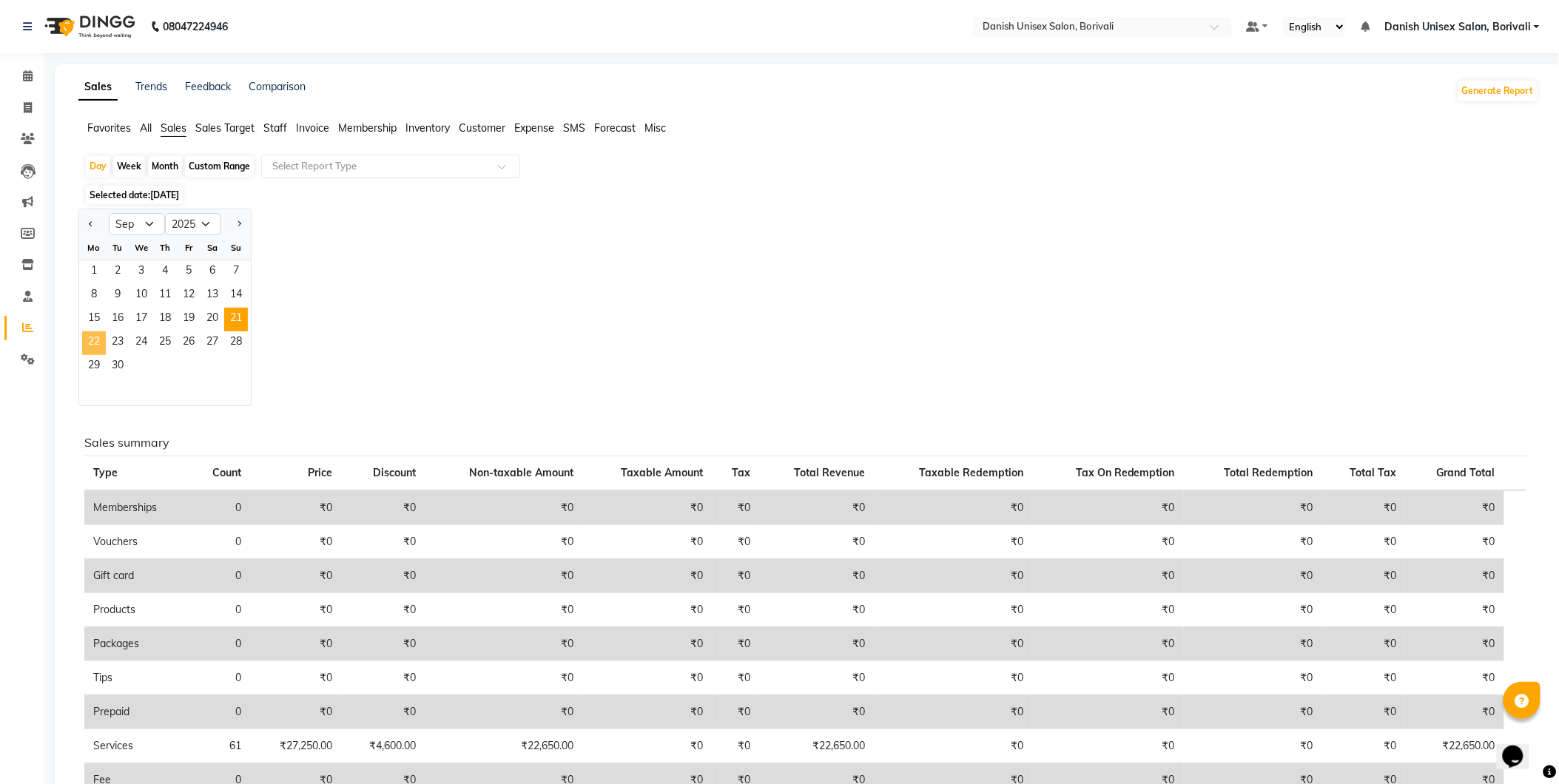
click at [100, 345] on span "22" at bounding box center [94, 343] width 24 height 24
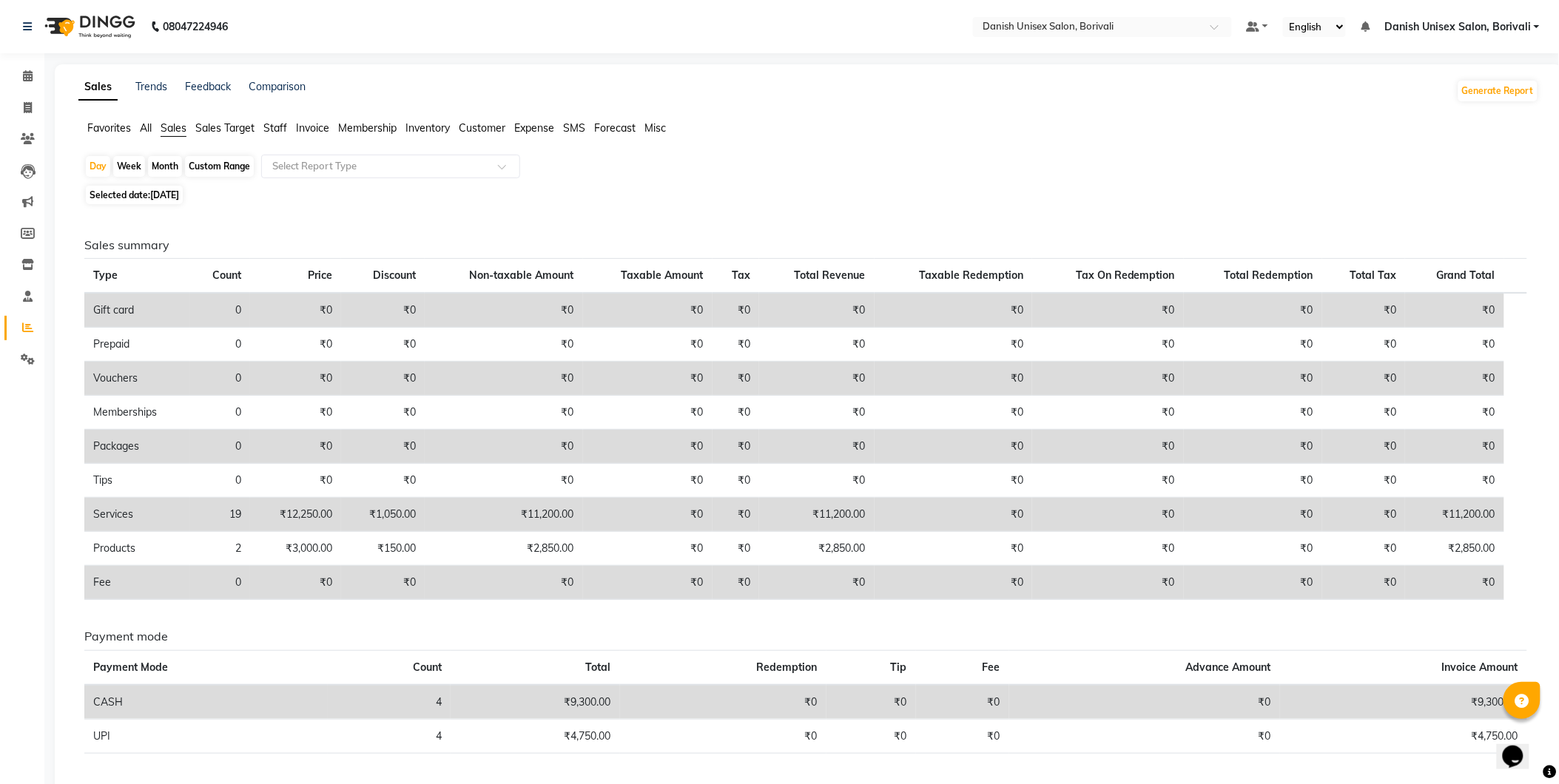
click at [150, 193] on span "Selected date: [DATE]" at bounding box center [134, 195] width 97 height 18
select select "9"
select select "2025"
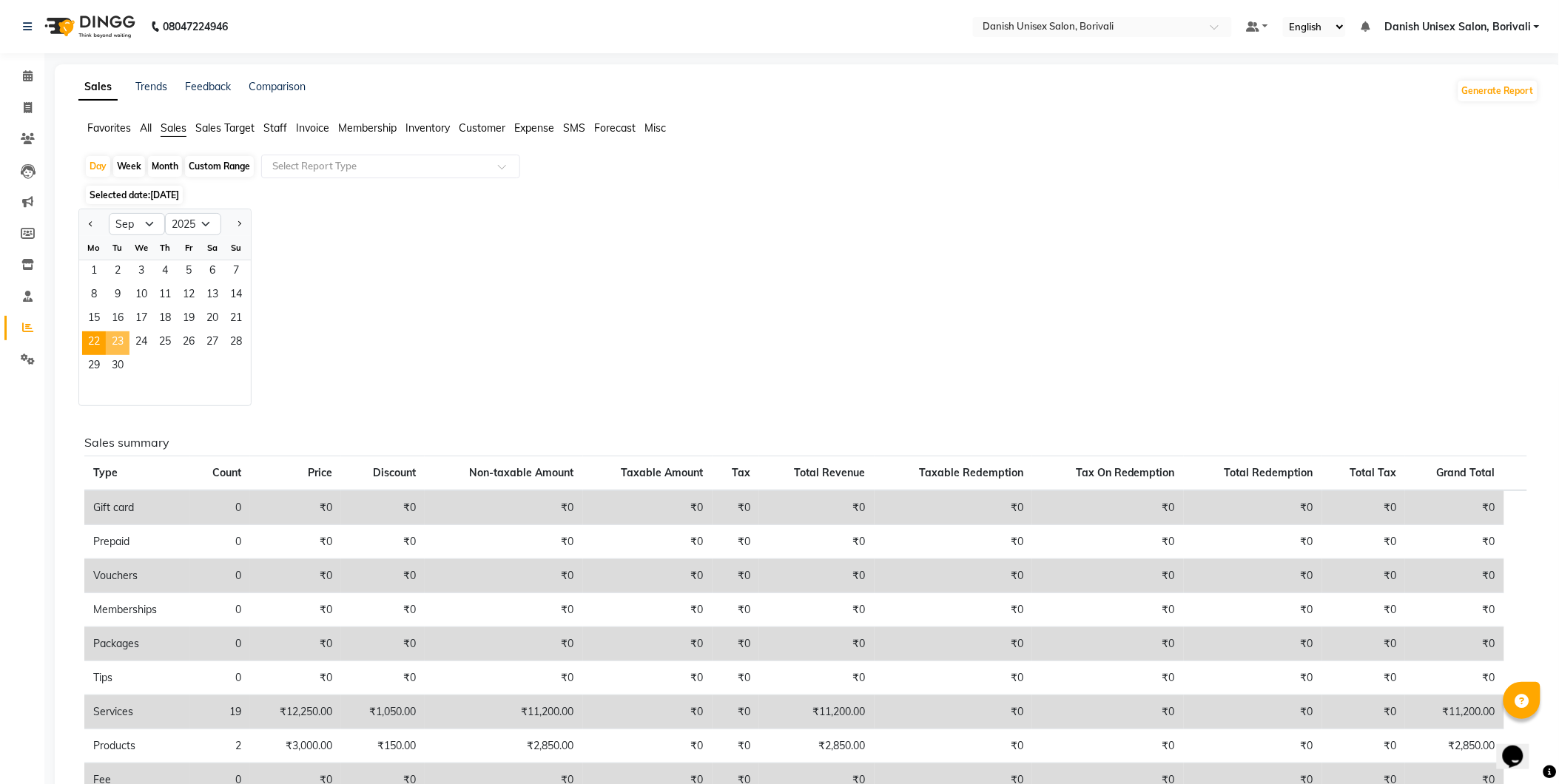
click at [115, 342] on span "23" at bounding box center [117, 343] width 24 height 24
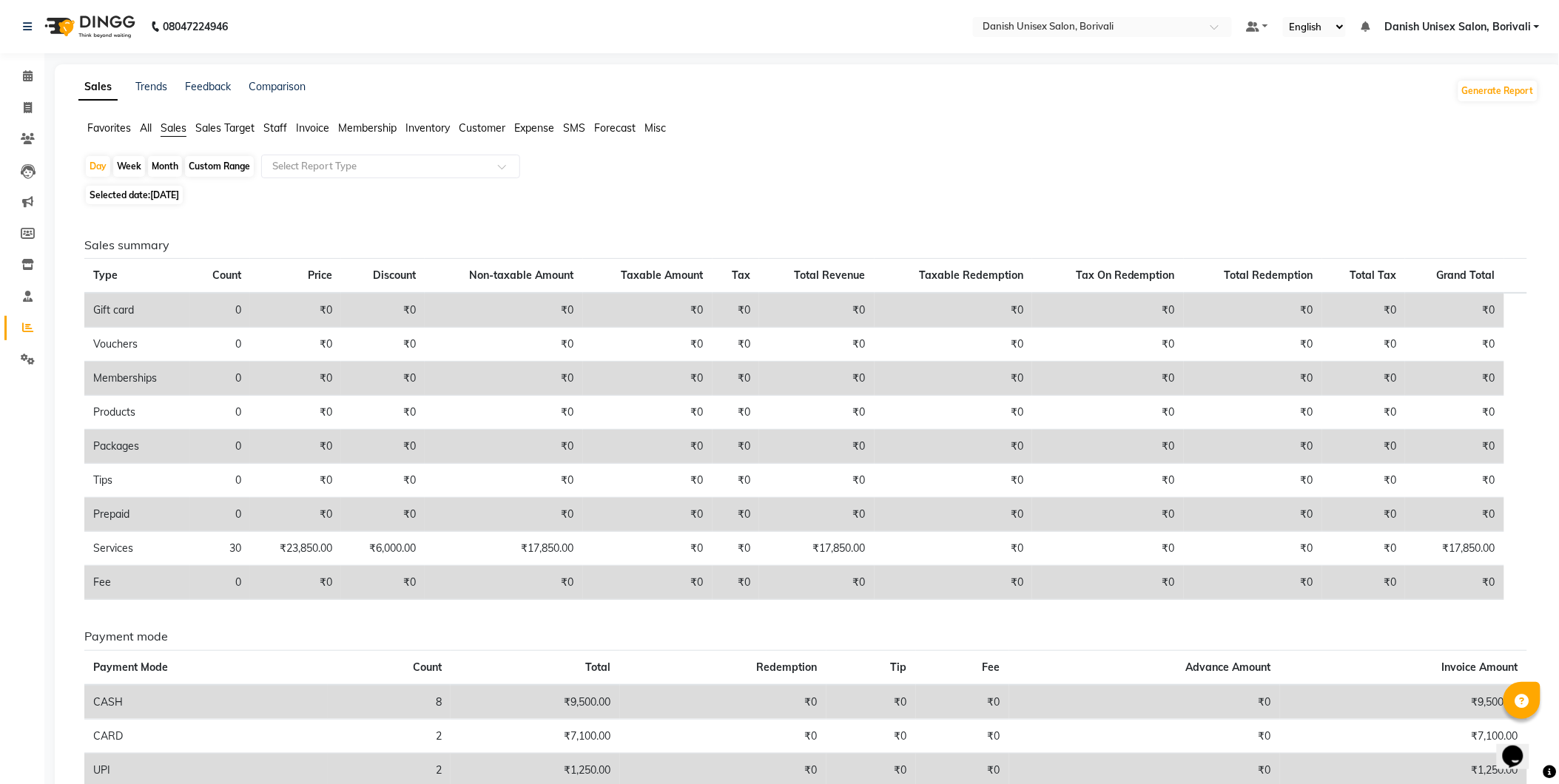
click at [131, 196] on span "Selected date: [DATE]" at bounding box center [134, 195] width 97 height 18
select select "9"
select select "2025"
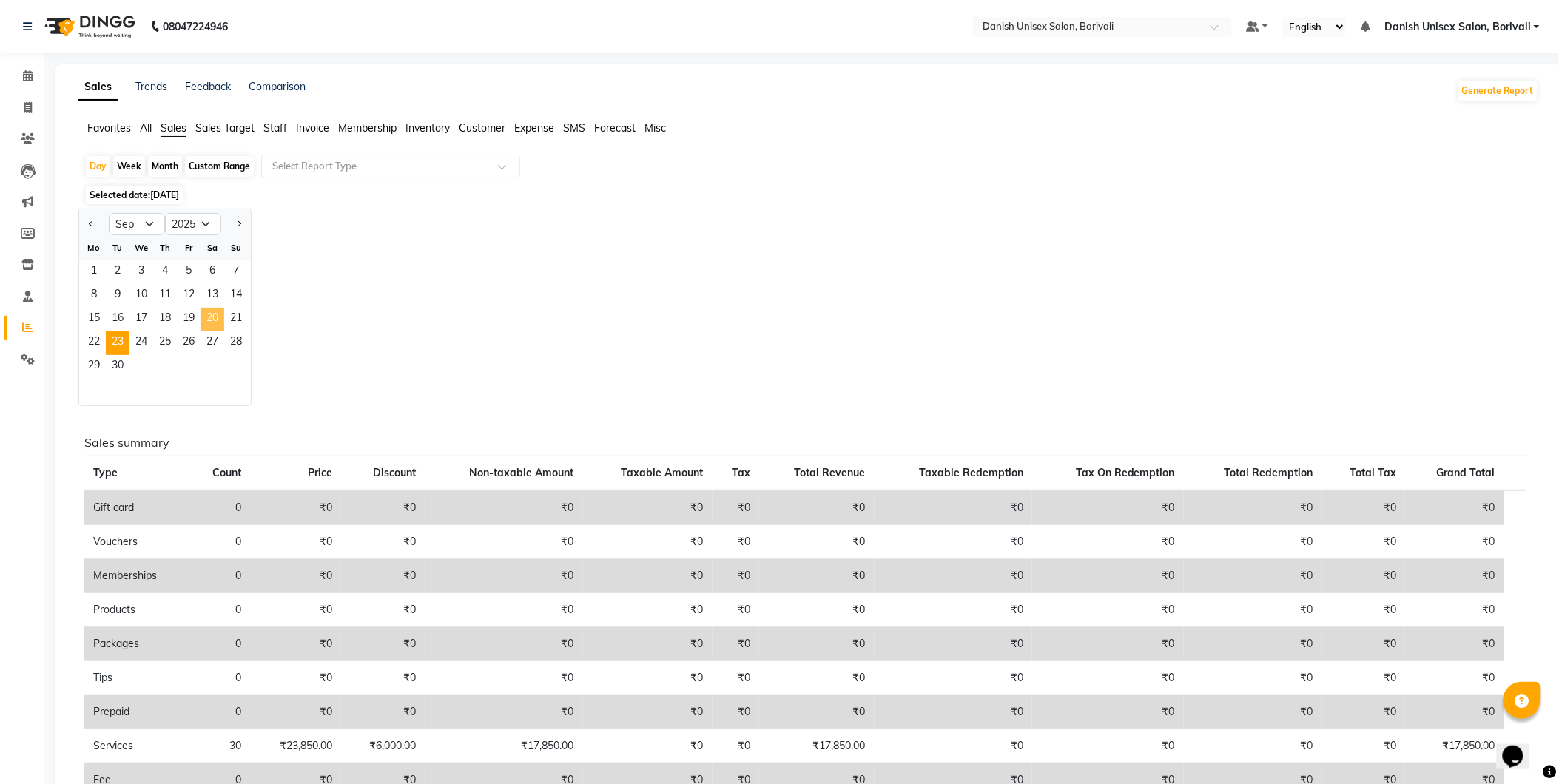
click at [211, 322] on span "20" at bounding box center [212, 319] width 24 height 24
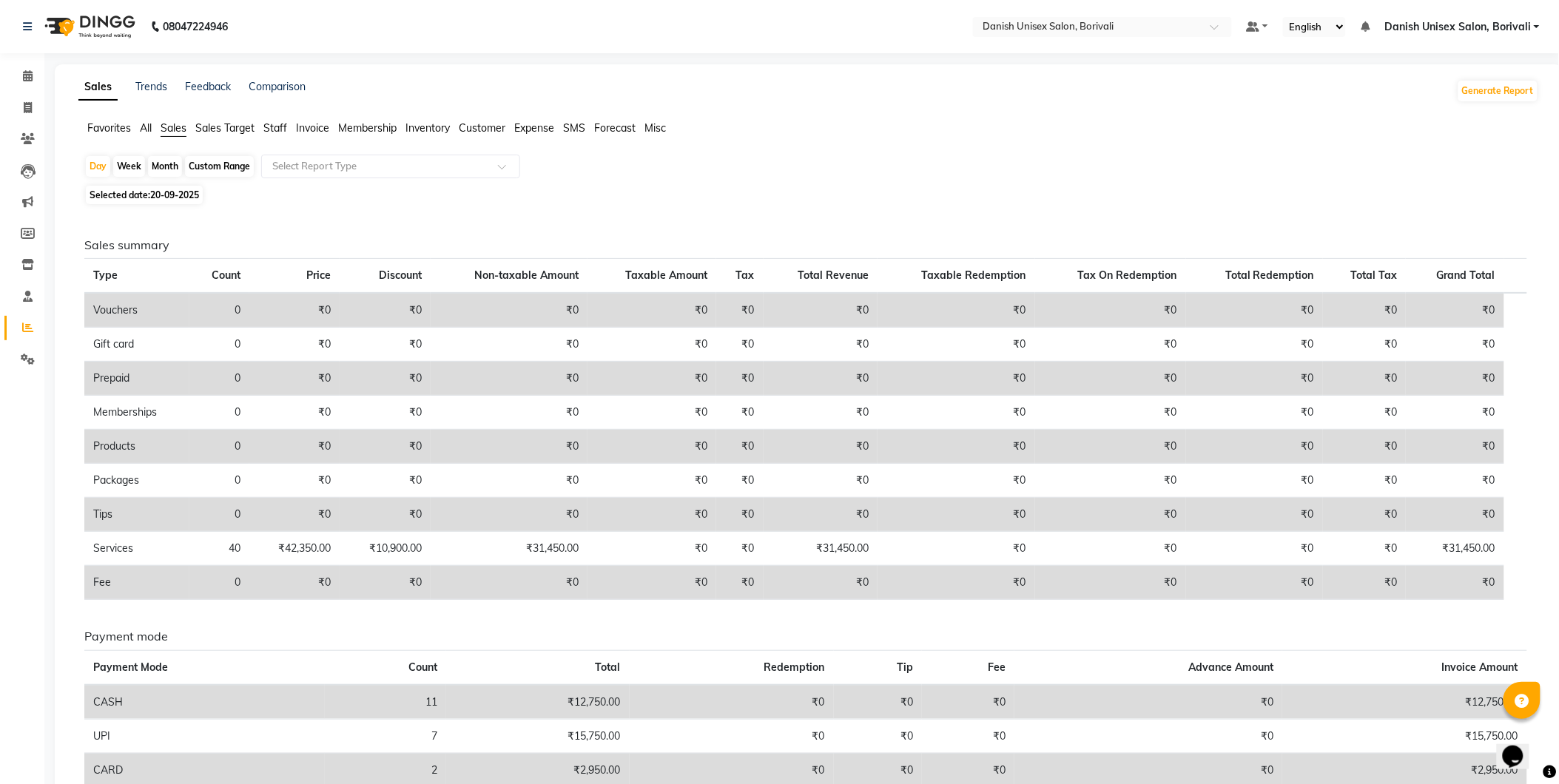
click at [163, 197] on span "20-09-2025" at bounding box center [175, 196] width 49 height 12
select select "9"
select select "2025"
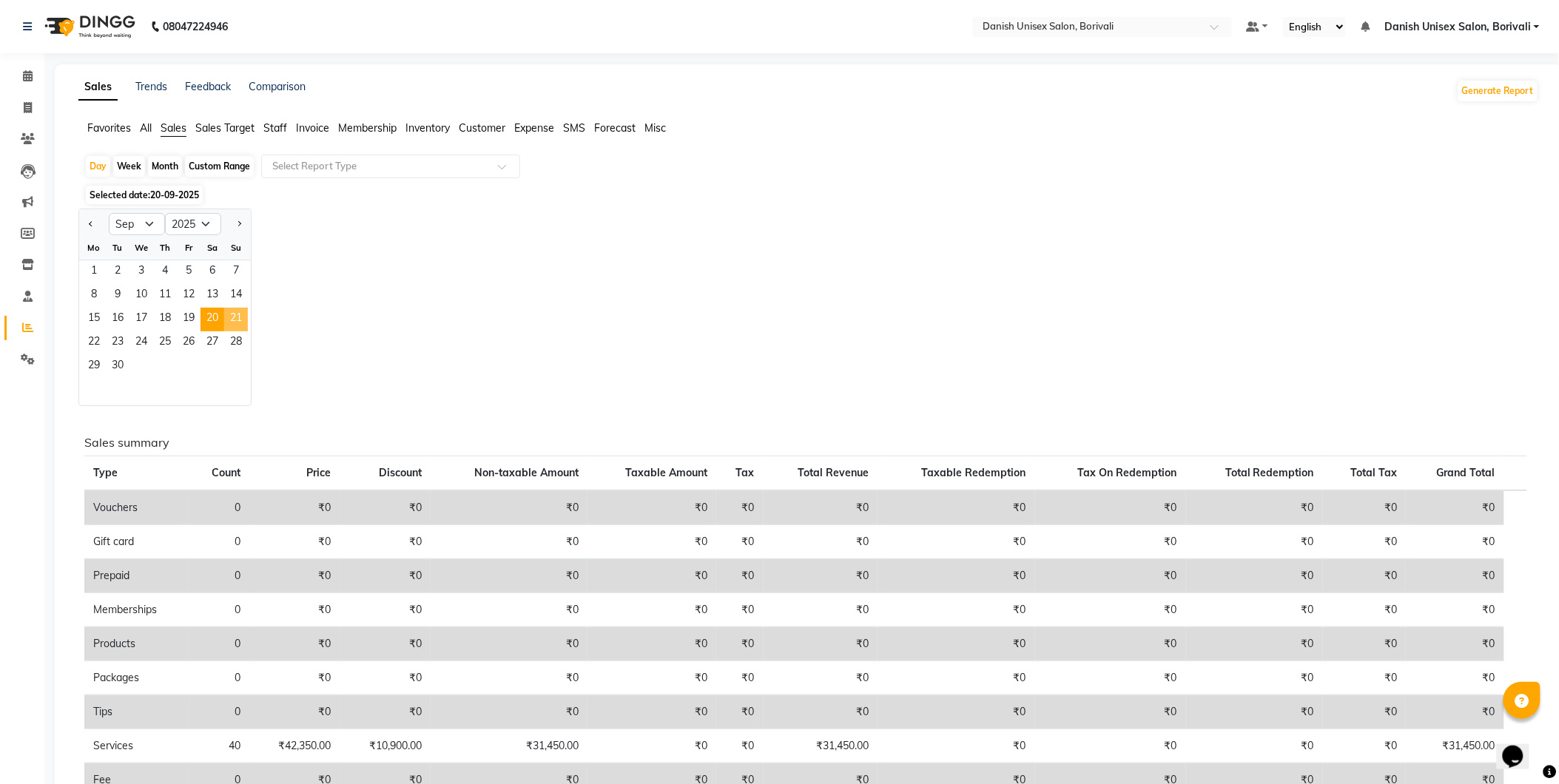
click at [233, 314] on span "21" at bounding box center [236, 319] width 24 height 24
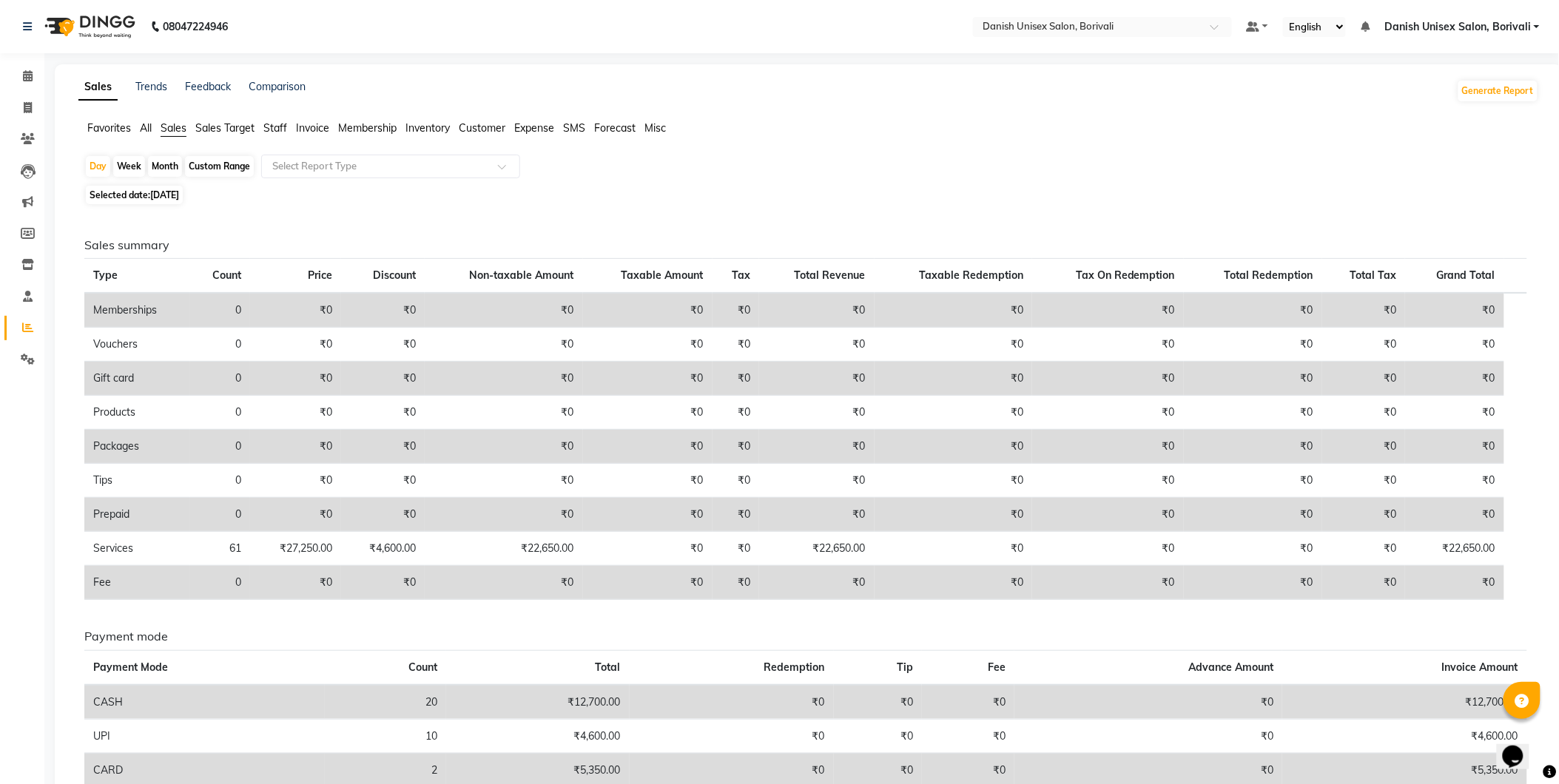
click at [144, 198] on span "Selected date: [DATE]" at bounding box center [134, 195] width 97 height 18
select select "9"
select select "2025"
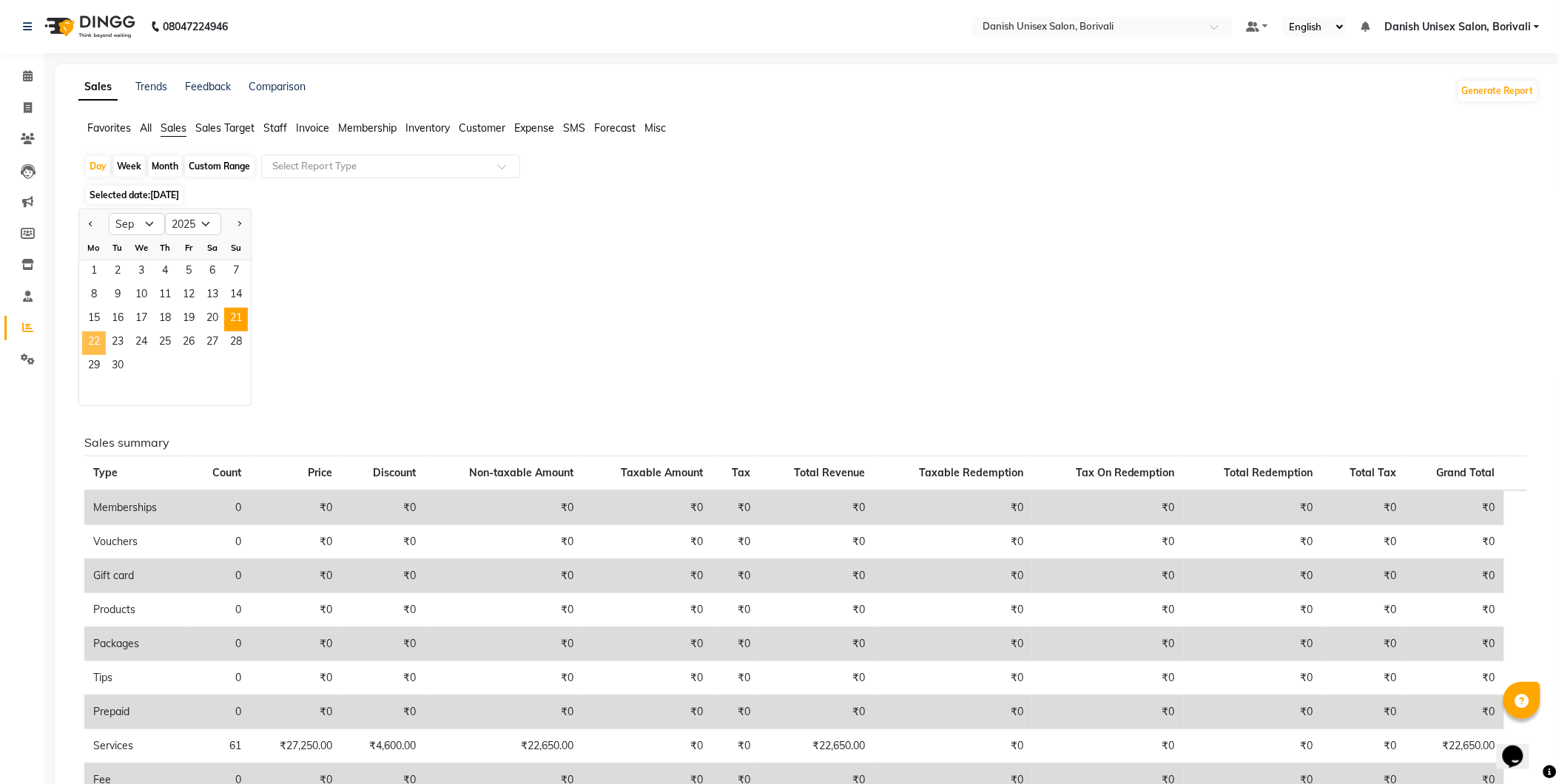
click at [99, 341] on span "22" at bounding box center [94, 343] width 24 height 24
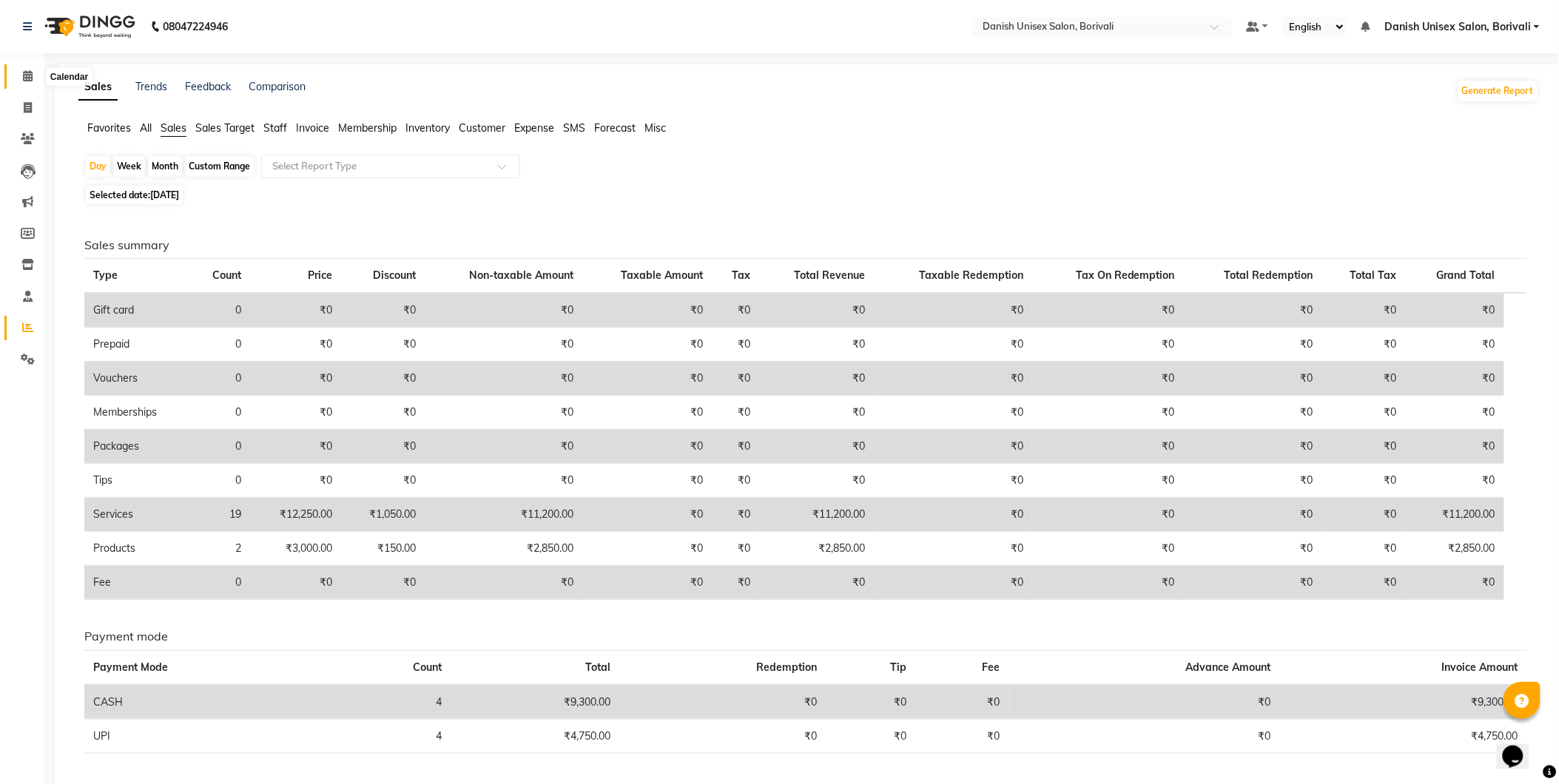
click at [24, 70] on span at bounding box center [27, 77] width 26 height 17
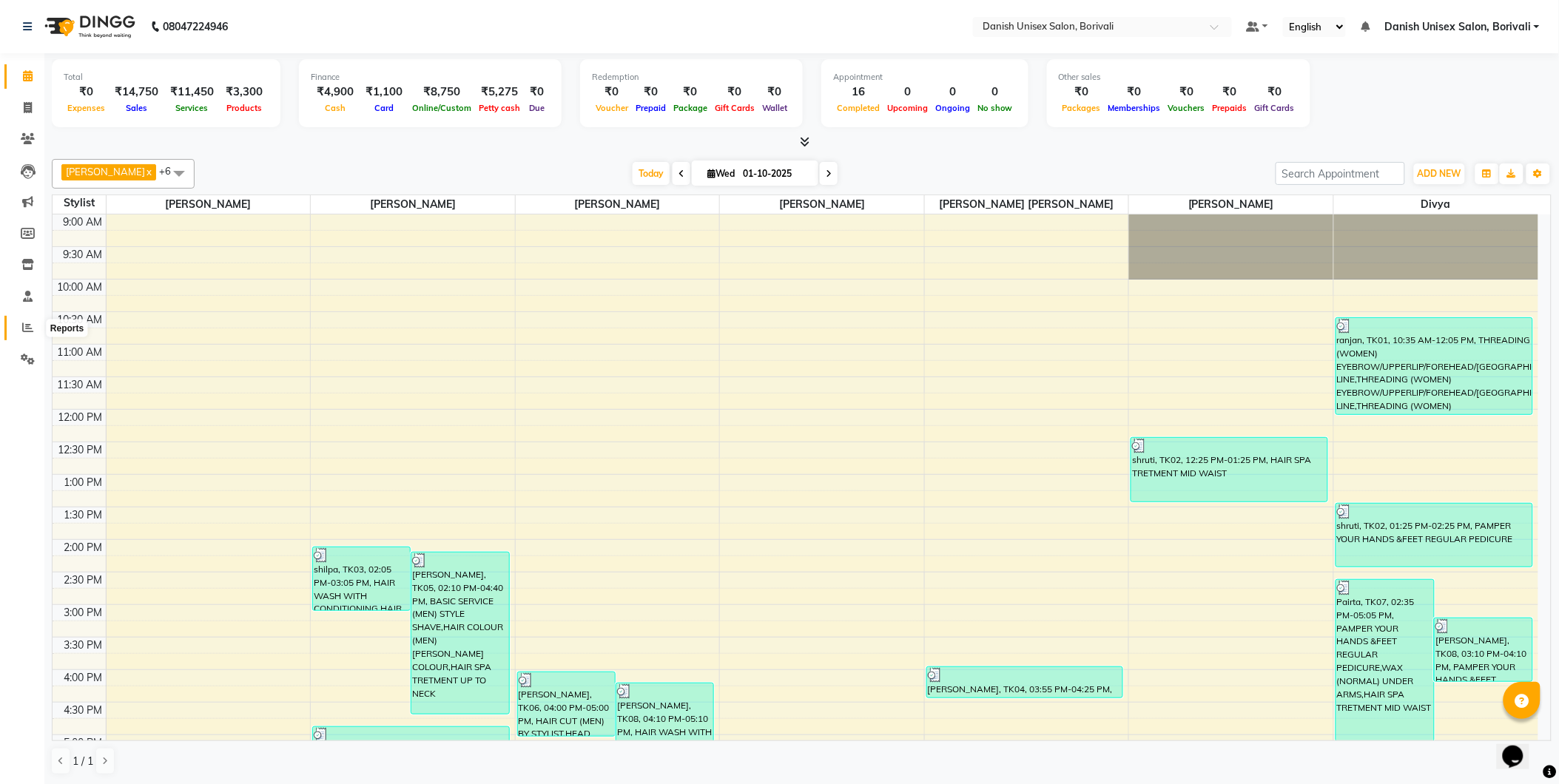
click at [27, 321] on span at bounding box center [27, 328] width 26 height 17
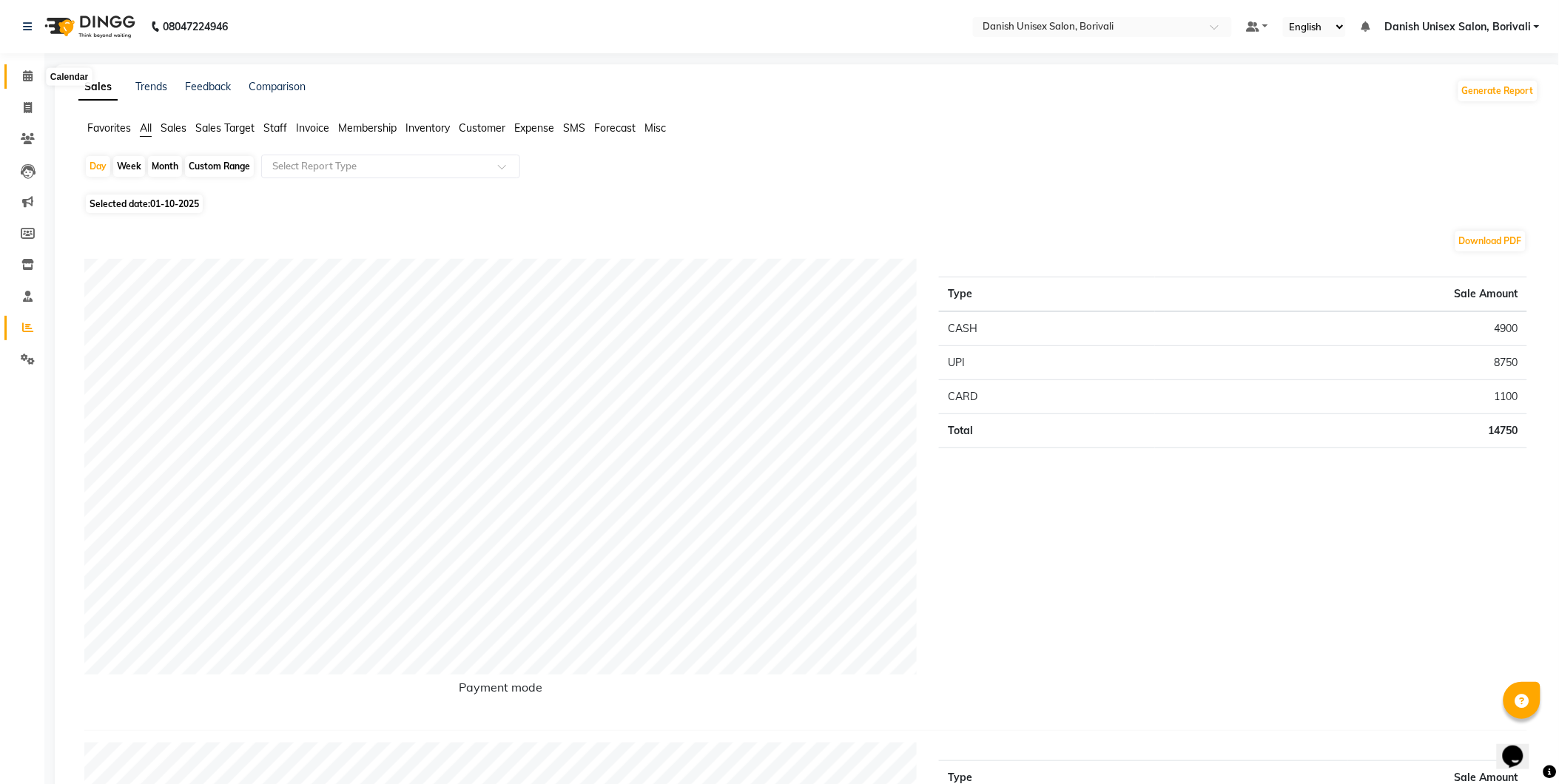
click at [33, 79] on span at bounding box center [27, 77] width 26 height 17
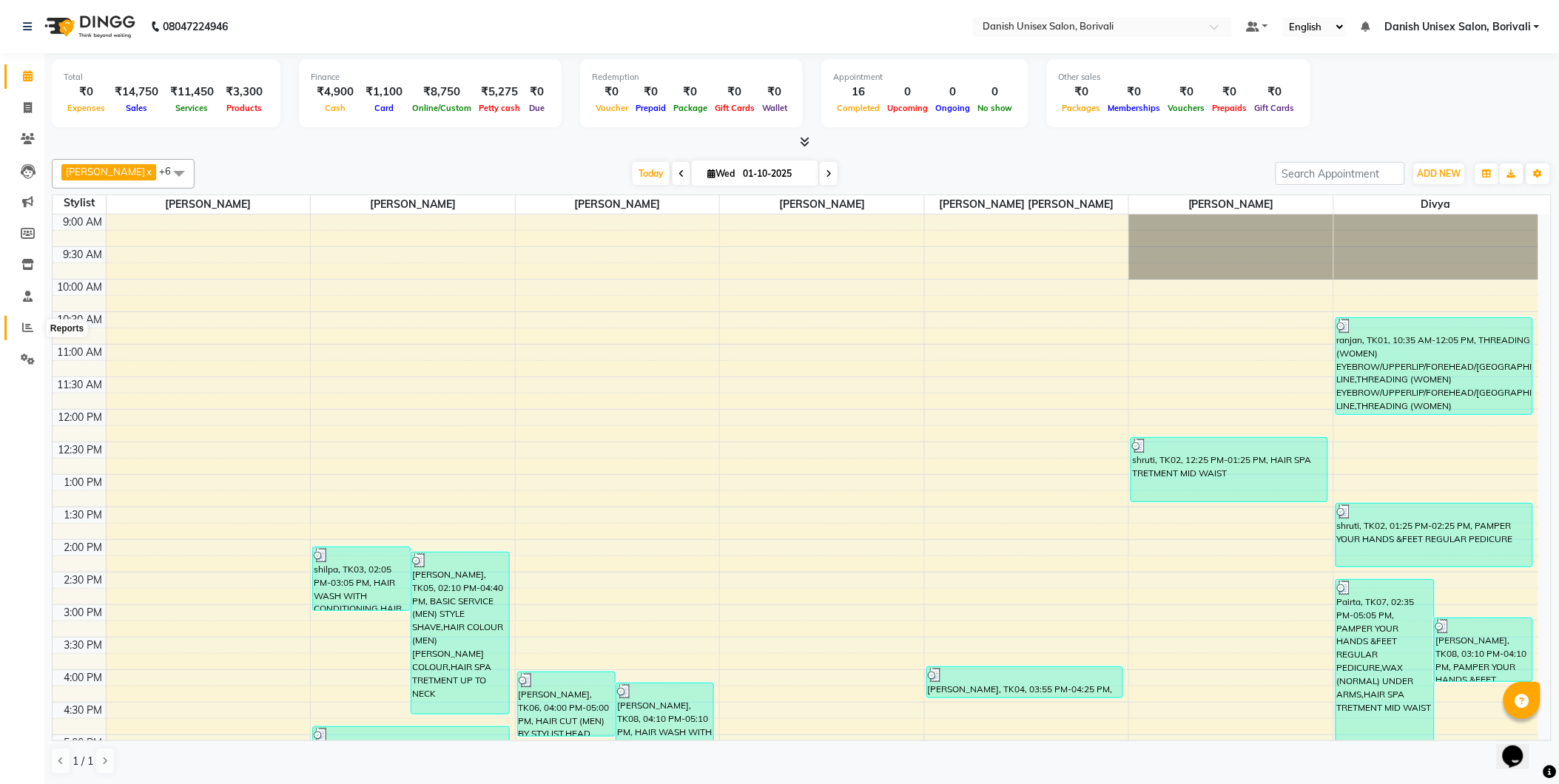
click at [25, 332] on icon at bounding box center [28, 328] width 12 height 12
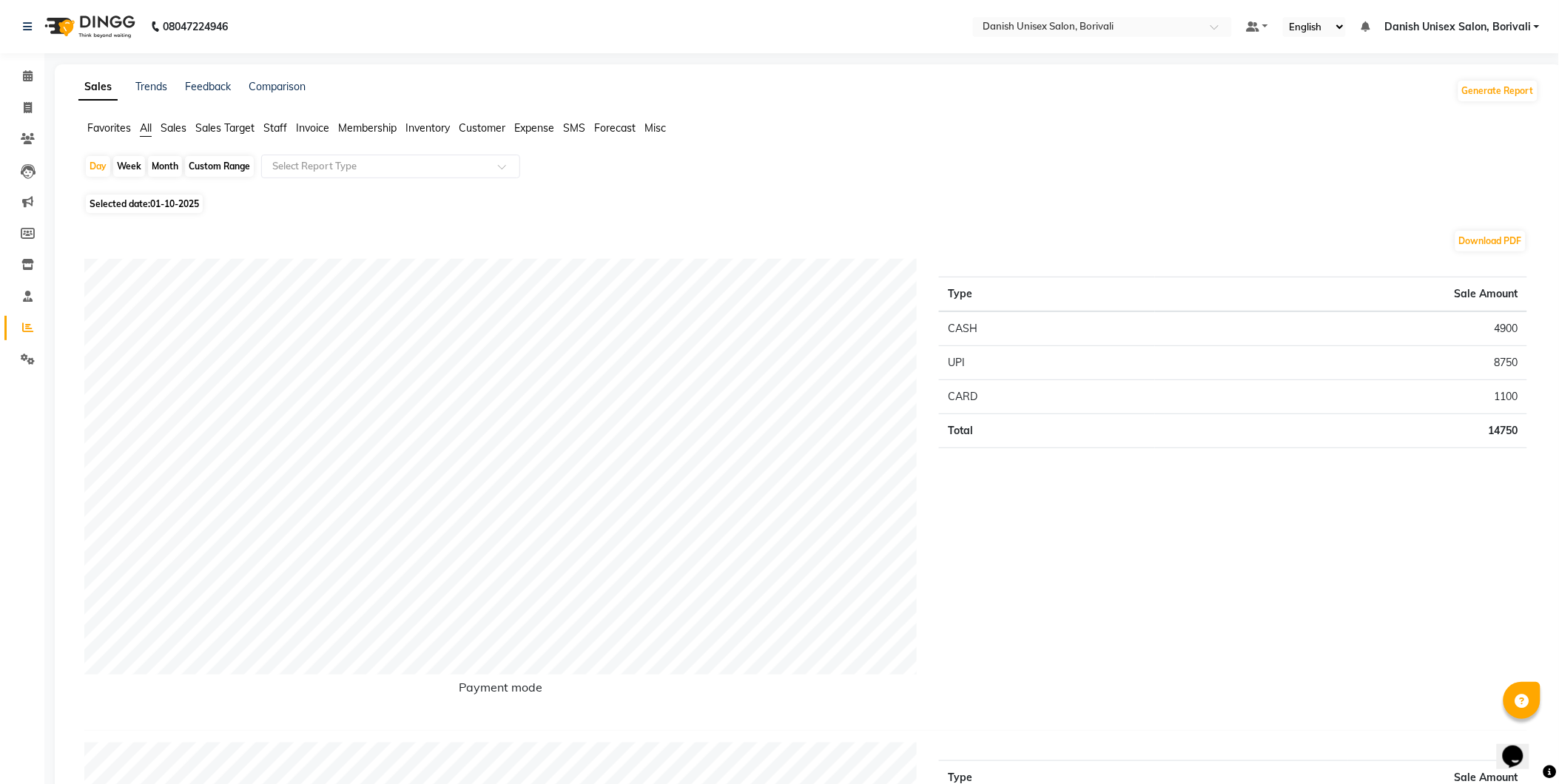
click at [160, 207] on span "01-10-2025" at bounding box center [175, 204] width 49 height 12
select select "10"
select select "2025"
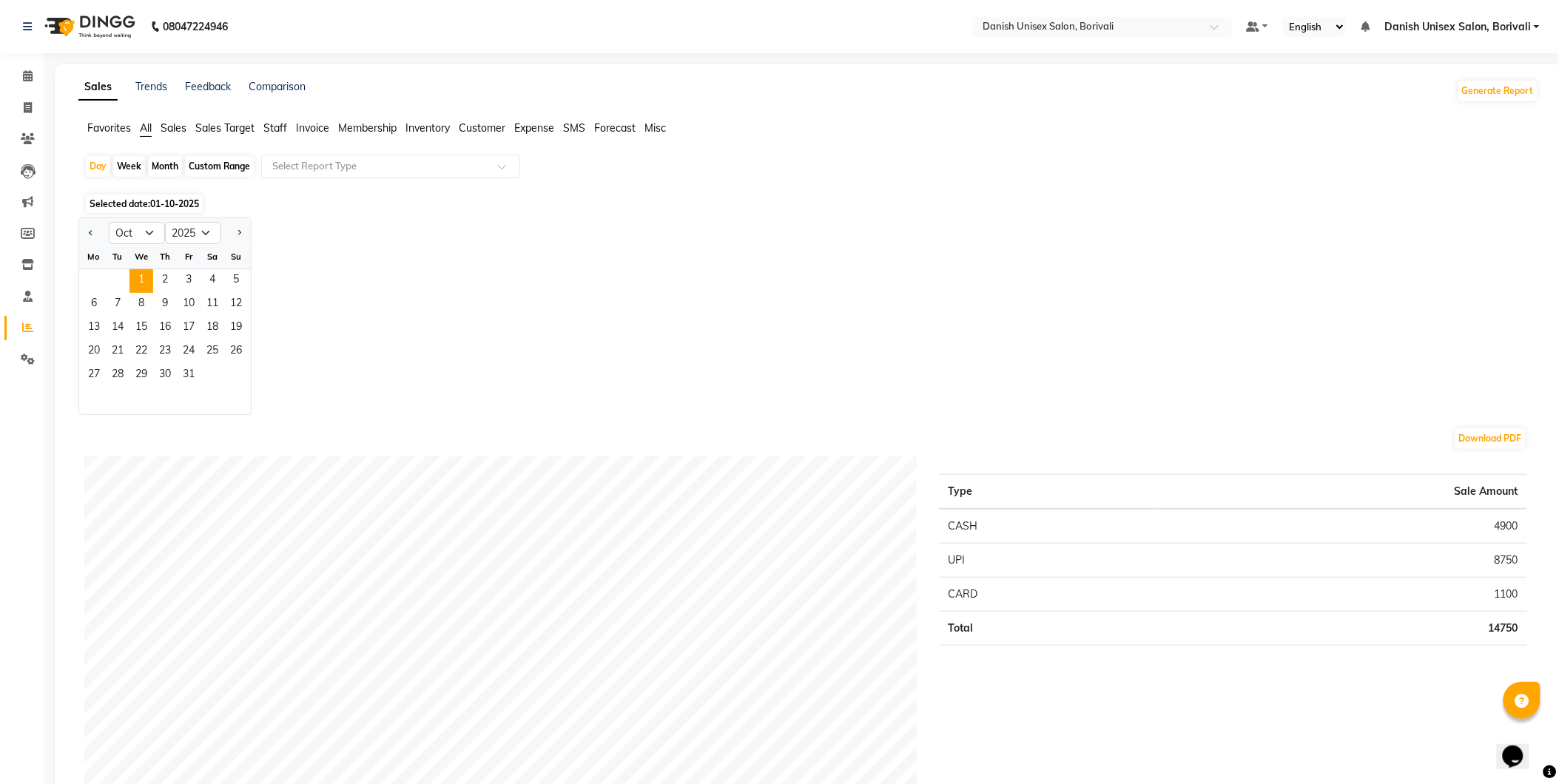
click at [164, 160] on div "Month" at bounding box center [164, 167] width 34 height 21
select select "10"
select select "2025"
click at [24, 75] on icon at bounding box center [28, 76] width 10 height 12
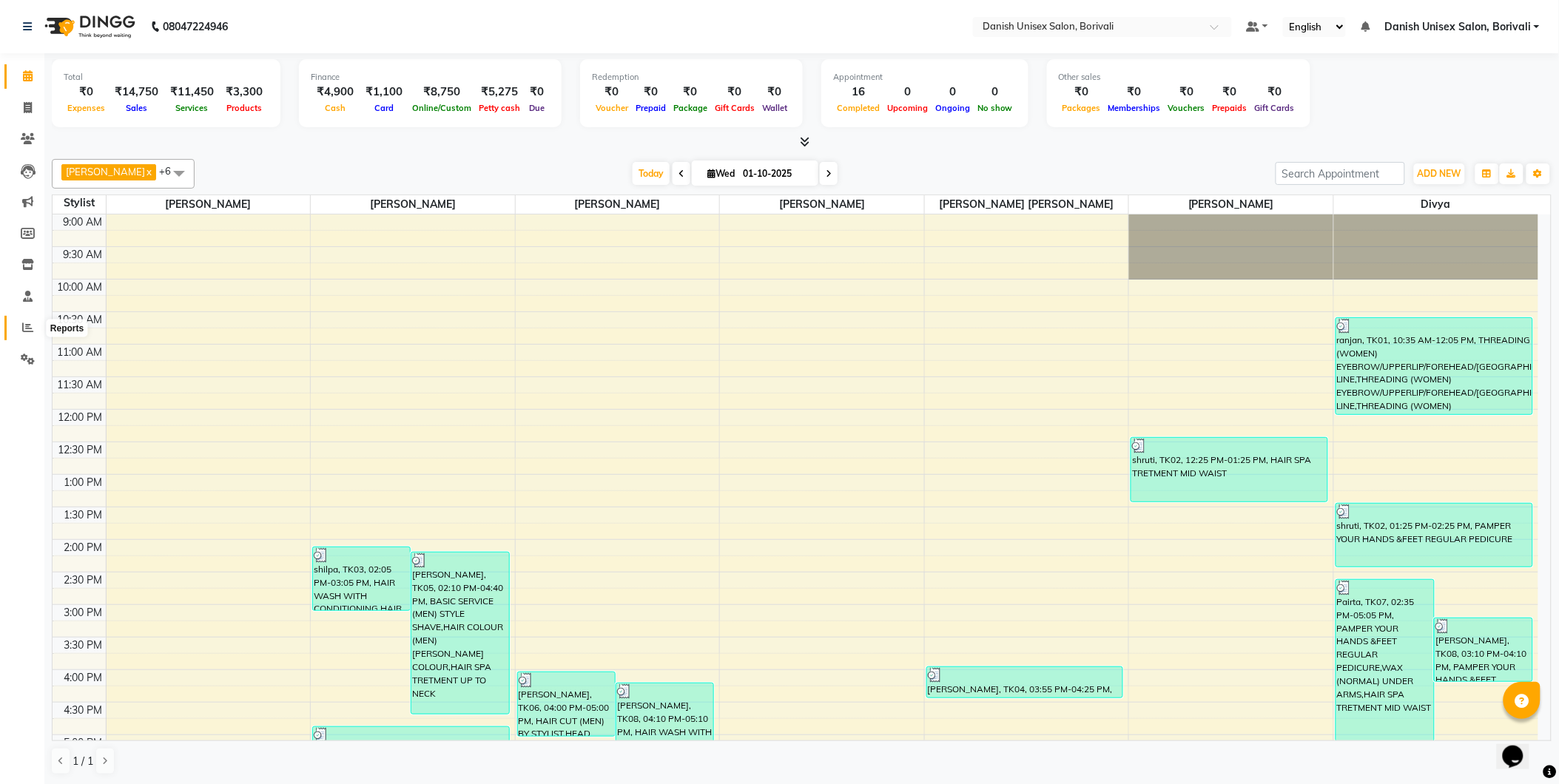
click at [24, 319] on span at bounding box center [27, 328] width 26 height 17
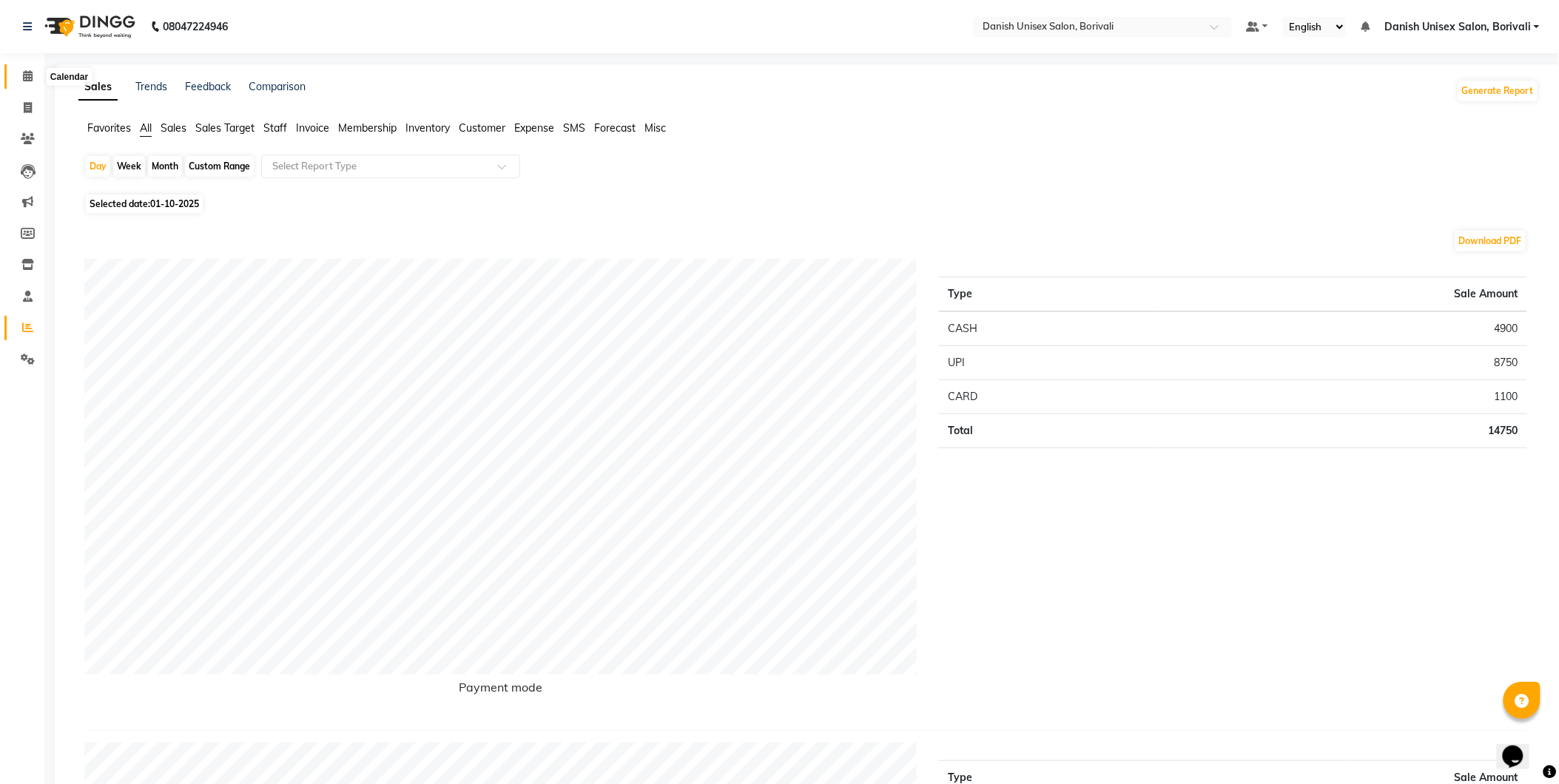
click at [28, 73] on icon at bounding box center [28, 76] width 10 height 12
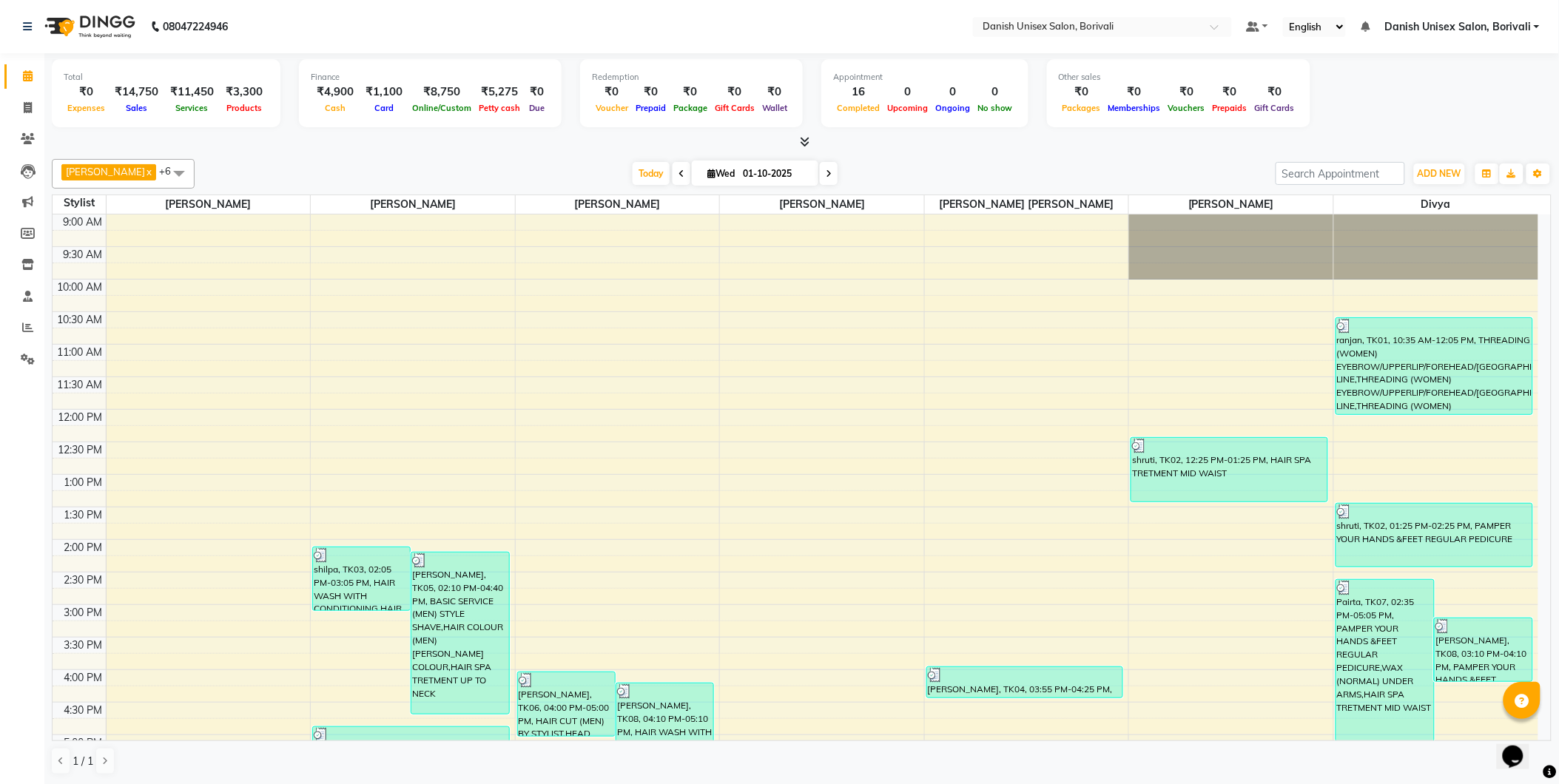
click at [802, 137] on icon at bounding box center [804, 142] width 10 height 12
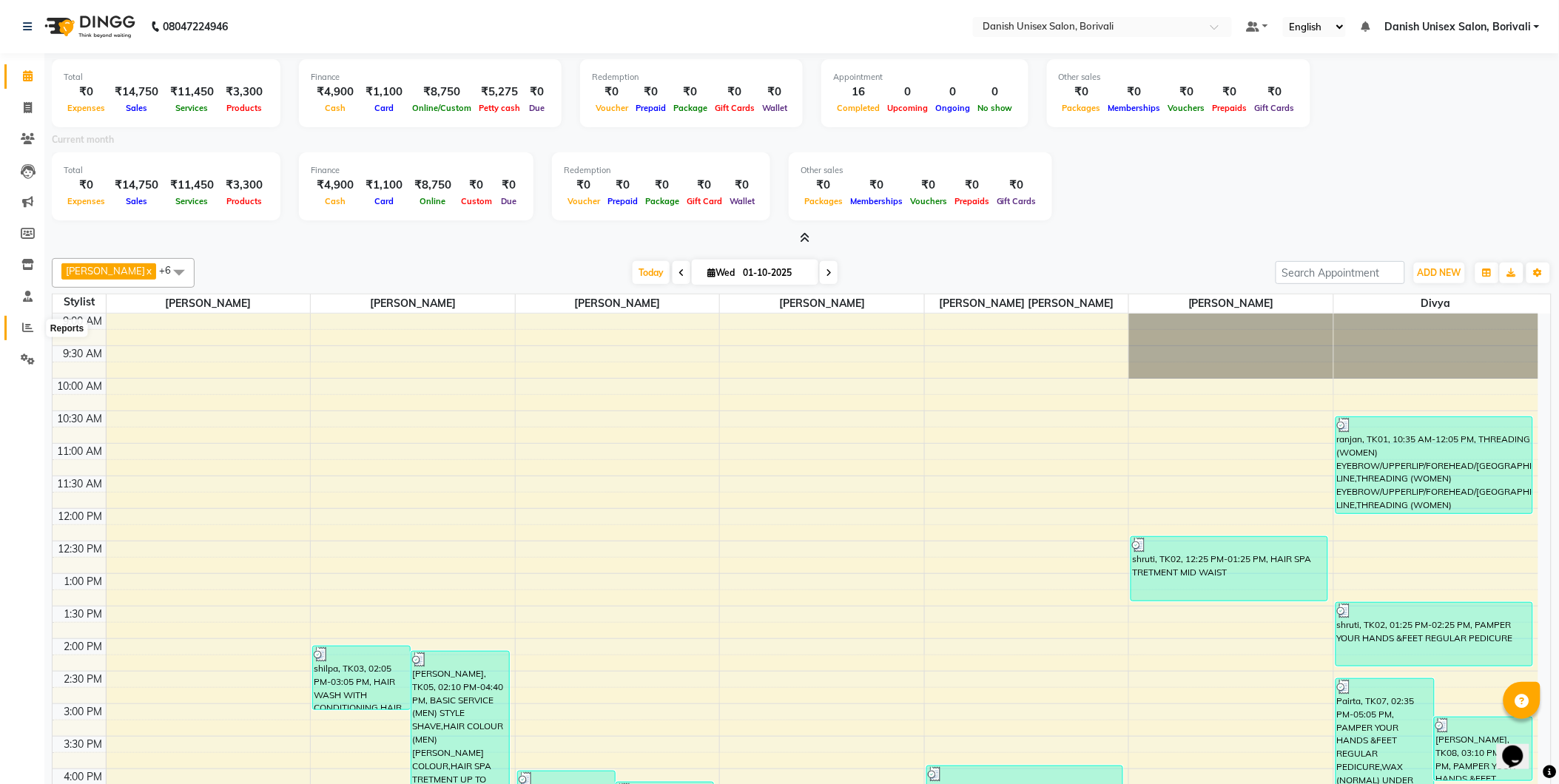
click at [20, 323] on span at bounding box center [27, 328] width 26 height 17
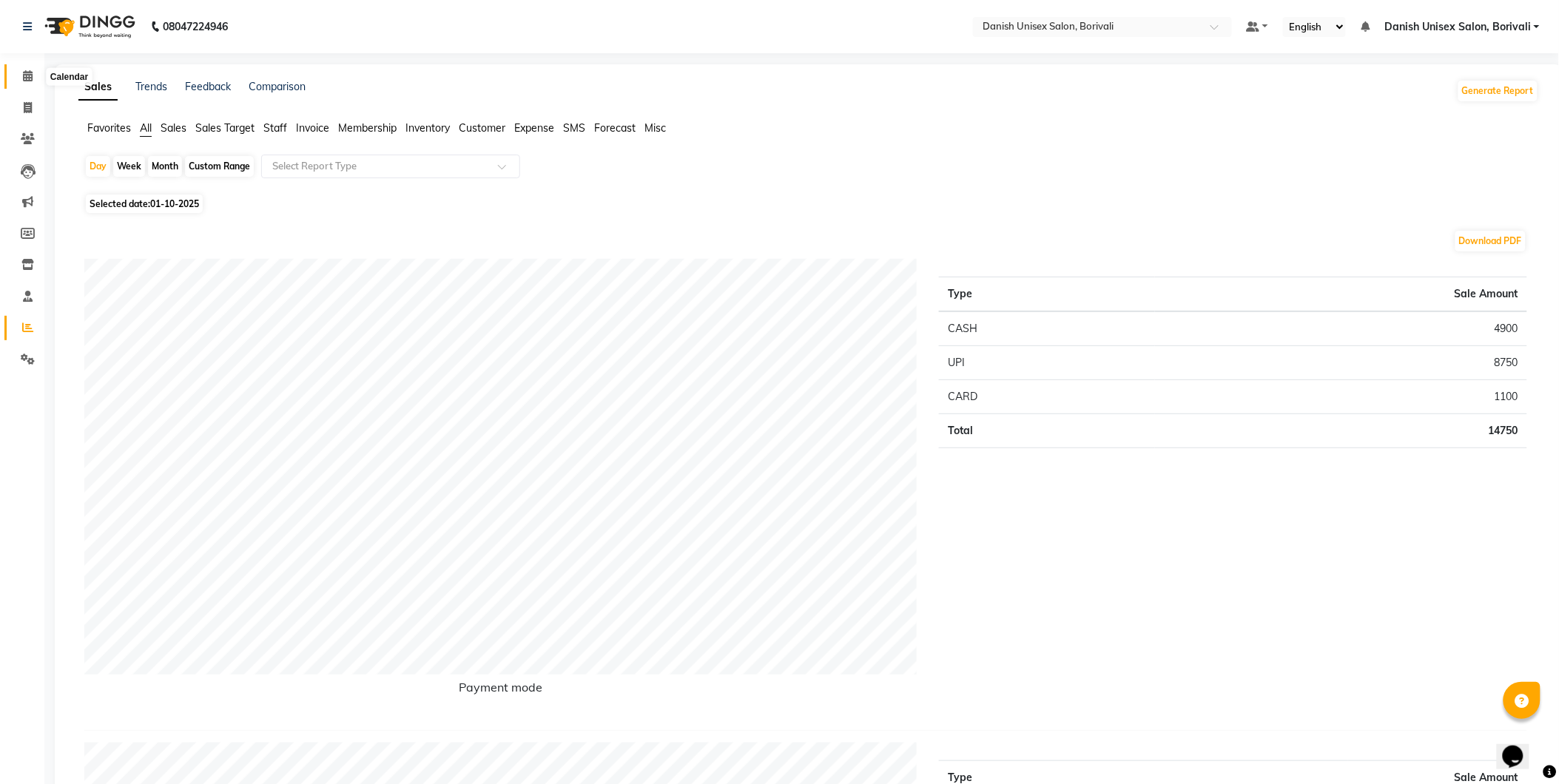
click at [28, 71] on icon at bounding box center [28, 76] width 10 height 12
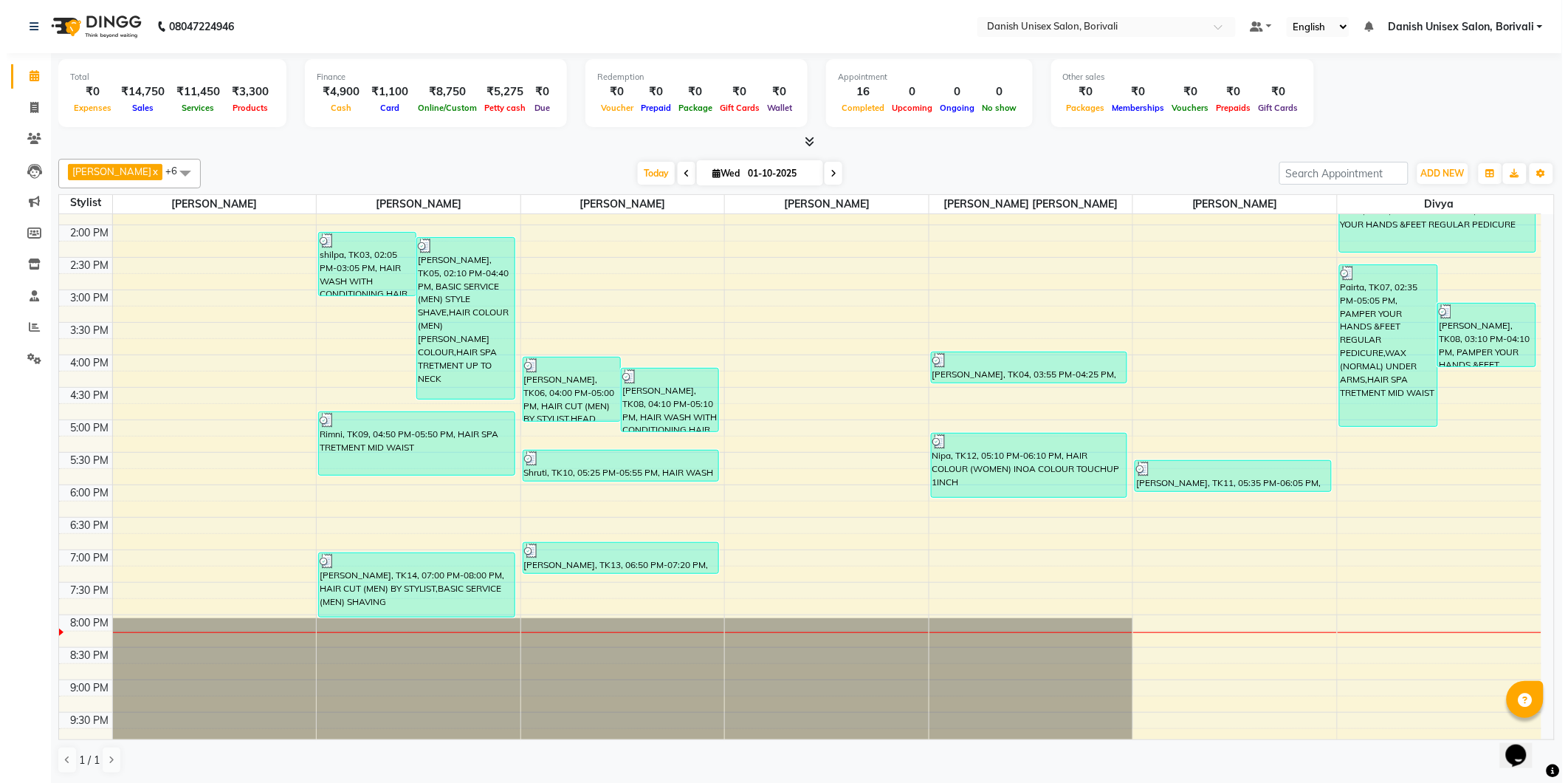
scroll to position [328, 0]
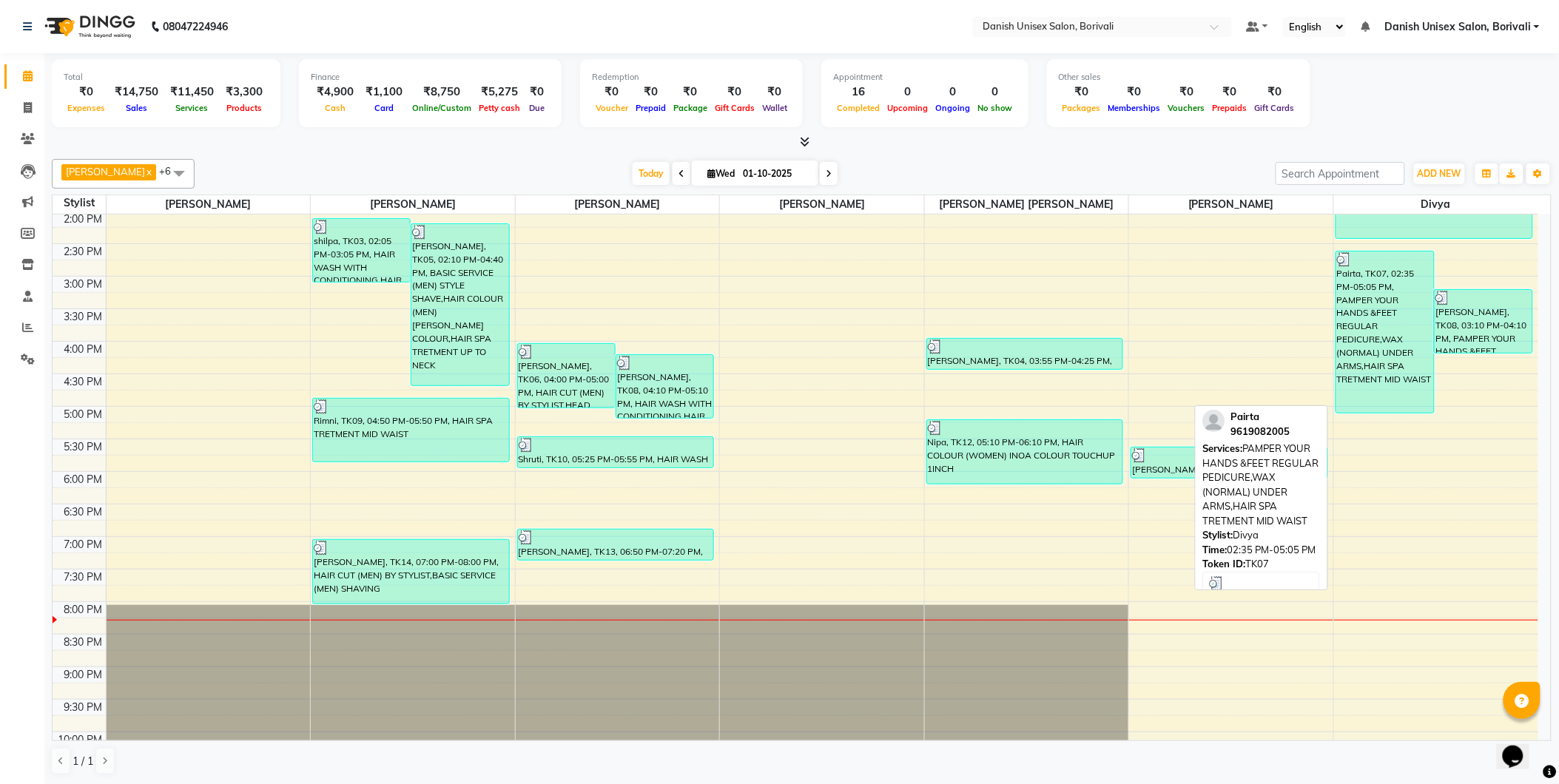
click at [1408, 327] on div "Pairta, TK07, 02:35 PM-05:05 PM, PAMPER YOUR HANDS &FEET REGULAR PEDICURE,WAX (…" at bounding box center [1385, 332] width 98 height 161
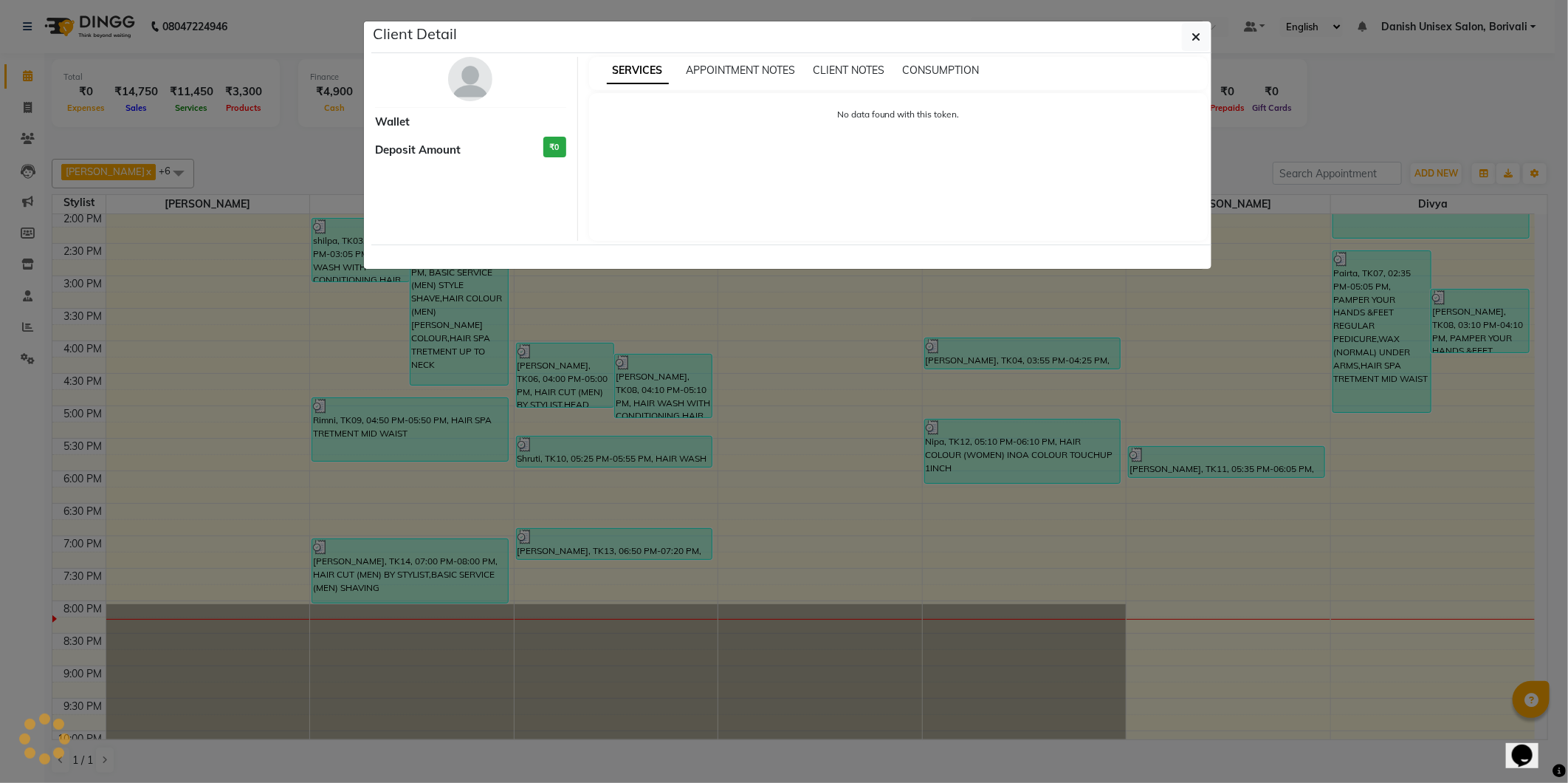
select select "3"
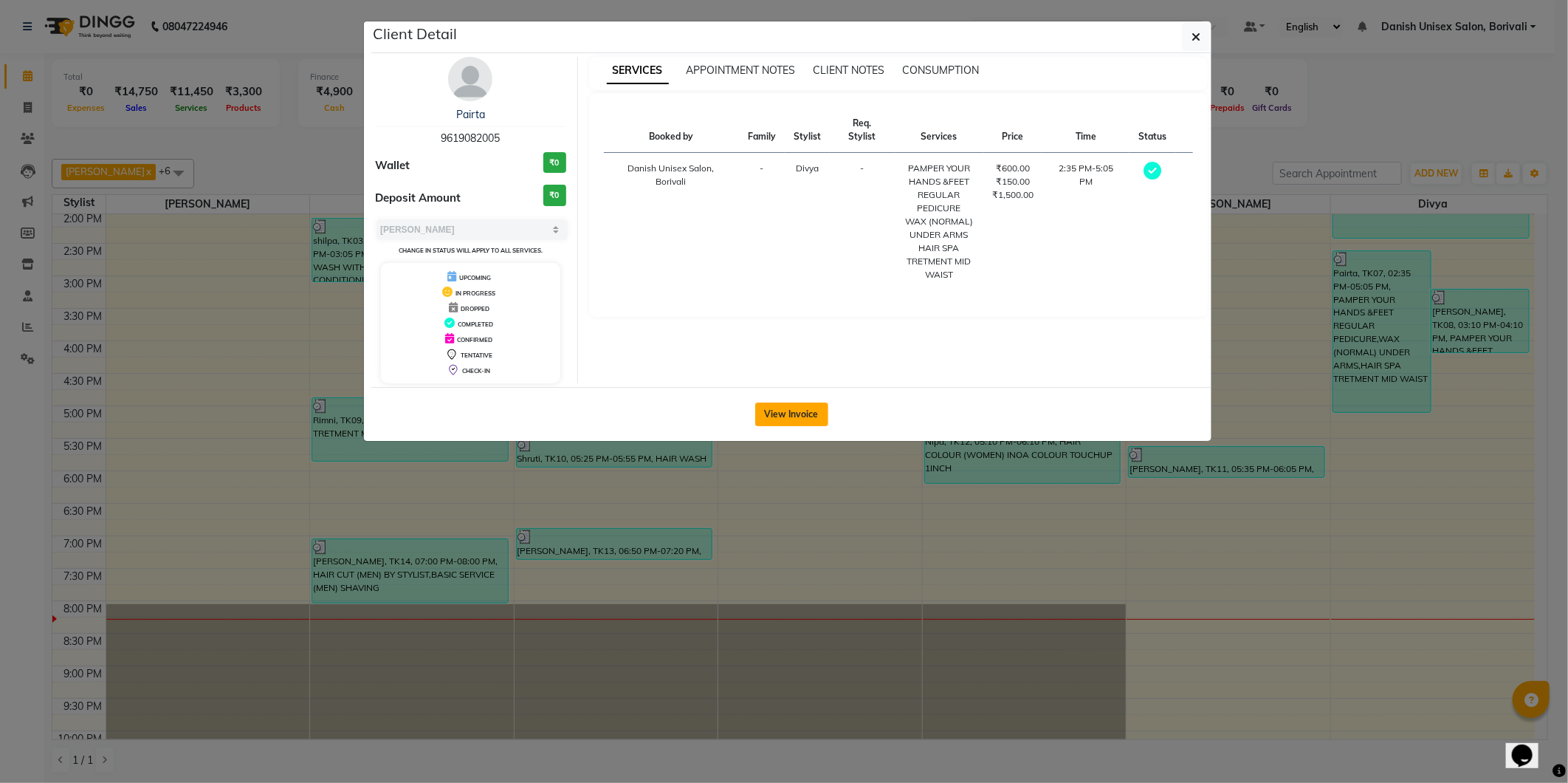
click at [780, 417] on button "View Invoice" at bounding box center [791, 414] width 73 height 24
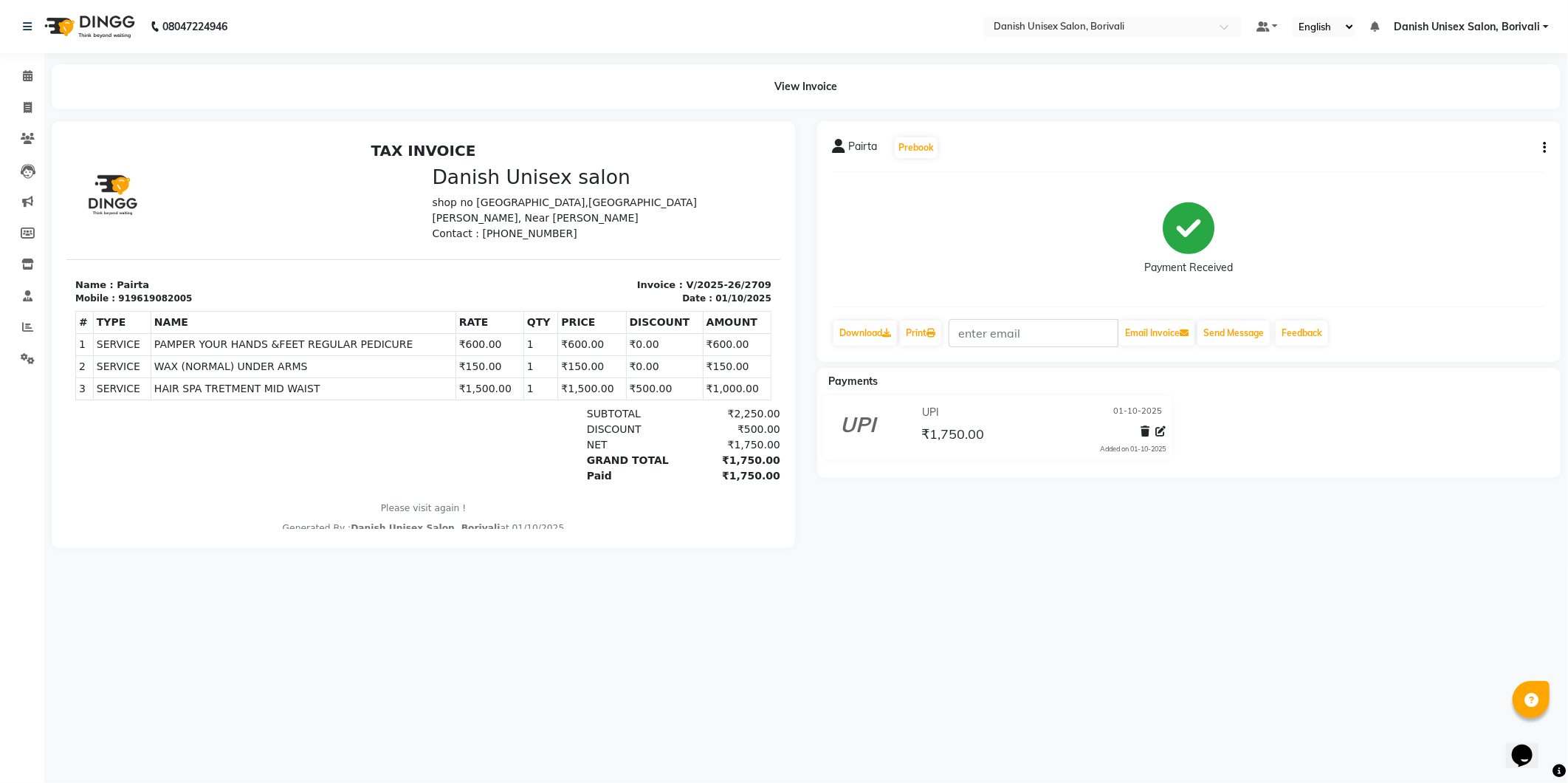
click at [1541, 144] on button "button" at bounding box center [1541, 148] width 9 height 15
click at [1496, 148] on div "Edit Item Staff" at bounding box center [1471, 147] width 101 height 18
select select "91975"
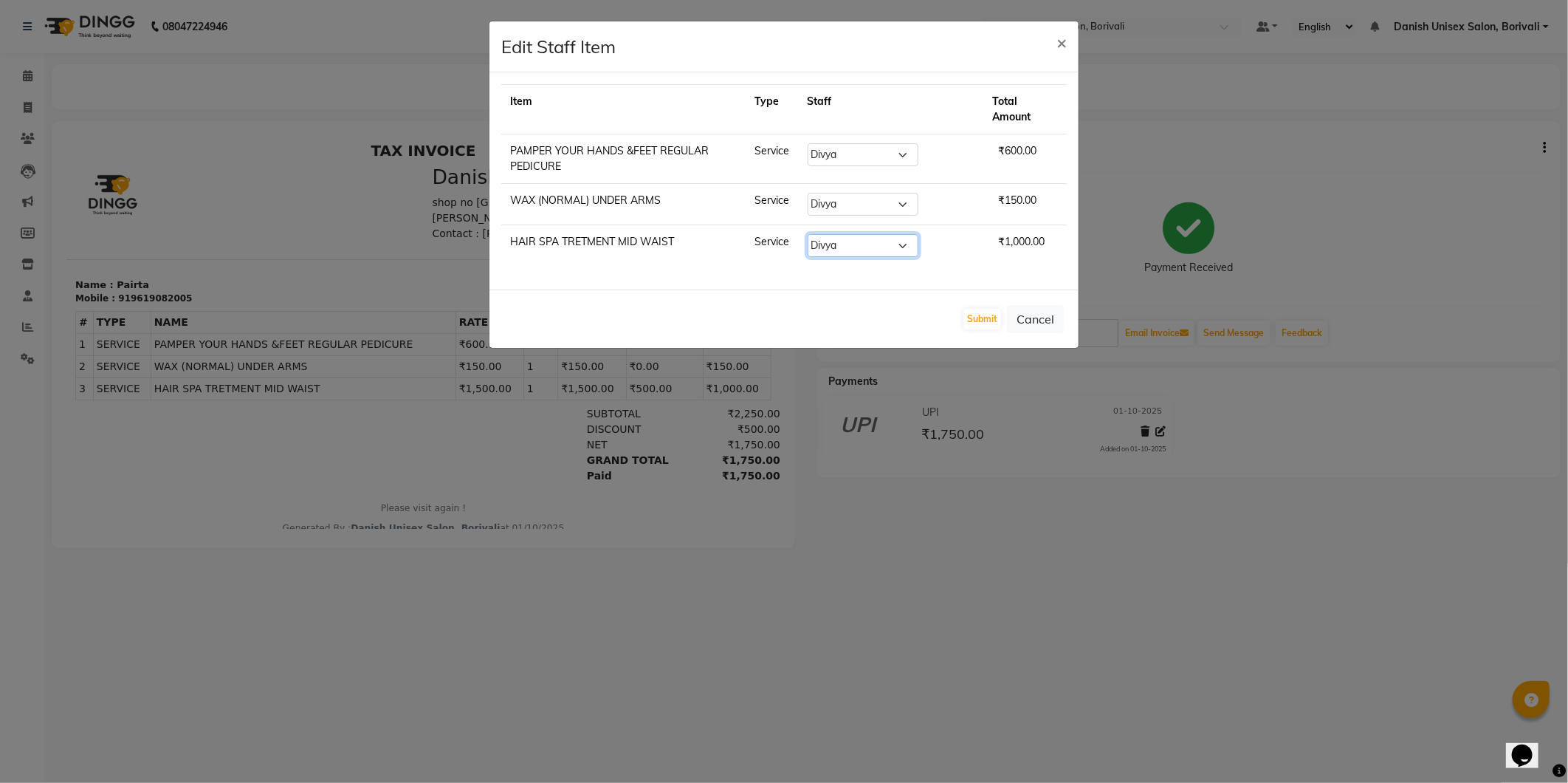
click at [843, 251] on select "Select [PERSON_NAME] Bheem [PERSON_NAME] Danish Unisex Salon, [PERSON_NAME] [PE…" at bounding box center [863, 246] width 111 height 23
select select "84988"
click at [827, 235] on select "Select [PERSON_NAME] Bheem [PERSON_NAME] Danish Unisex Salon, [PERSON_NAME] [PE…" at bounding box center [863, 246] width 111 height 23
click at [981, 319] on button "Submit" at bounding box center [982, 320] width 37 height 21
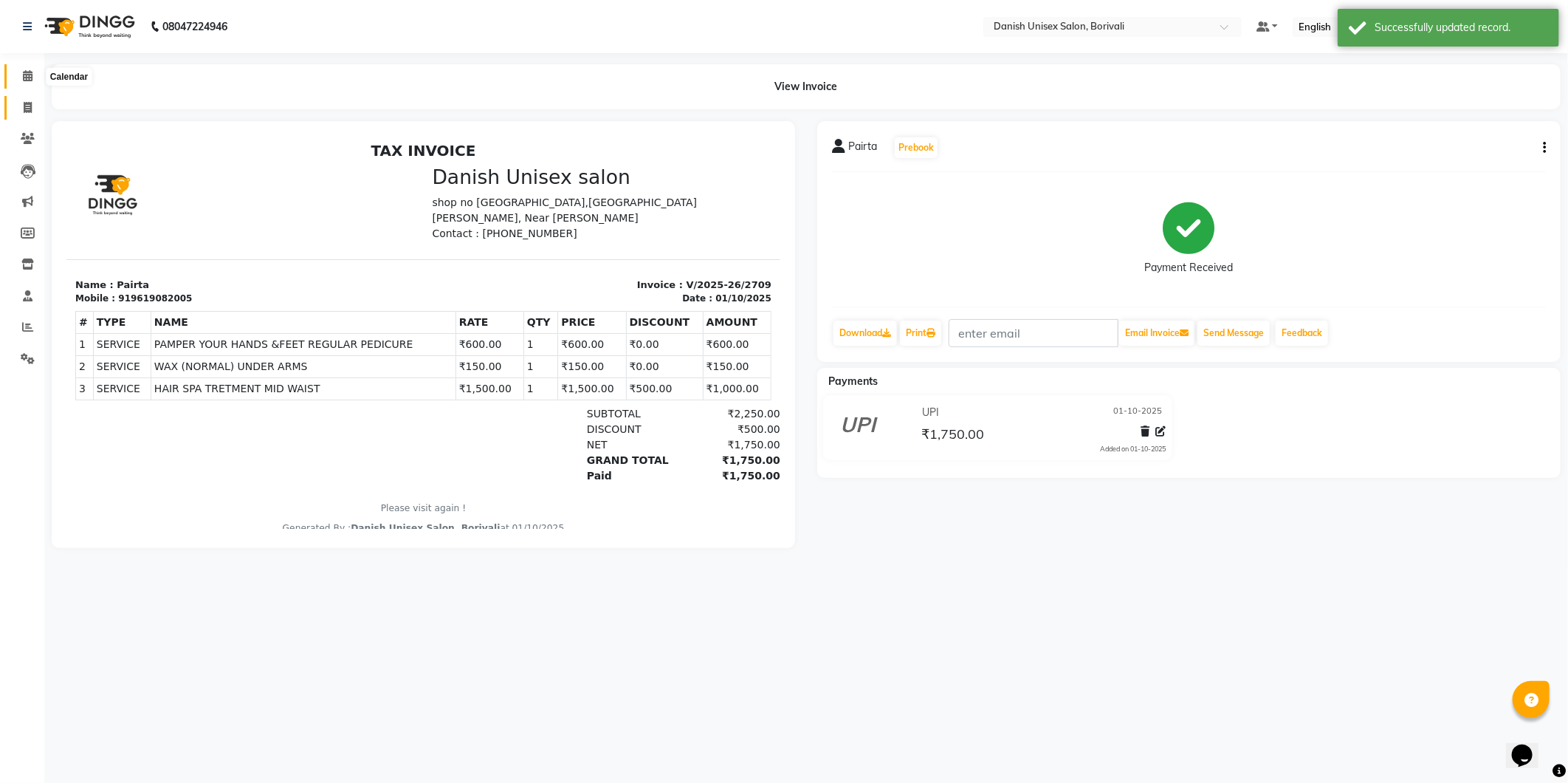
drag, startPoint x: 26, startPoint y: 73, endPoint x: 20, endPoint y: 116, distance: 43.4
click at [26, 73] on icon at bounding box center [28, 76] width 10 height 11
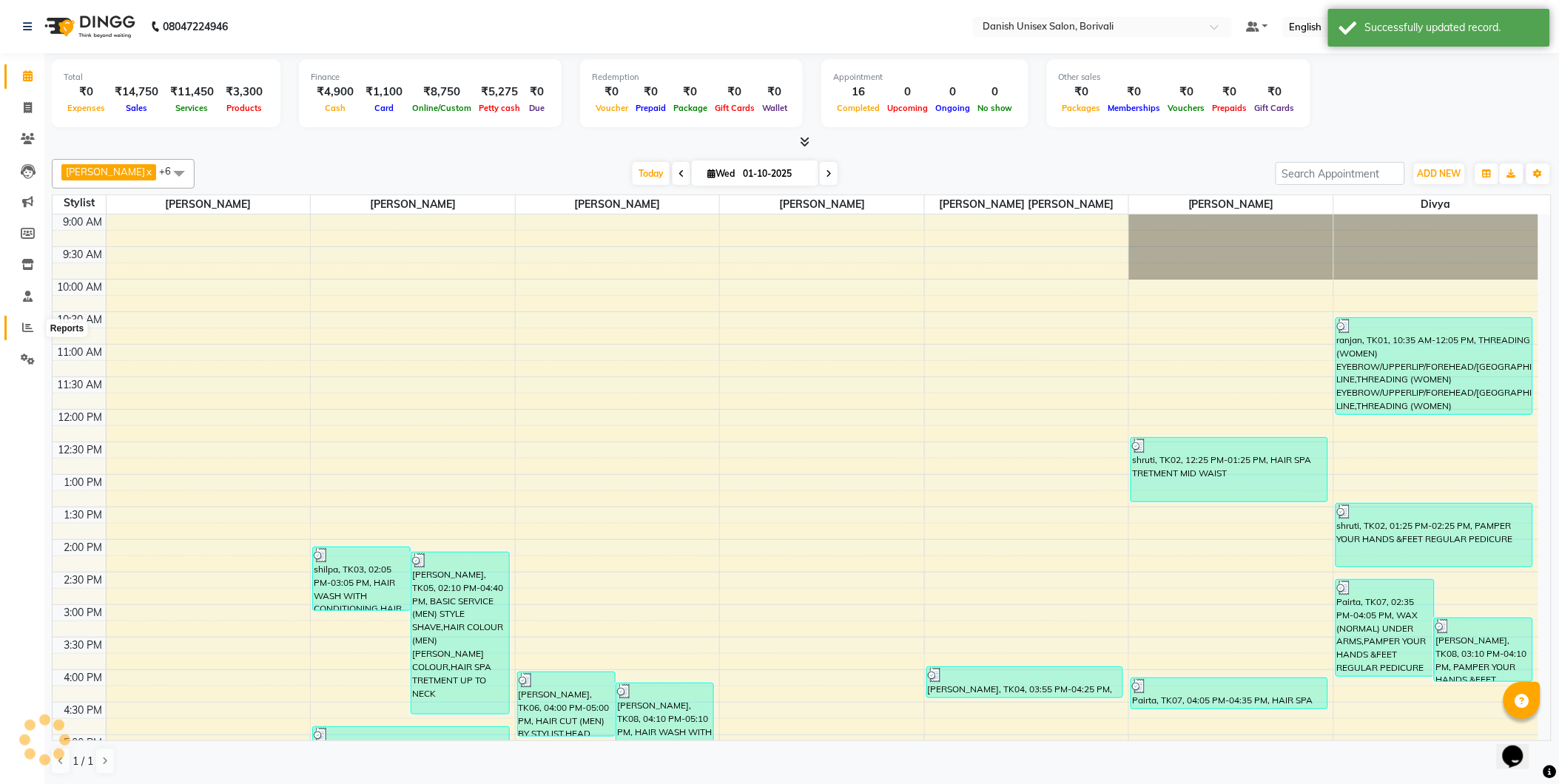
click at [22, 328] on icon at bounding box center [28, 328] width 12 height 12
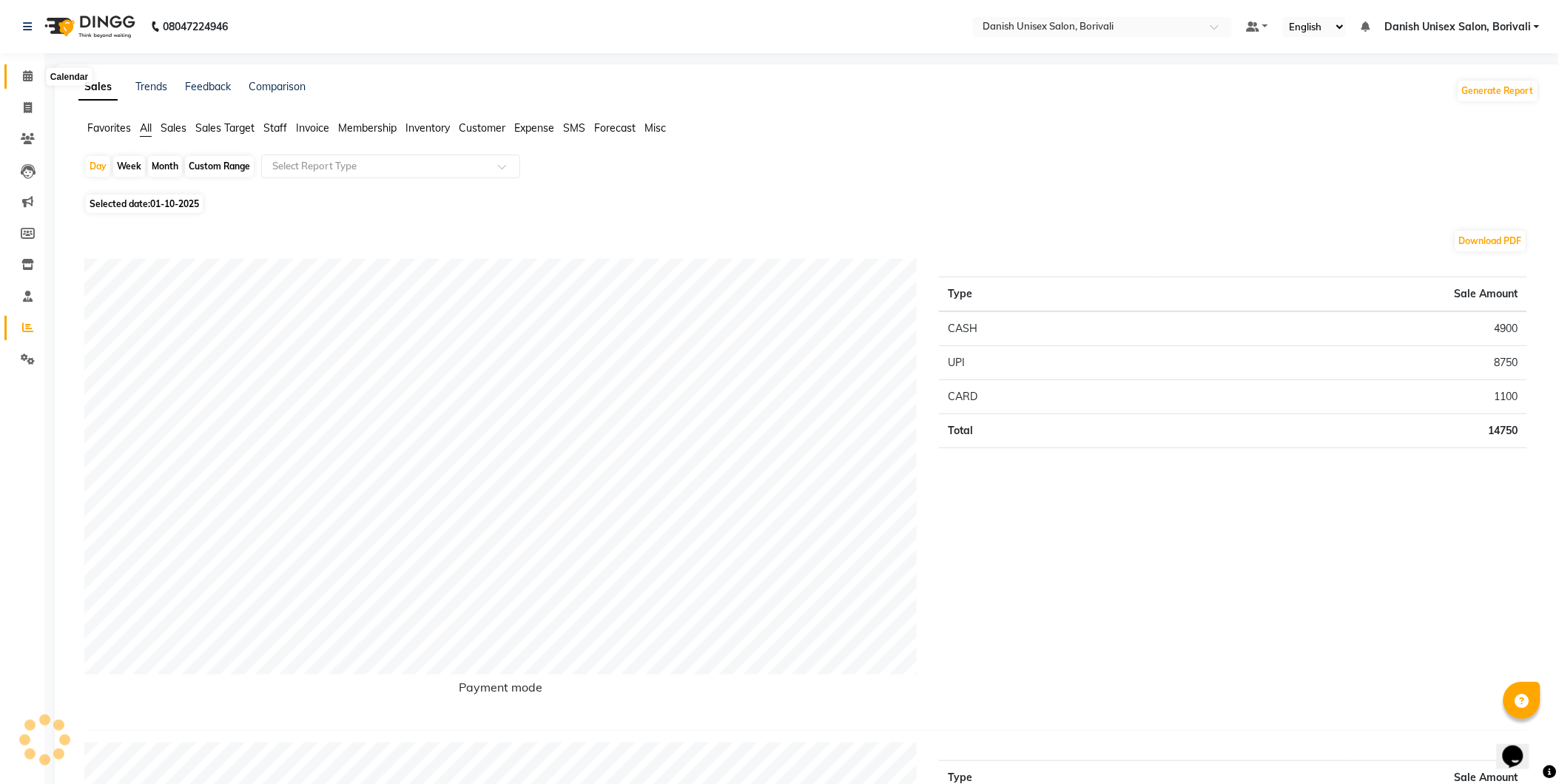
click at [18, 69] on span at bounding box center [27, 77] width 26 height 17
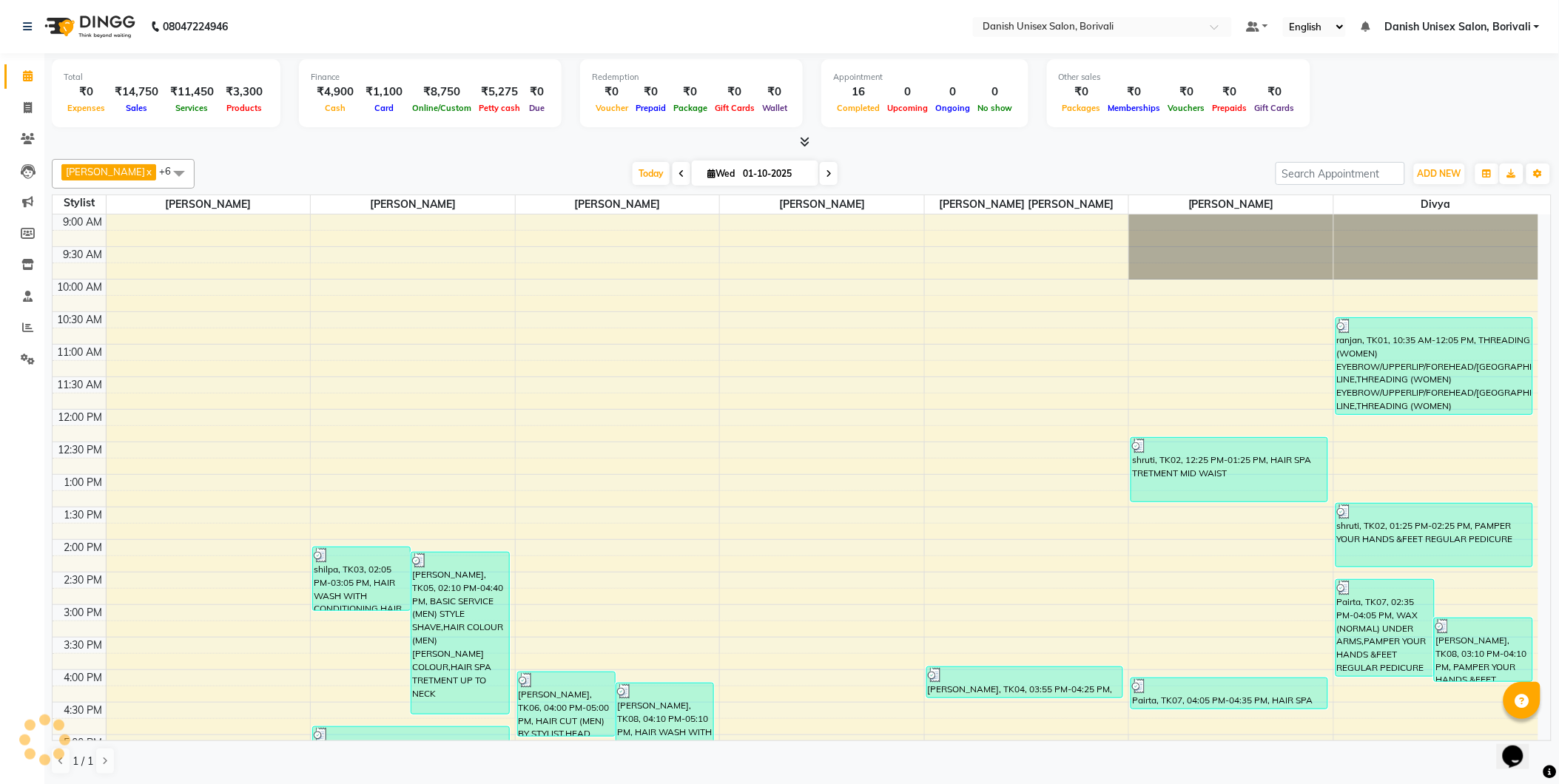
scroll to position [426, 0]
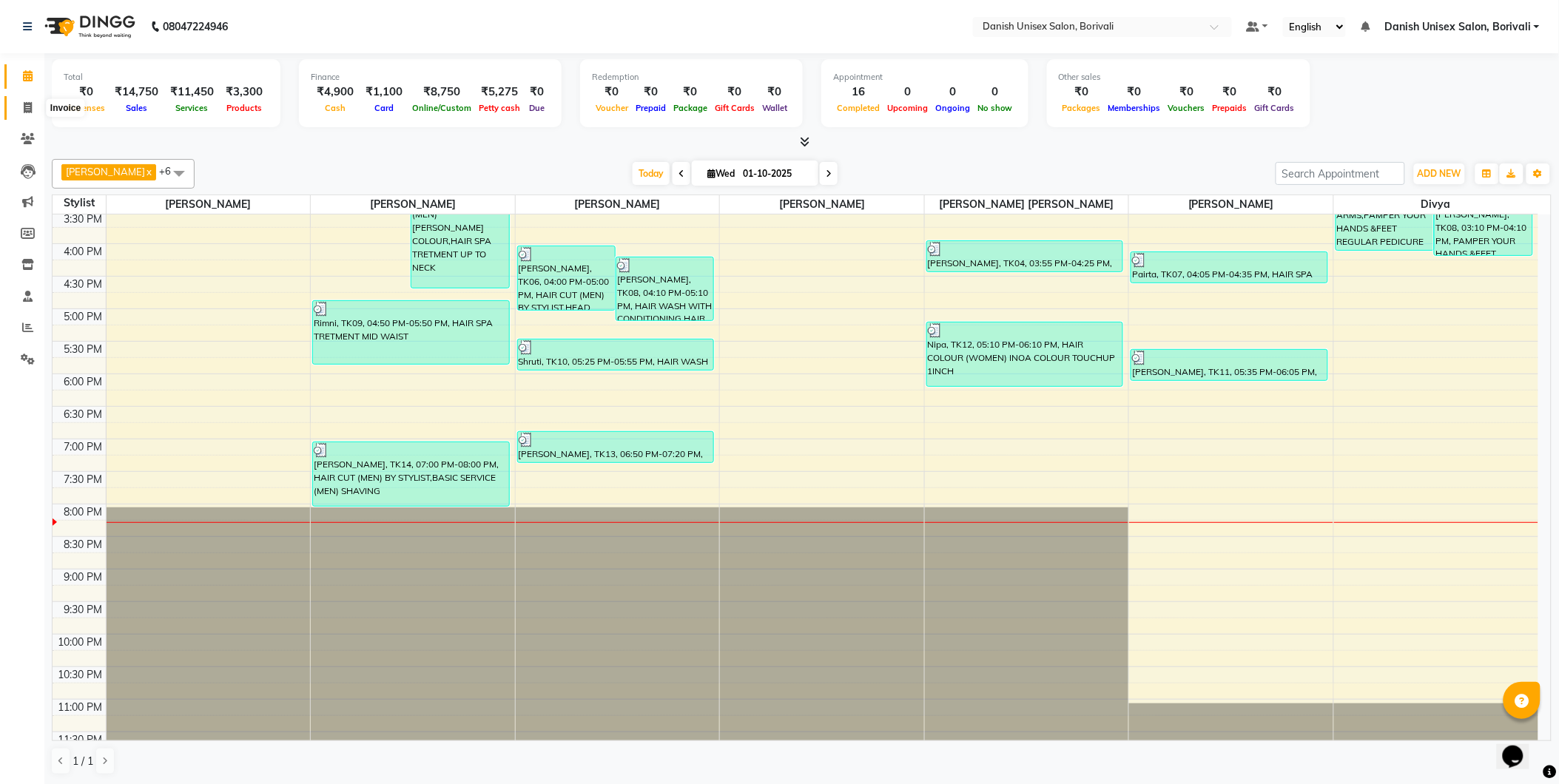
click at [26, 106] on icon at bounding box center [28, 107] width 8 height 12
select select "7068"
select select "service"
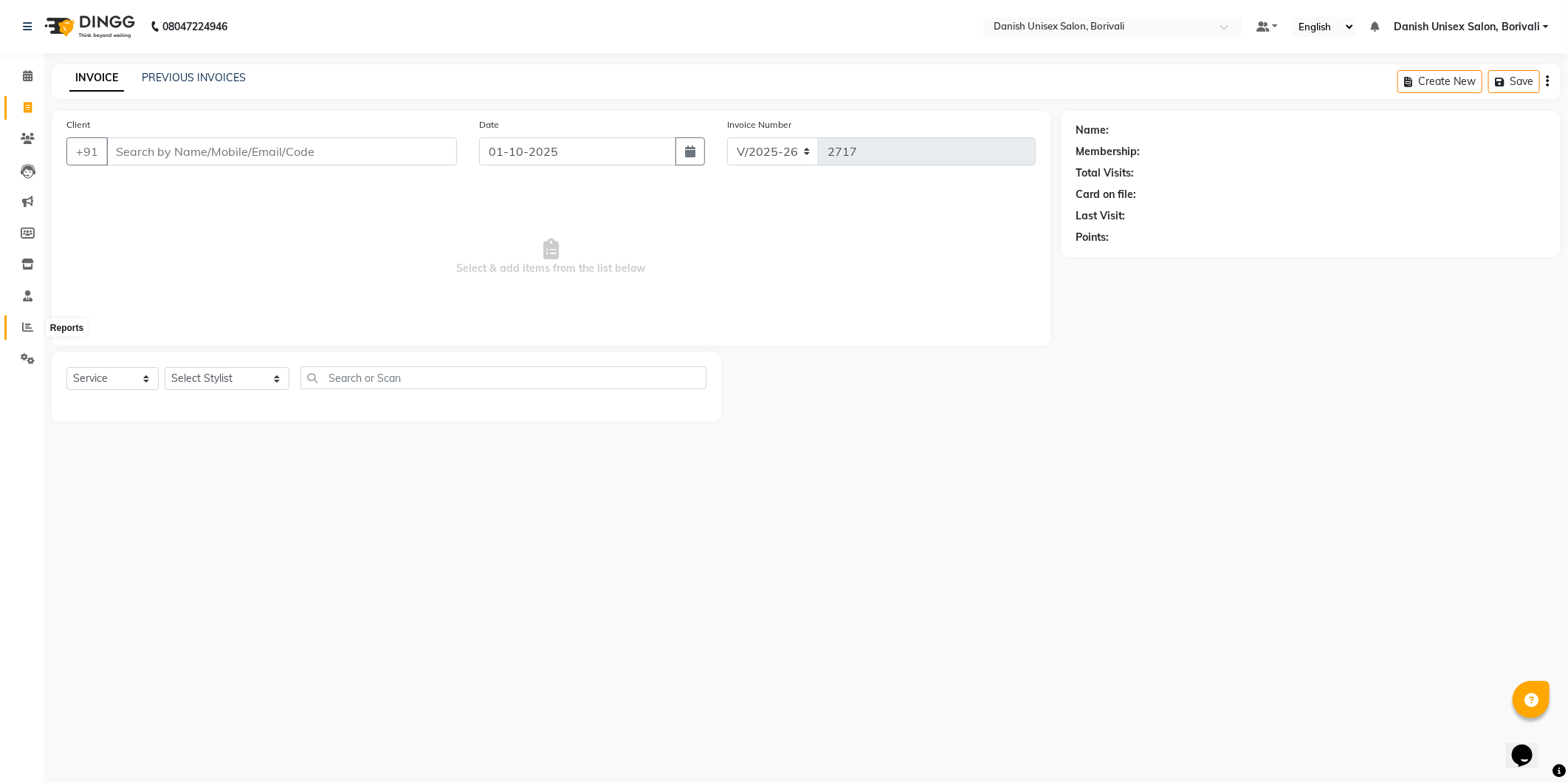
click at [19, 320] on span at bounding box center [27, 327] width 26 height 17
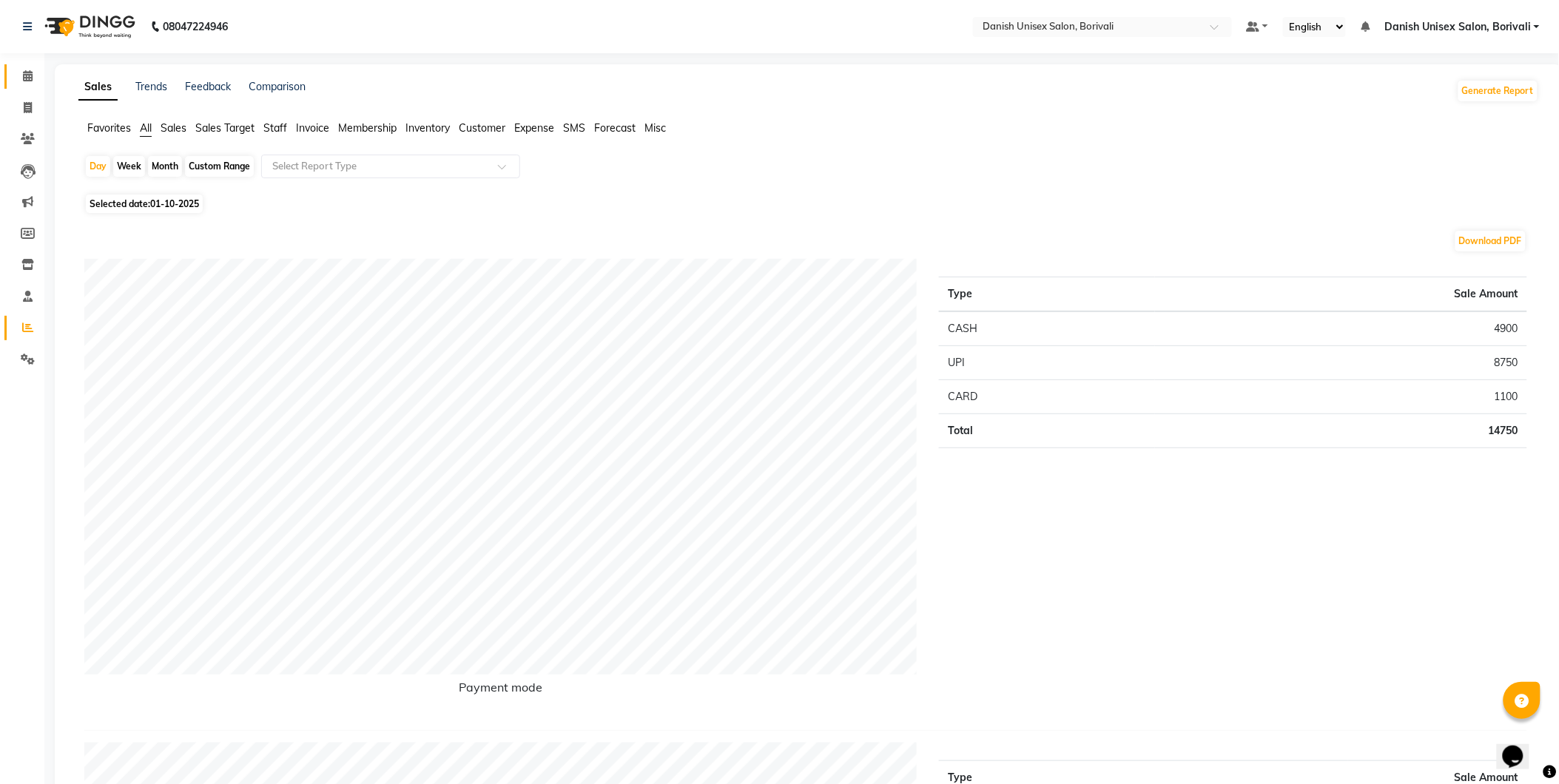
click at [25, 76] on icon at bounding box center [28, 76] width 10 height 12
